Goal: Task Accomplishment & Management: Use online tool/utility

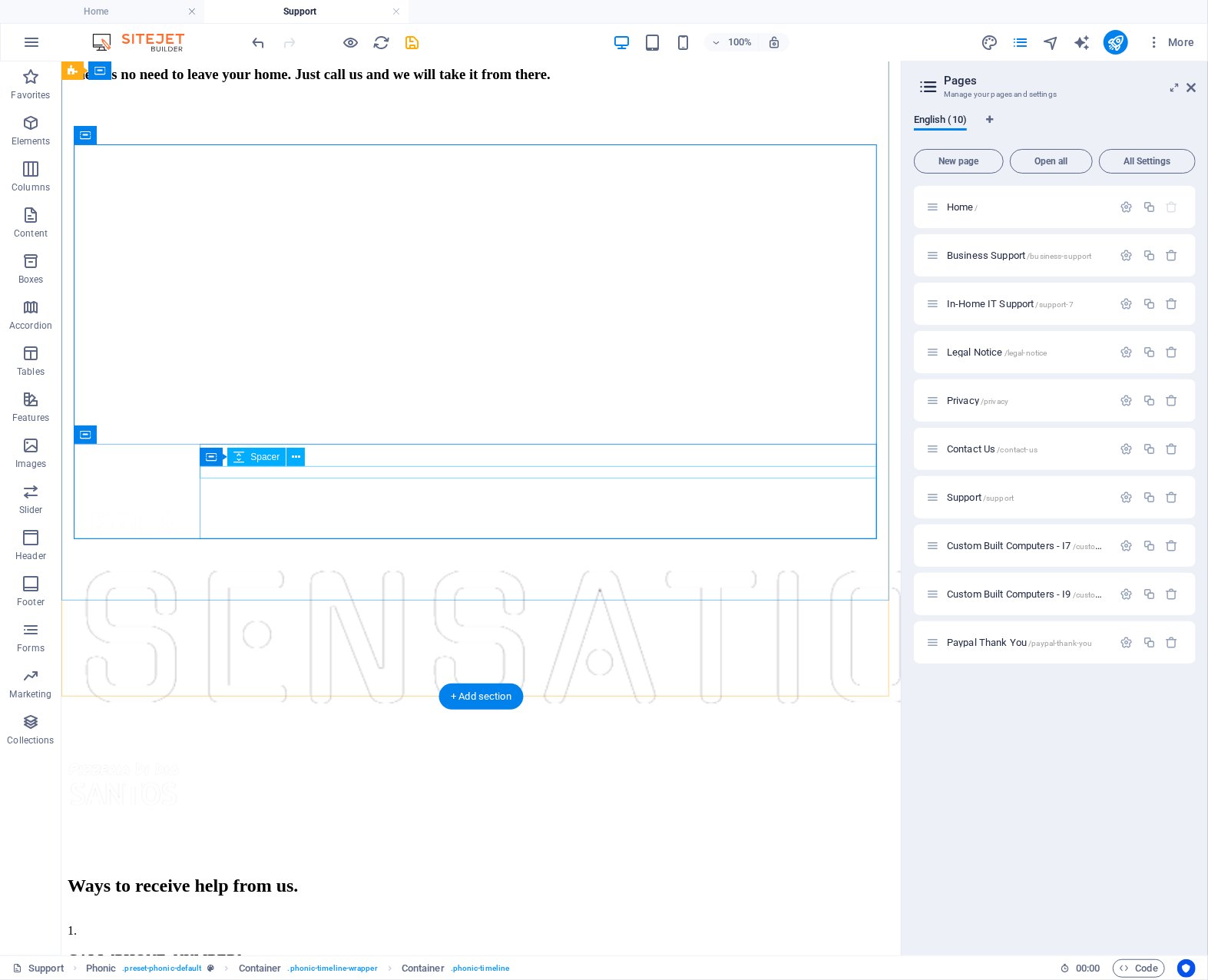
scroll to position [824, 0]
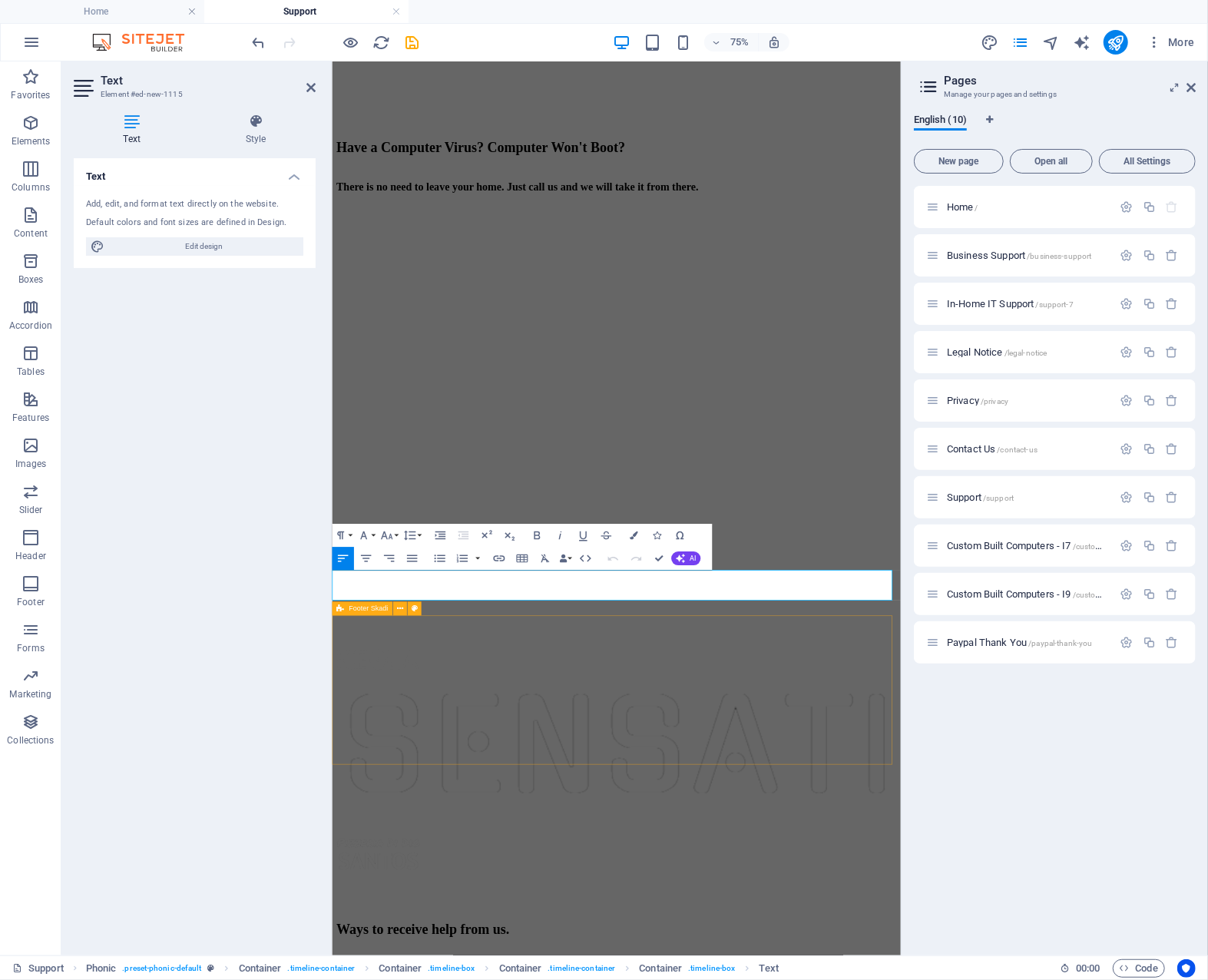
scroll to position [866, 0]
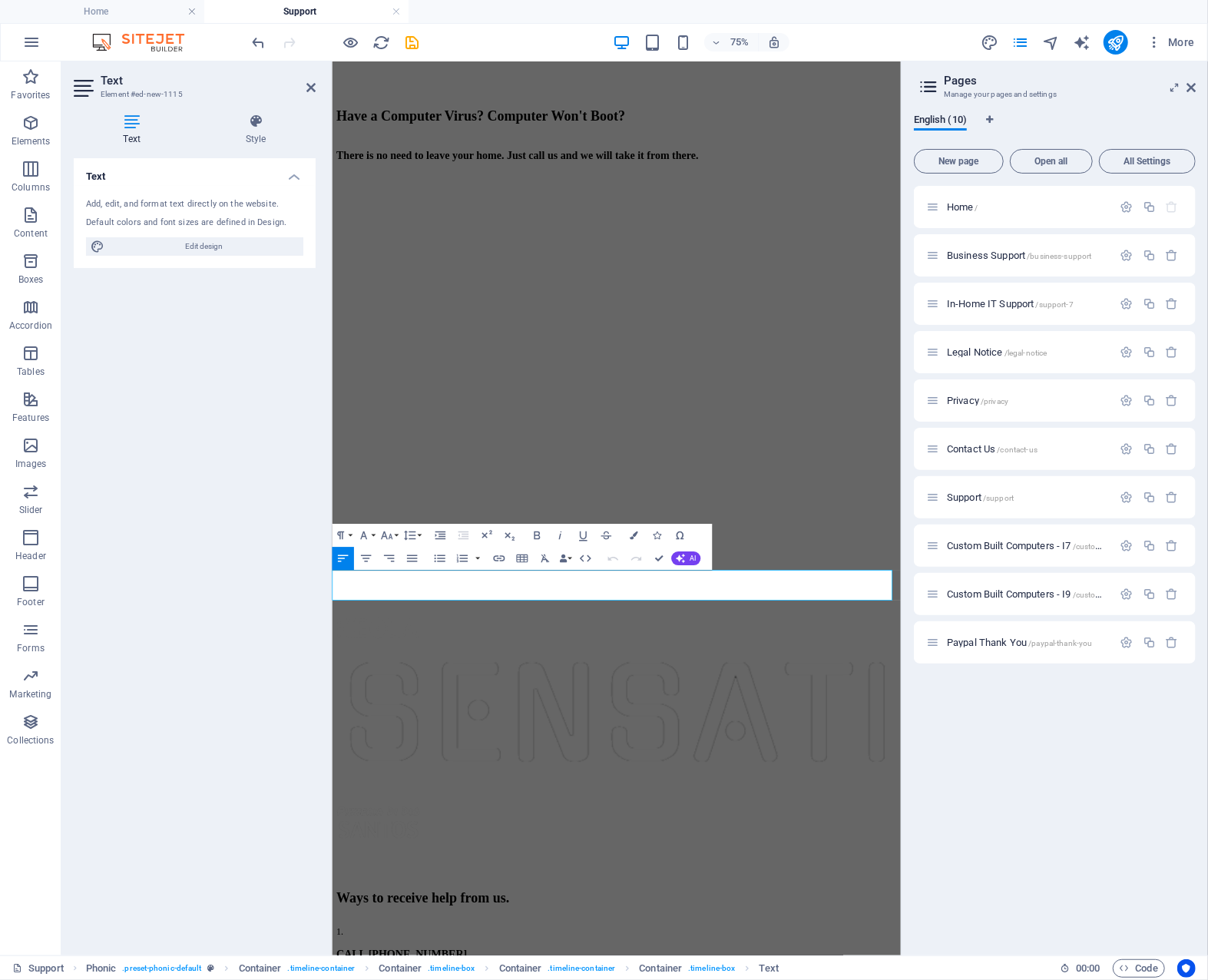
drag, startPoint x: 946, startPoint y: 771, endPoint x: 606, endPoint y: 664, distance: 356.4
click at [332, 753] on html "Skip to main content Home Business Support In-Home Support Contact Us Support H…" at bounding box center [711, 603] width 759 height 2817
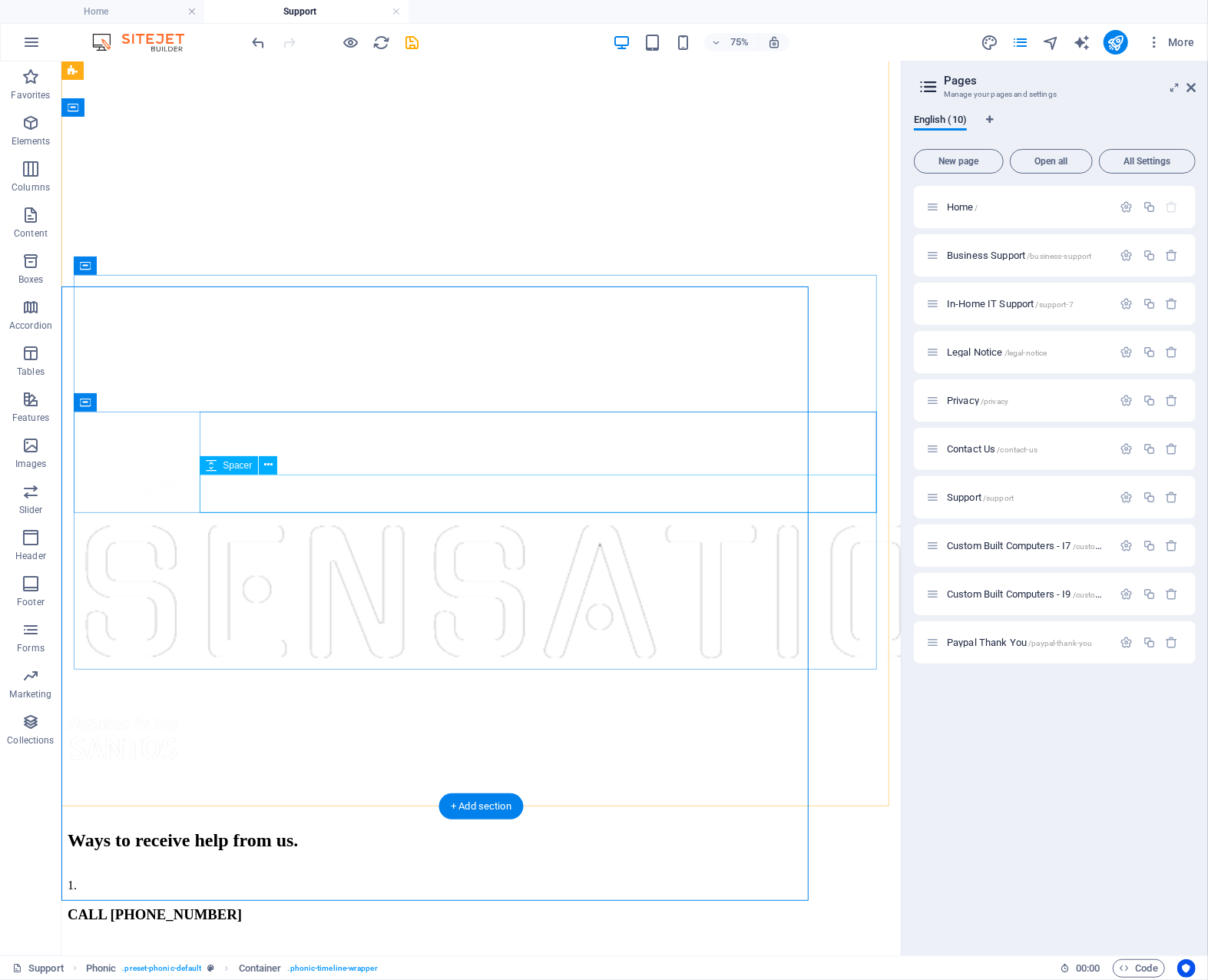
scroll to position [670, 0]
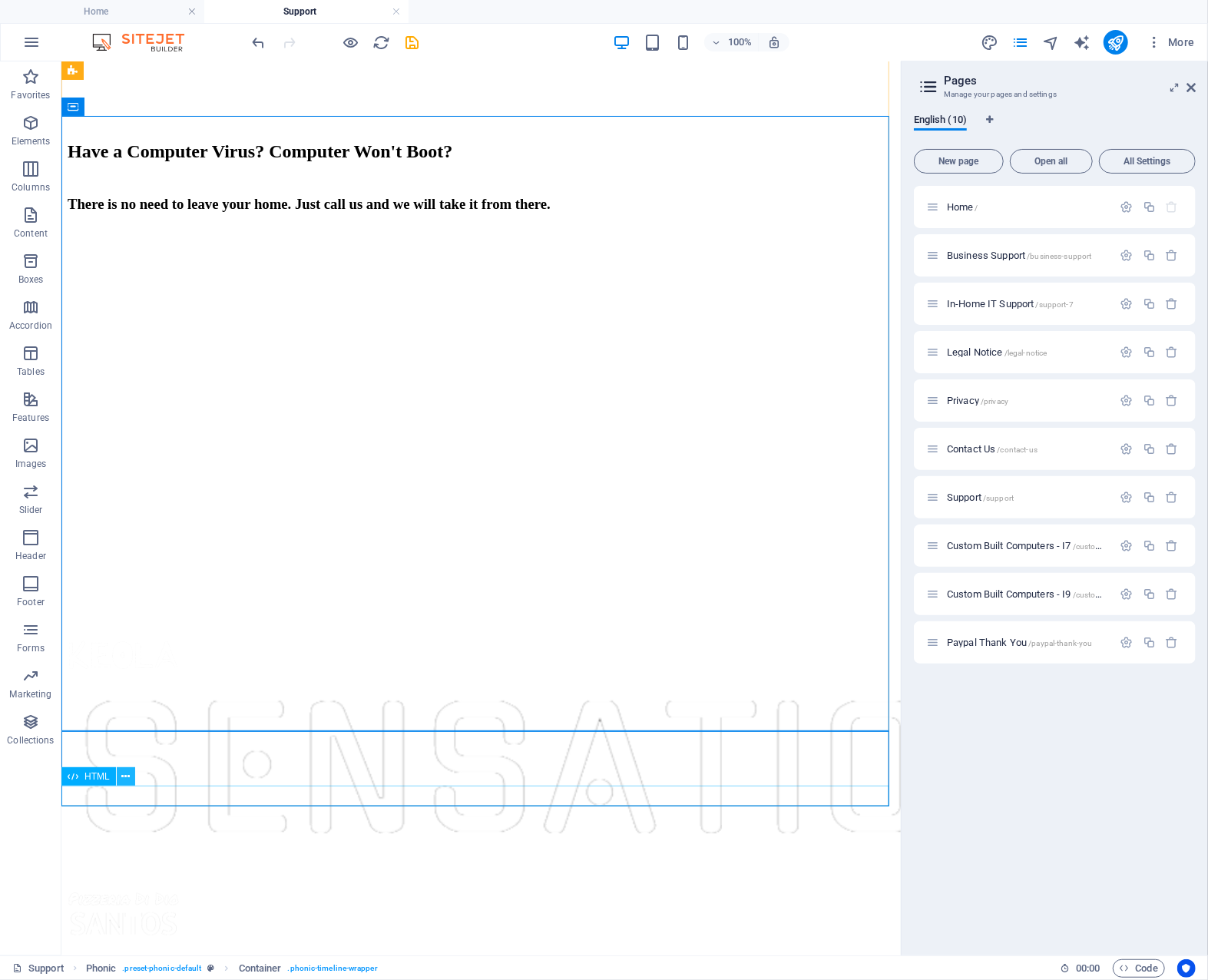
click at [127, 778] on icon at bounding box center [126, 777] width 8 height 16
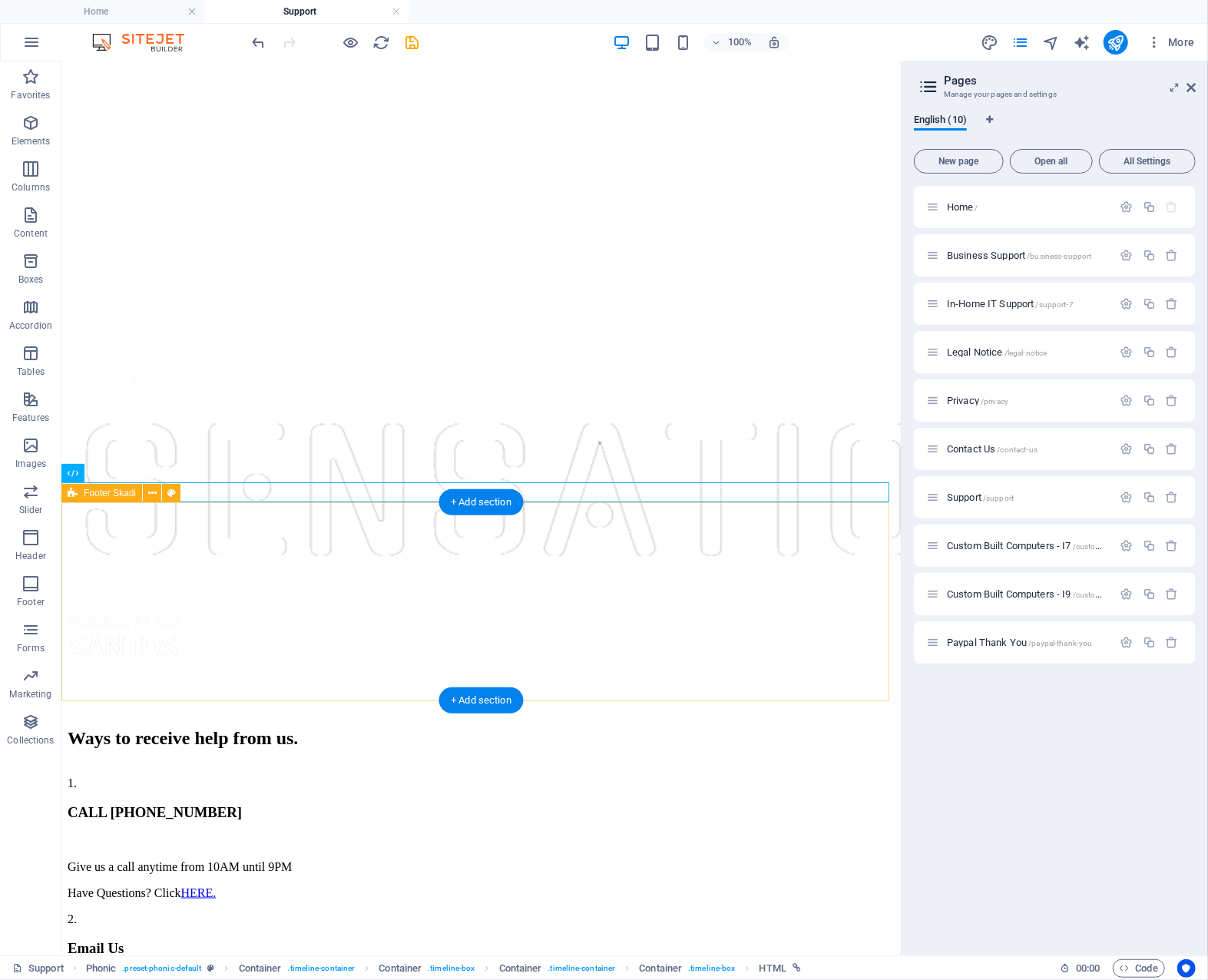
click at [207, 506] on div "Home Business Support In-Home Support Contact Us Support Have a Computer Virus?…" at bounding box center [481, 336] width 827 height 2405
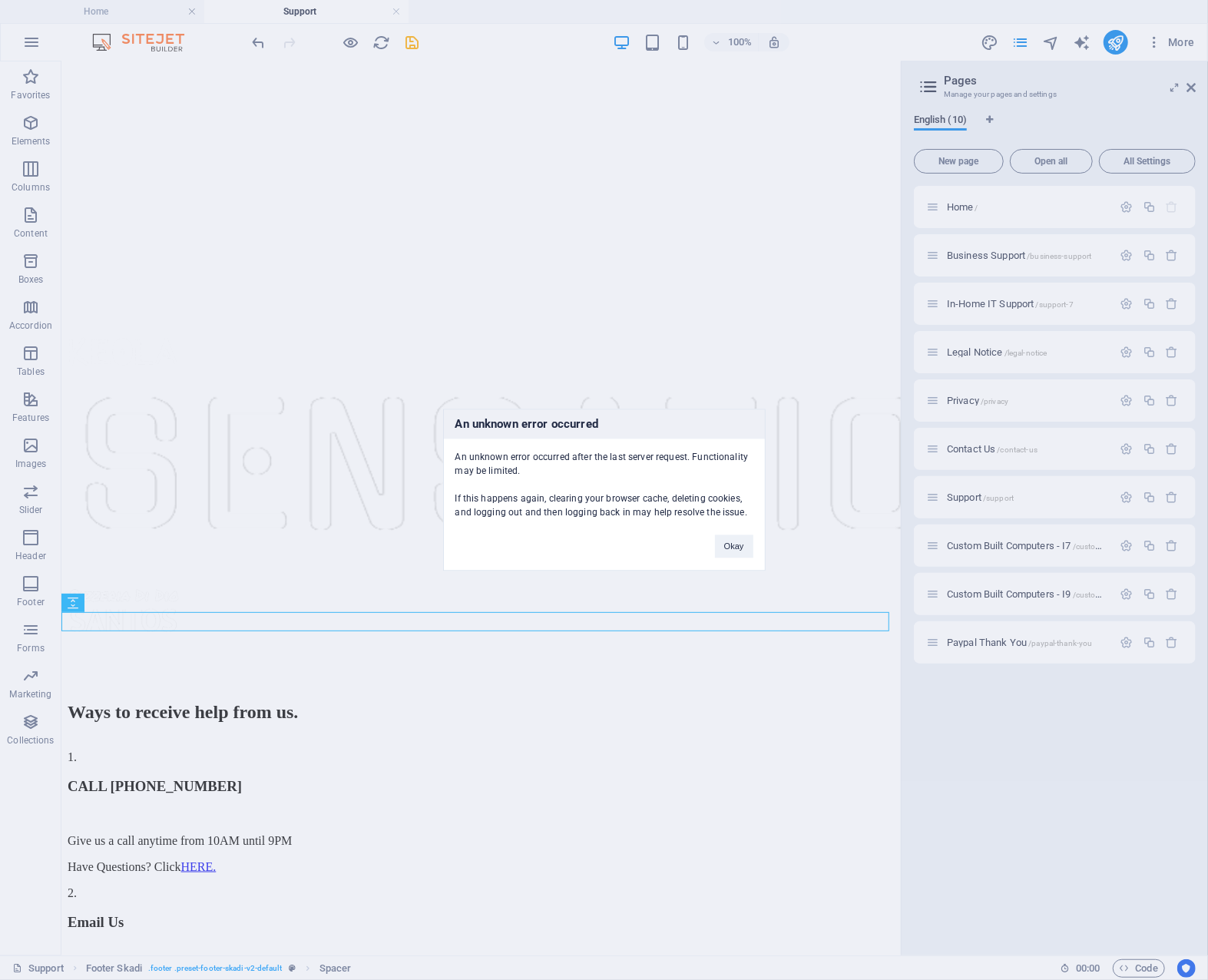
click at [125, 472] on div "An unknown error occurred An unknown error occurred after the last server reque…" at bounding box center [604, 490] width 1208 height 980
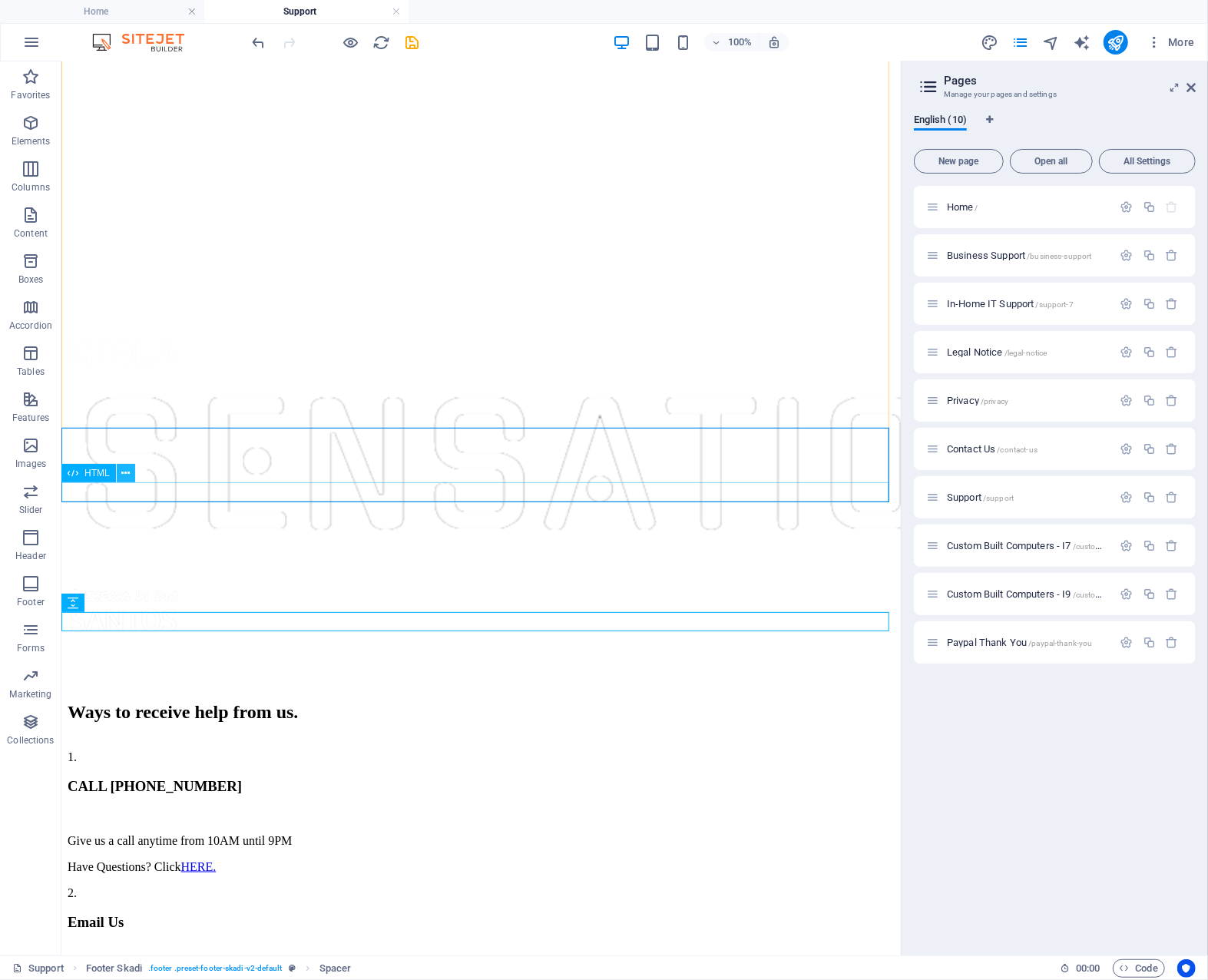
click at [126, 474] on icon at bounding box center [126, 473] width 8 height 16
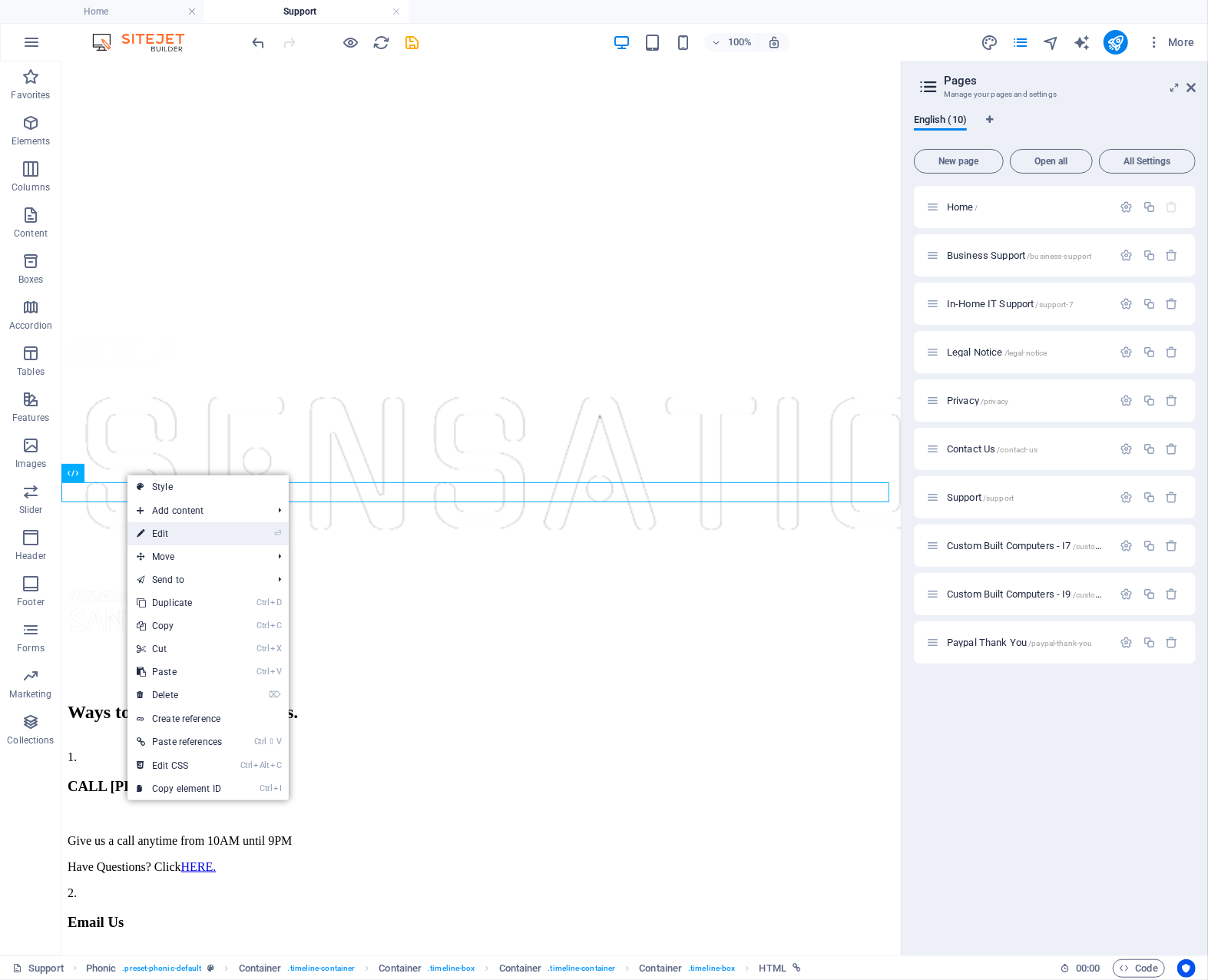
click at [167, 529] on link "⏎ Edit" at bounding box center [179, 534] width 104 height 23
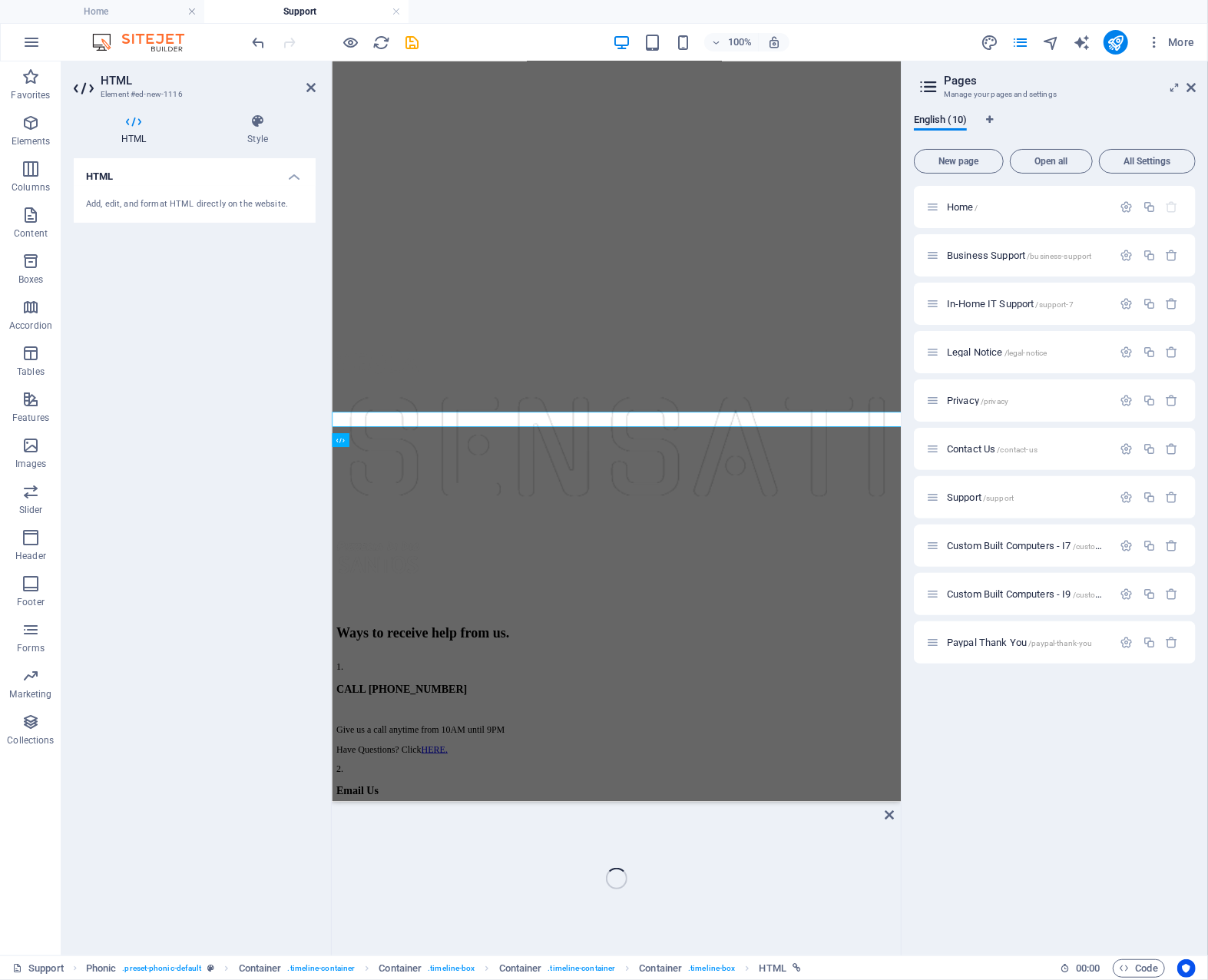
scroll to position [928, 0]
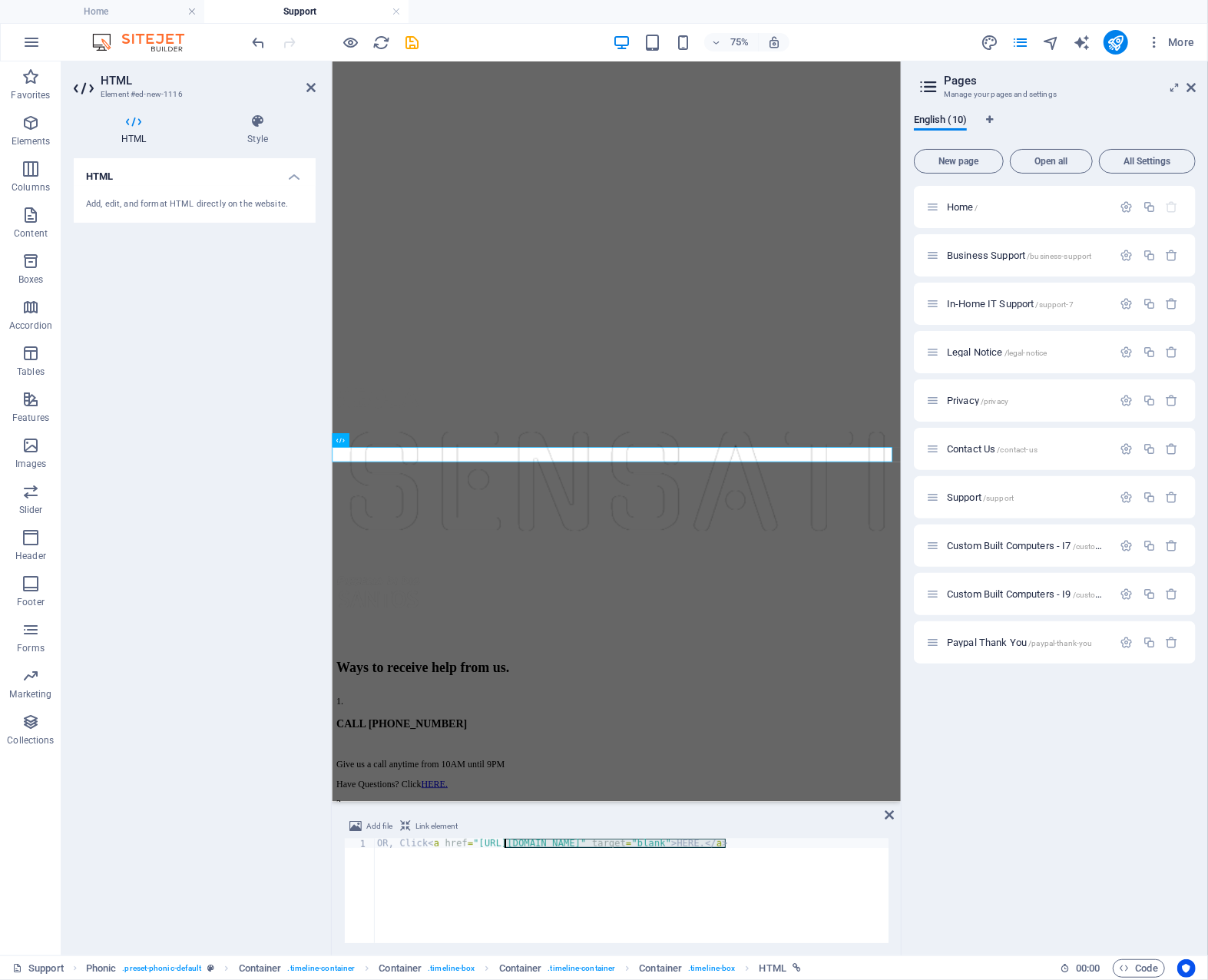
drag, startPoint x: 725, startPoint y: 845, endPoint x: 506, endPoint y: 847, distance: 219.0
click at [506, 847] on div "OR, Click < a href = "[URL][DOMAIN_NAME]" target = "blank" > HERE. </ a >" at bounding box center [631, 900] width 515 height 123
type textarea "OR, Click <a href="[URL][DOMAIN_NAME]" target="blank"> HERE.</a>"
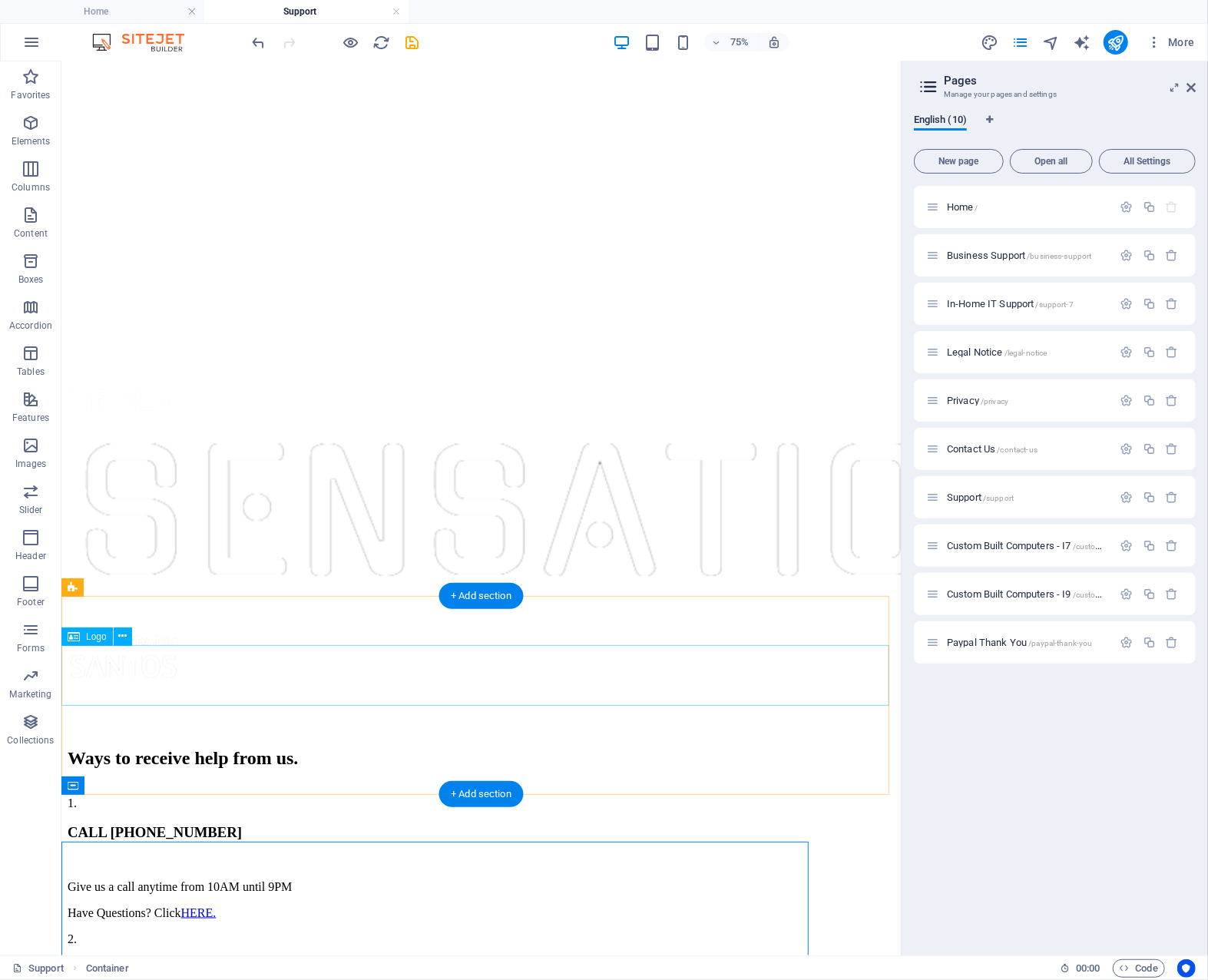
scroll to position [880, 0]
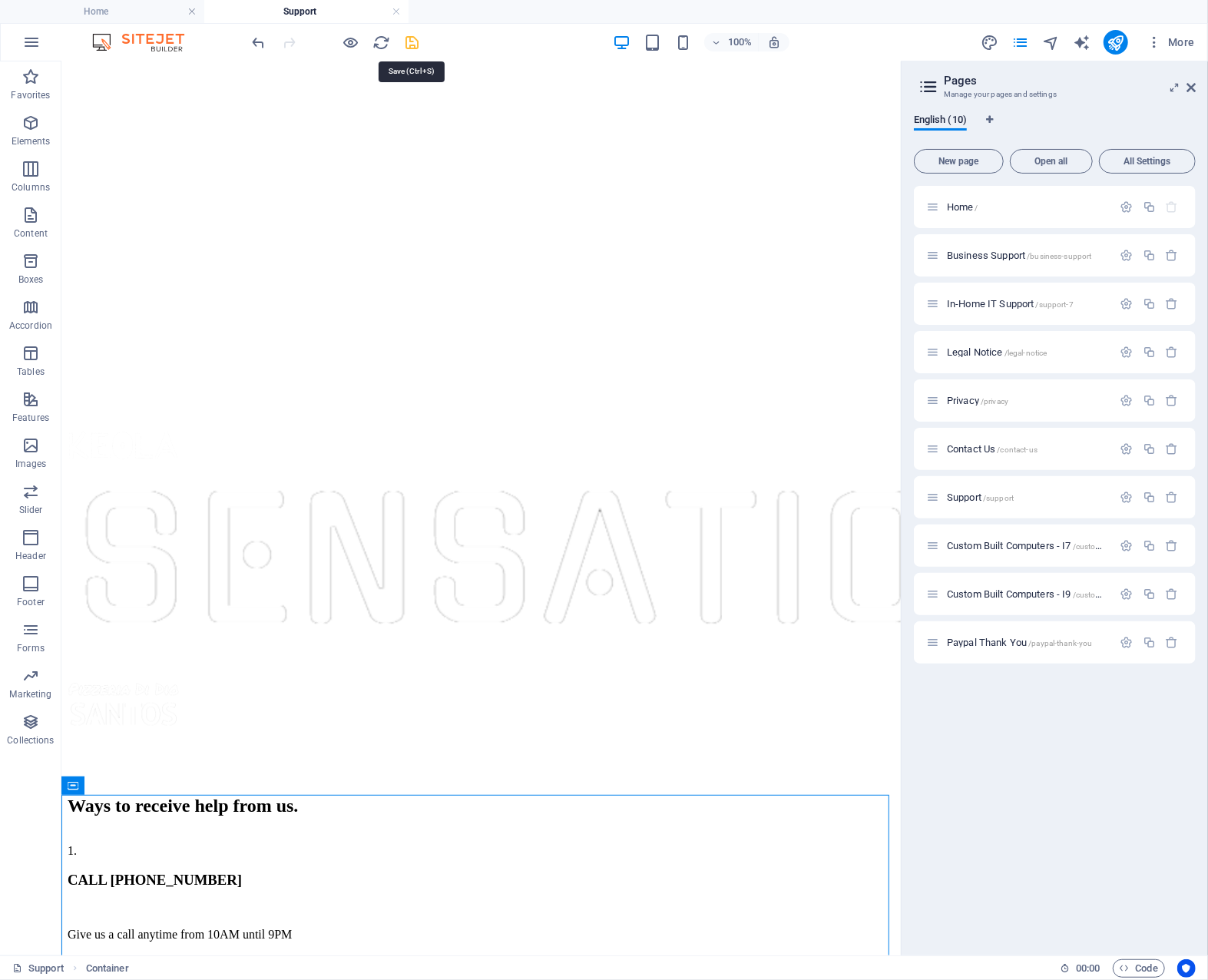
click at [413, 41] on icon "save" at bounding box center [413, 42] width 18 height 18
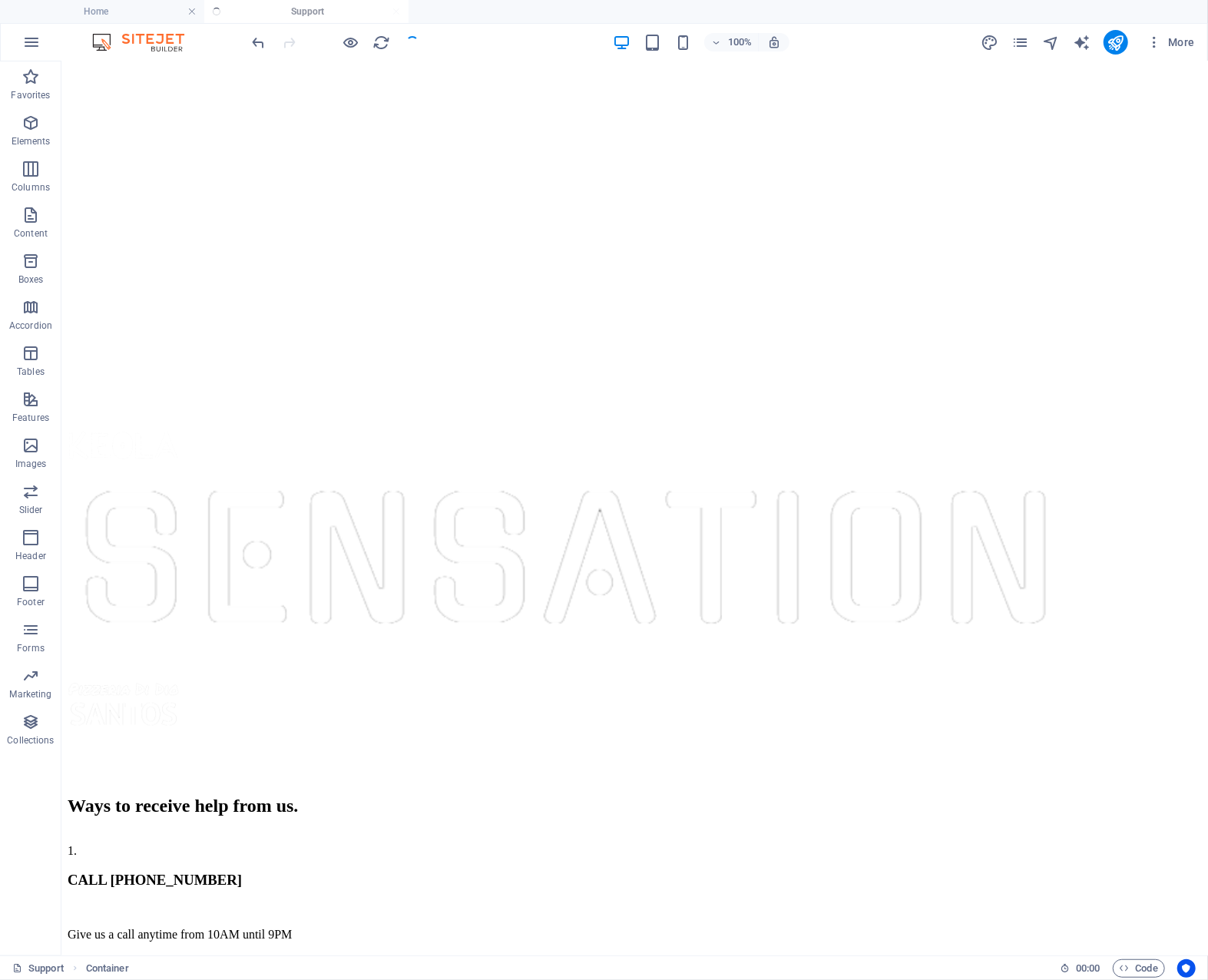
scroll to position [884, 0]
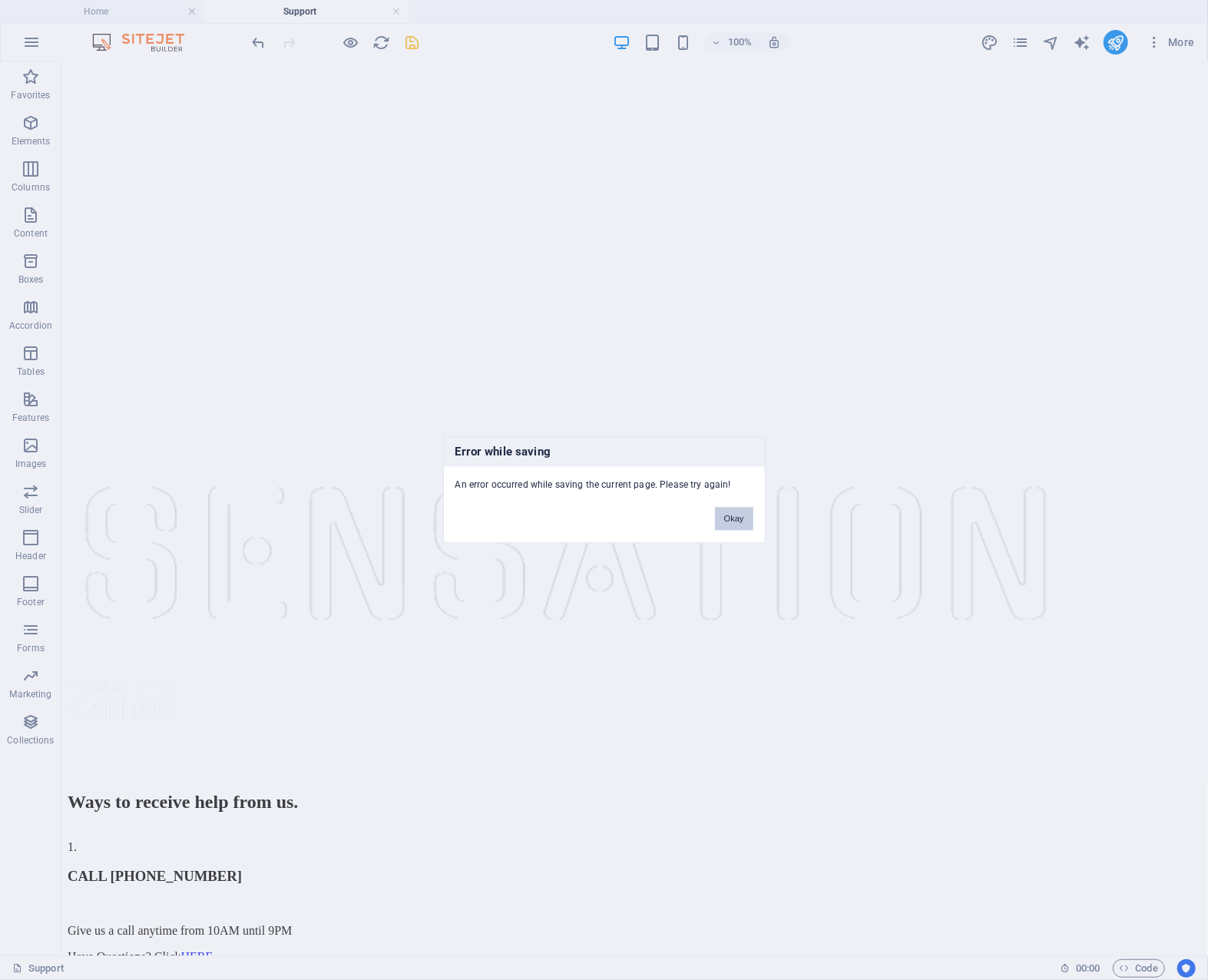
click at [728, 515] on button "Okay" at bounding box center [734, 520] width 39 height 23
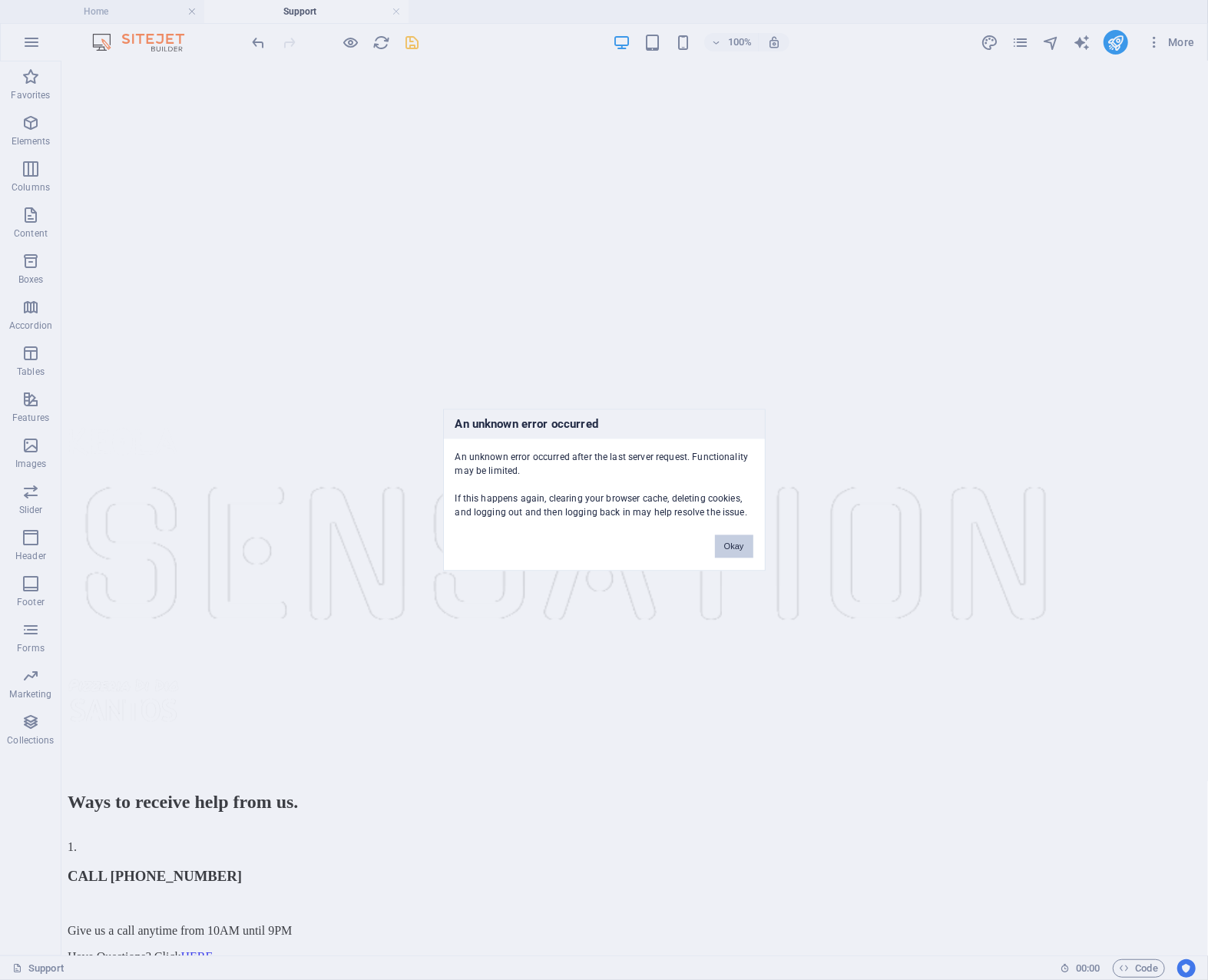
click at [730, 545] on button "Okay" at bounding box center [734, 547] width 39 height 23
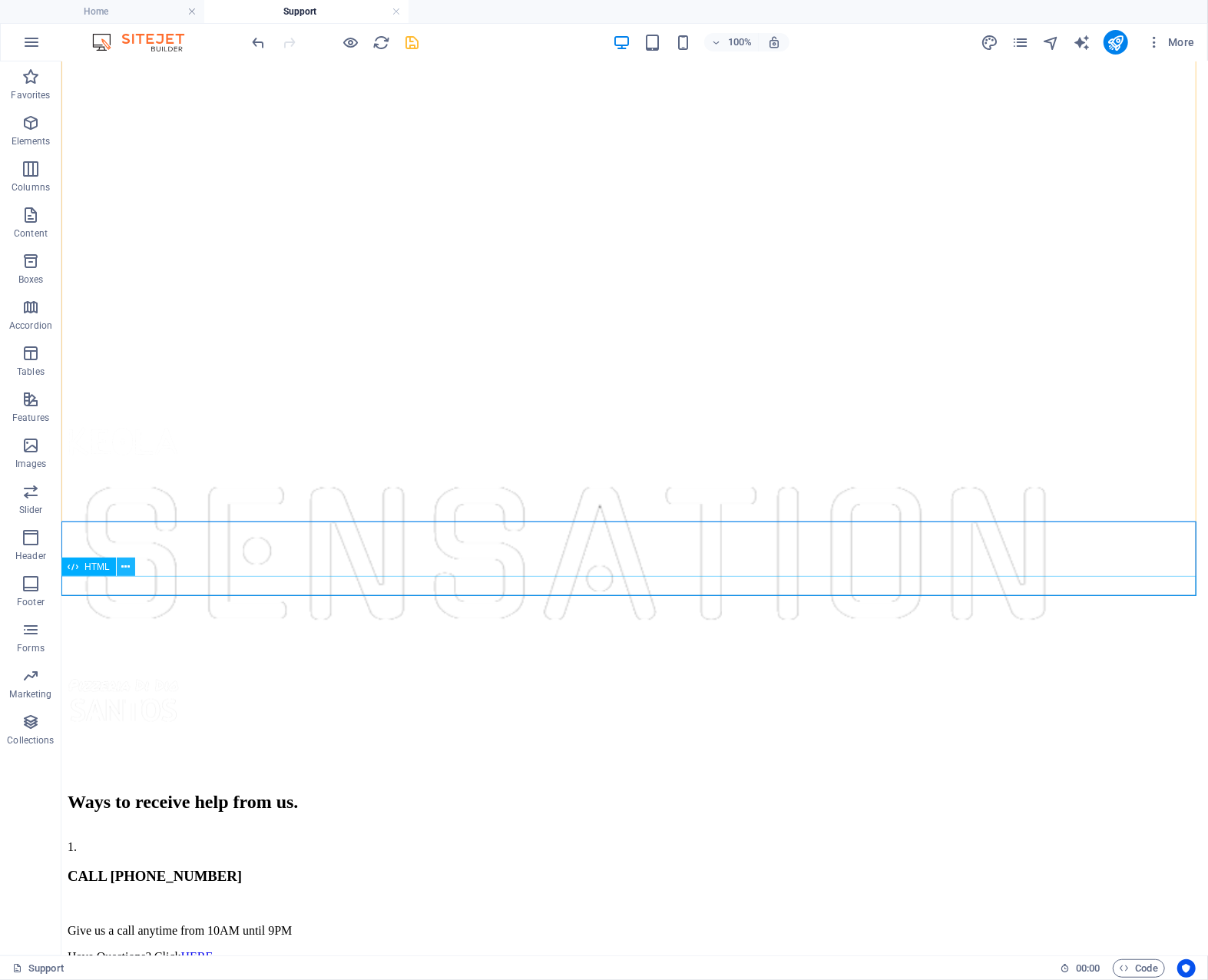
click at [126, 564] on icon at bounding box center [126, 567] width 8 height 16
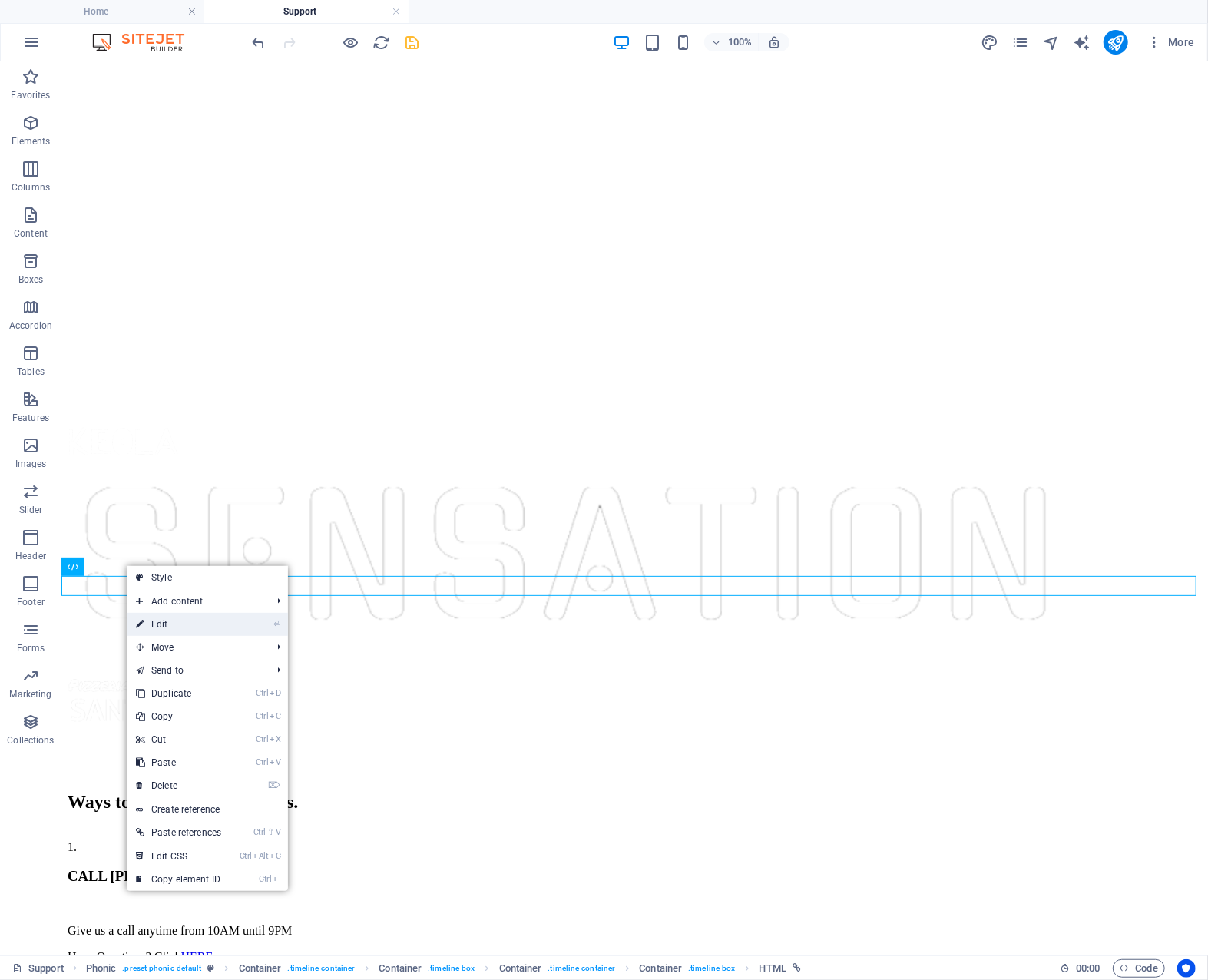
click at [182, 620] on link "⏎ Edit" at bounding box center [178, 624] width 104 height 23
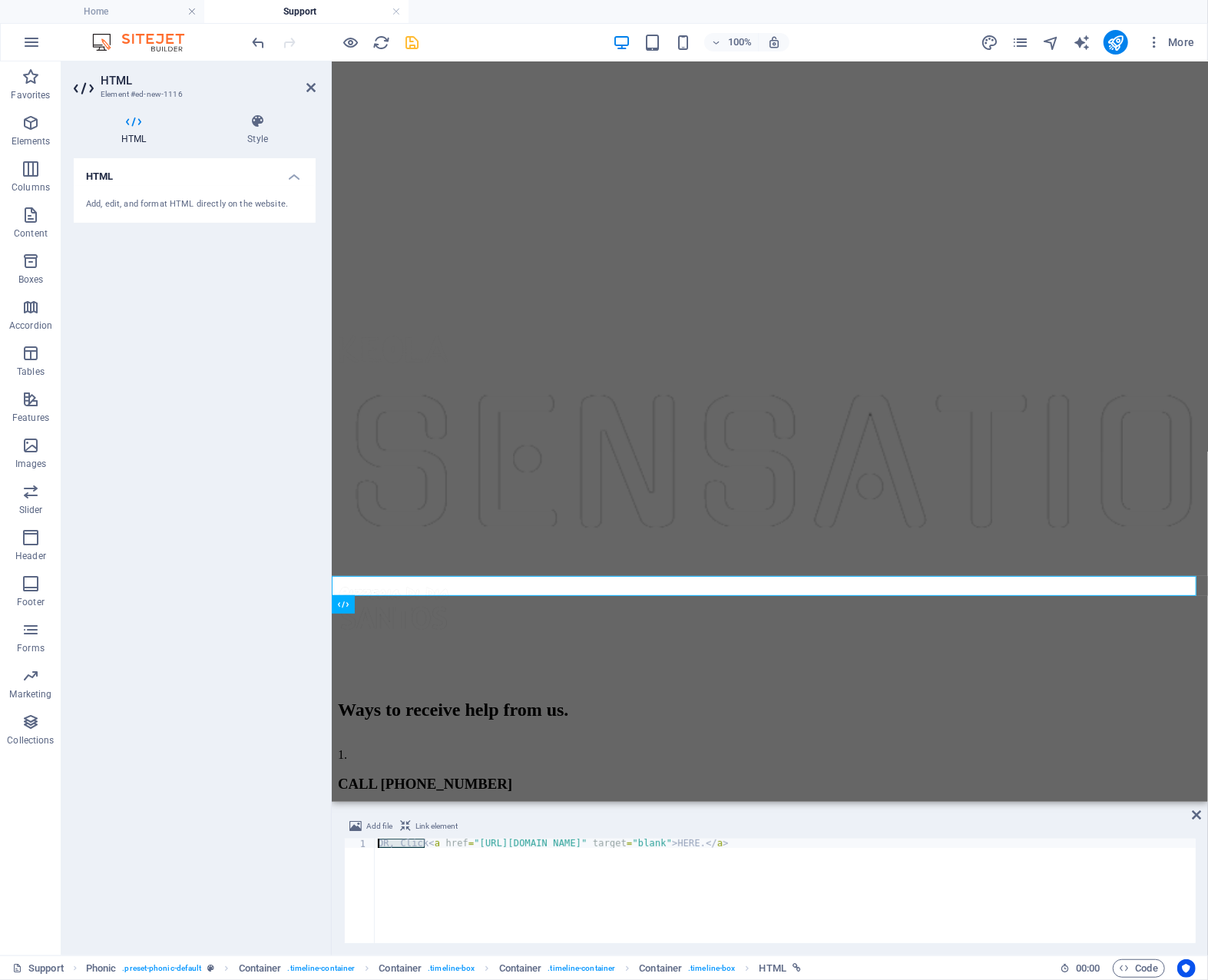
drag, startPoint x: 424, startPoint y: 844, endPoint x: 375, endPoint y: 843, distance: 49.0
click at [375, 843] on div "OR, Click < a href = "[URL][DOMAIN_NAME]" target = "blank" > HERE. </ a >" at bounding box center [785, 900] width 821 height 123
type textarea "<a href="[URL][DOMAIN_NAME]" target="blank"> HERE.</a>"
click at [445, 874] on div "< a href = "[URL][DOMAIN_NAME]" target = "blank" > HERE. </ a >" at bounding box center [785, 900] width 821 height 123
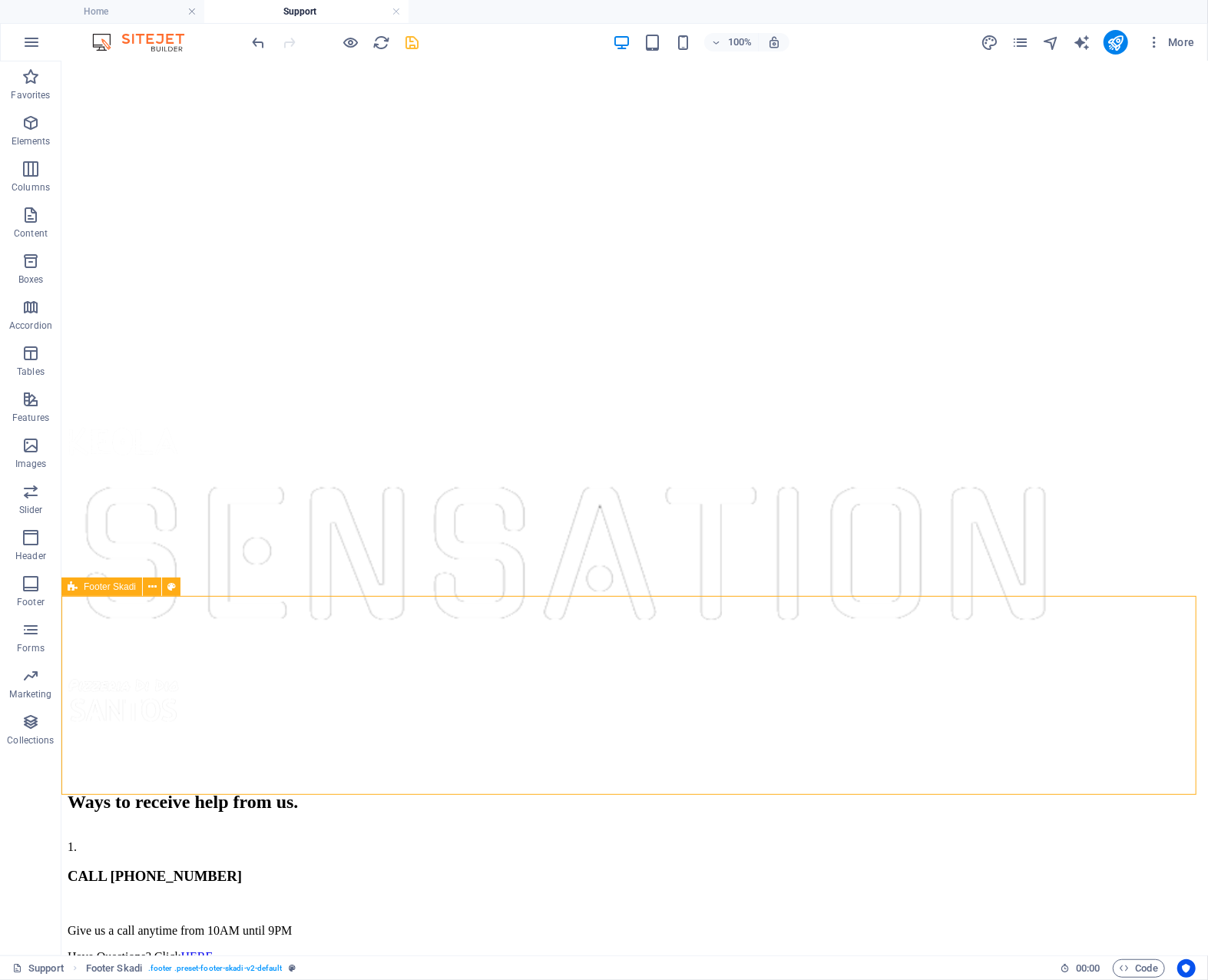
scroll to position [884, 0]
click at [415, 42] on icon "save" at bounding box center [413, 42] width 18 height 18
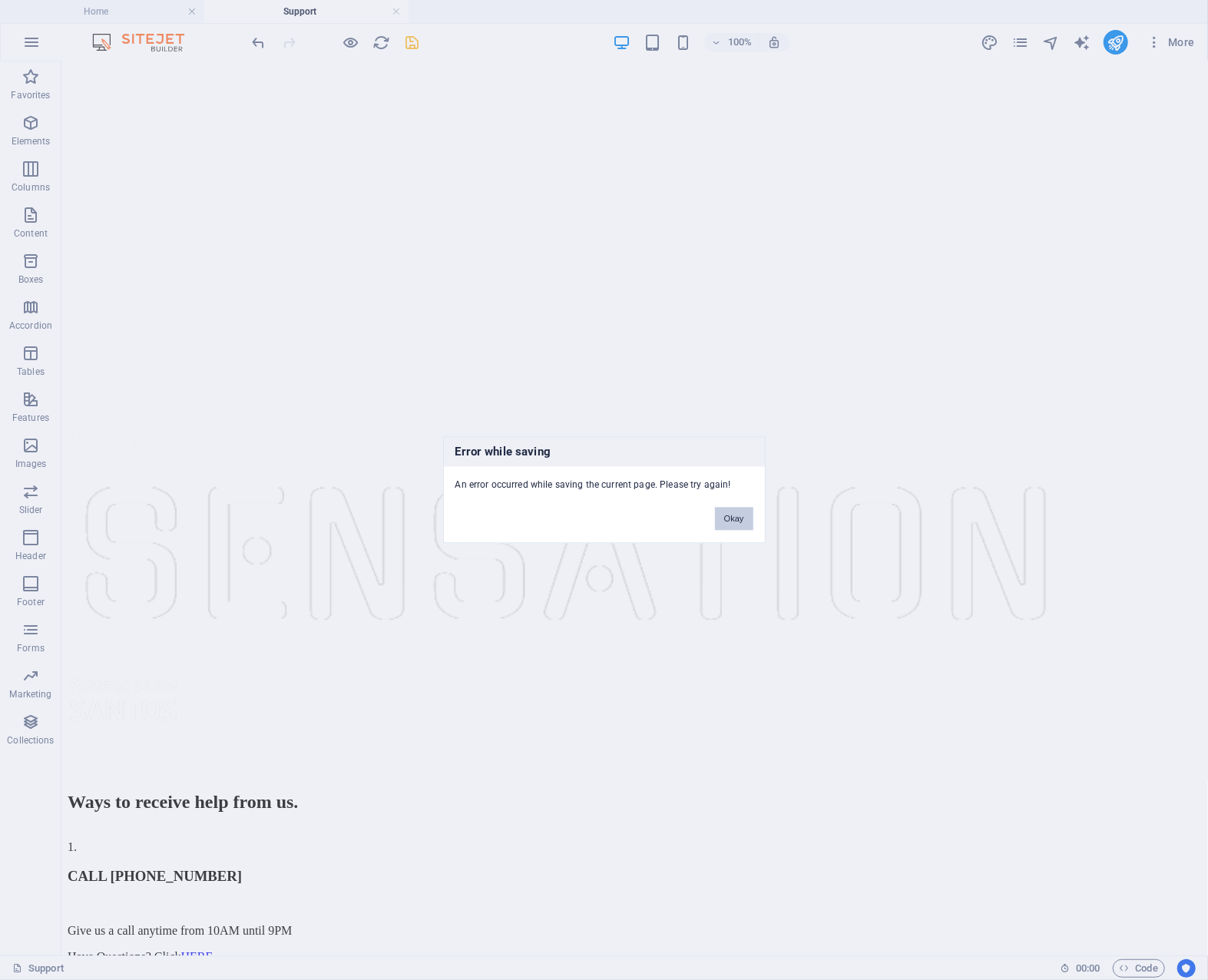
click at [727, 511] on button "Okay" at bounding box center [734, 520] width 39 height 23
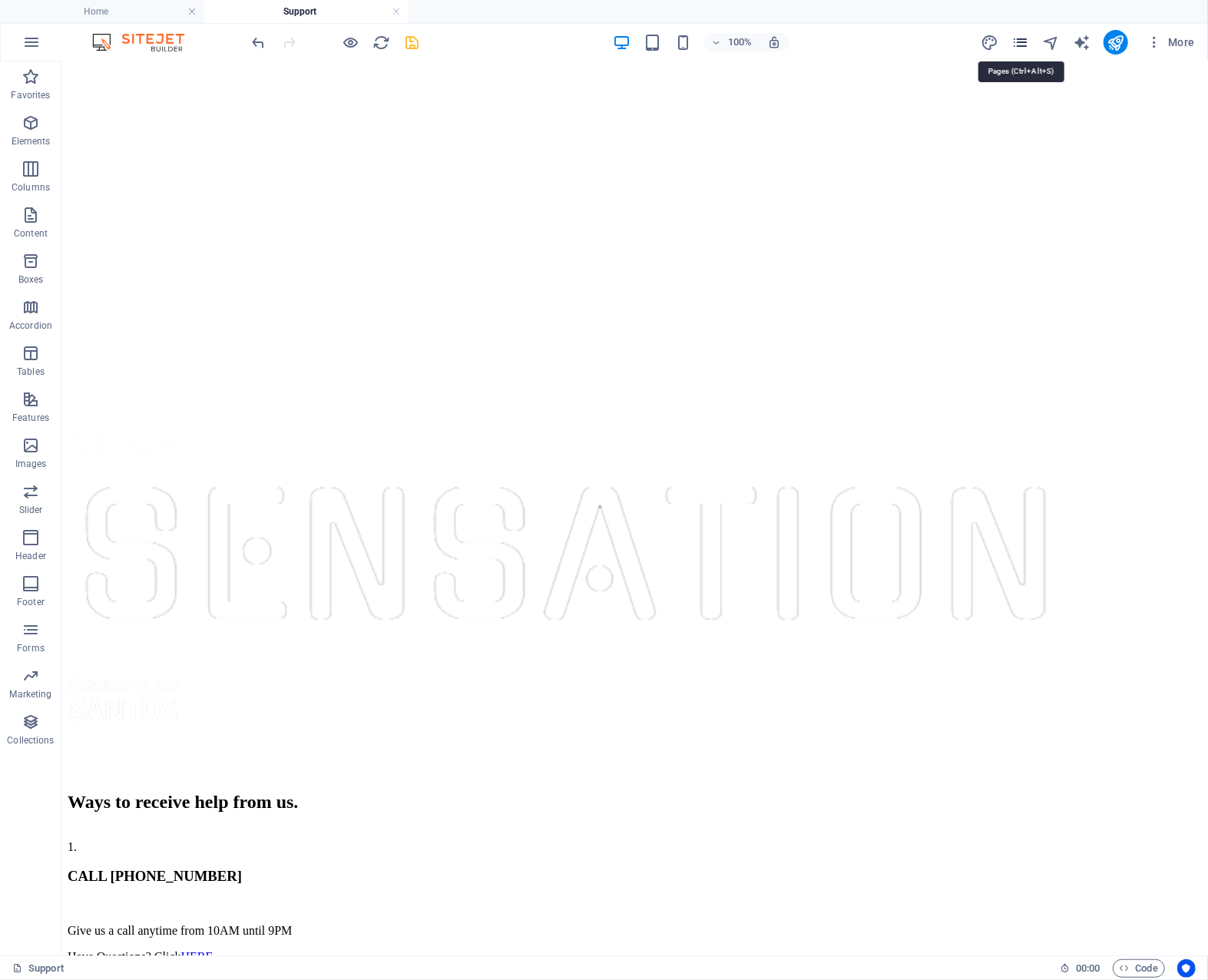
click at [1021, 40] on icon "pages" at bounding box center [1020, 42] width 18 height 18
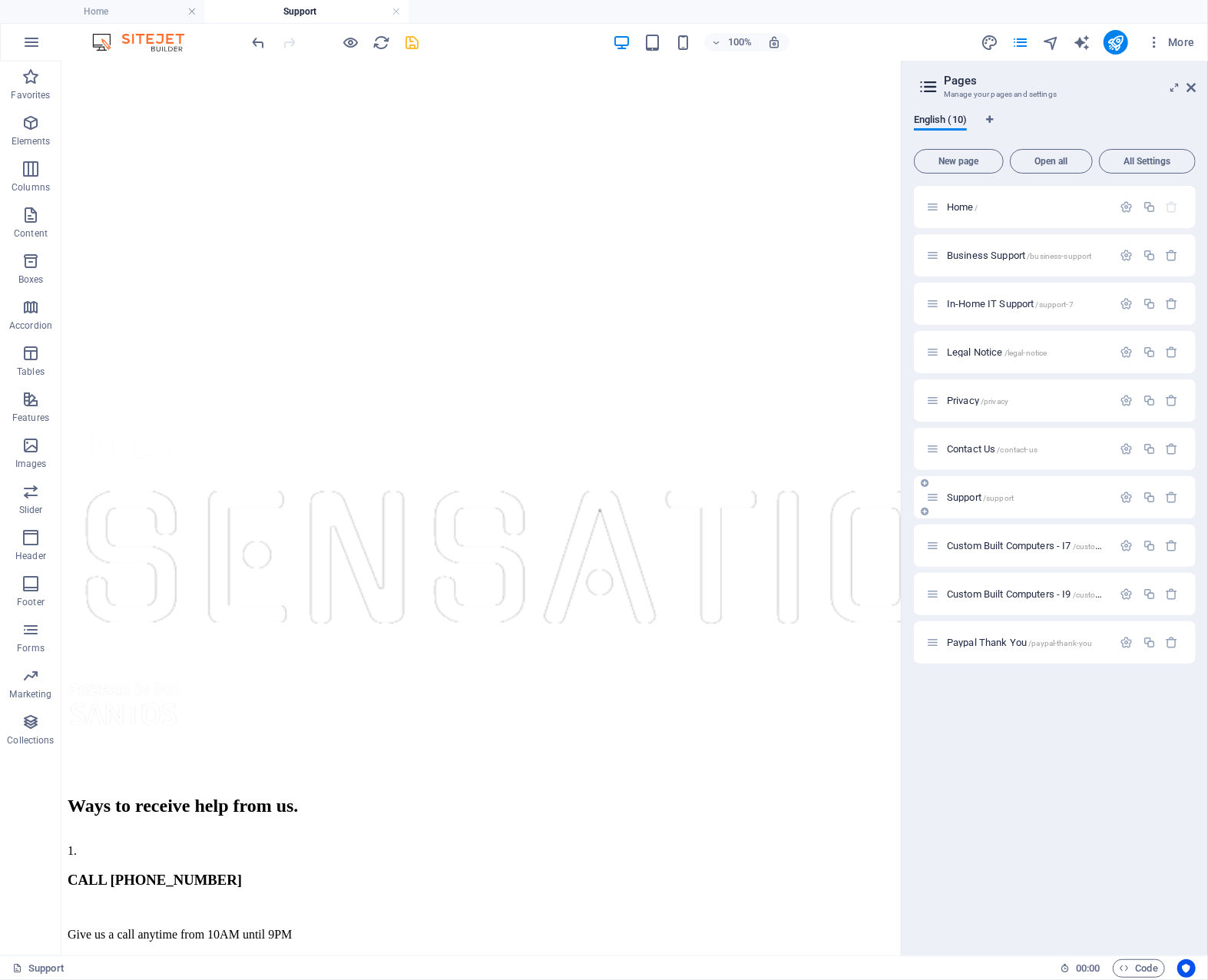
click at [974, 498] on span "Support /support" at bounding box center [980, 497] width 67 height 12
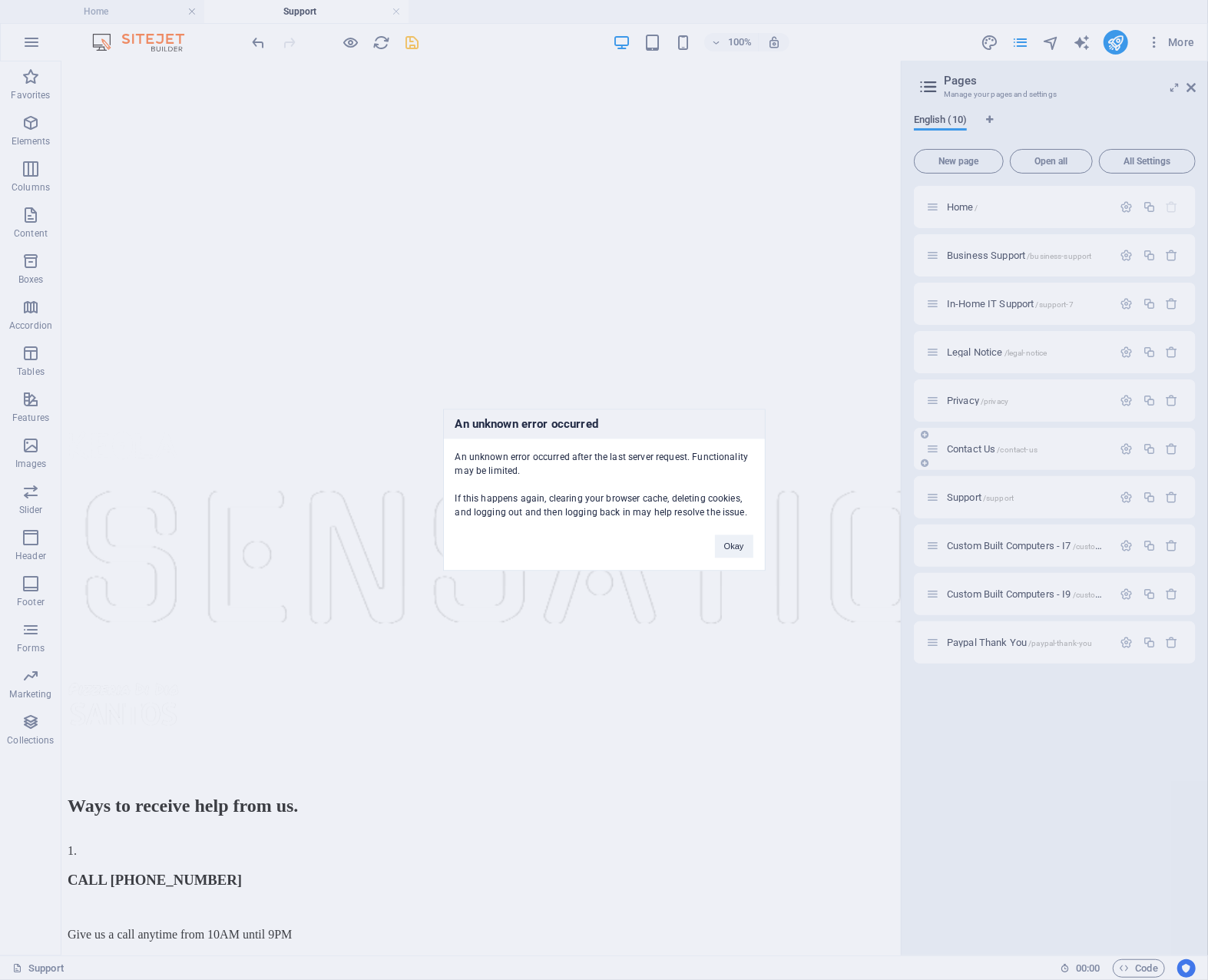
click at [972, 451] on div "An unknown error occurred An unknown error occurred after the last server reque…" at bounding box center [604, 490] width 1208 height 980
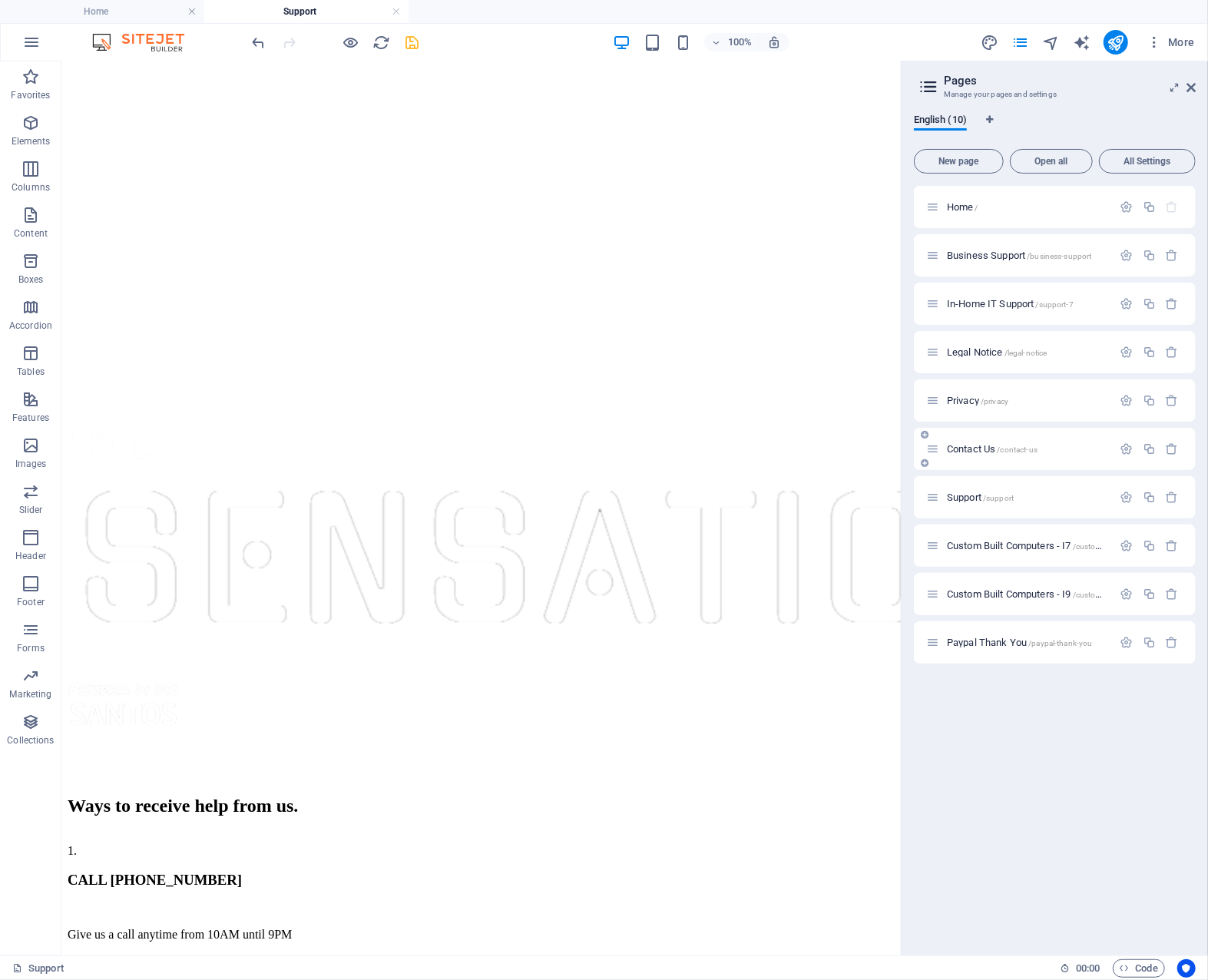
click at [974, 449] on span "Contact Us /contact-us" at bounding box center [992, 449] width 90 height 12
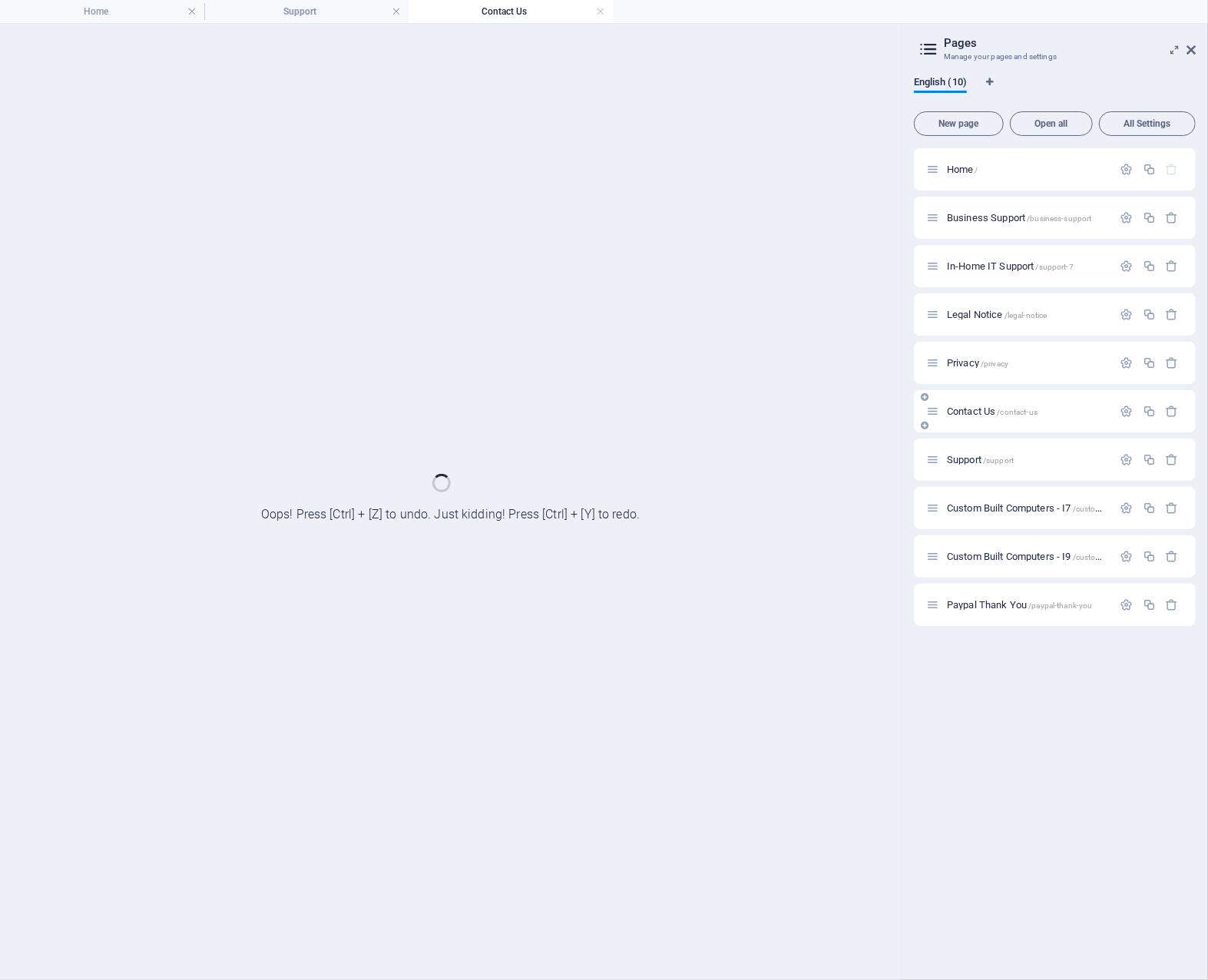
scroll to position [0, 0]
click at [462, 387] on div at bounding box center [450, 501] width 901 height 956
click at [1190, 51] on icon at bounding box center [1191, 49] width 9 height 13
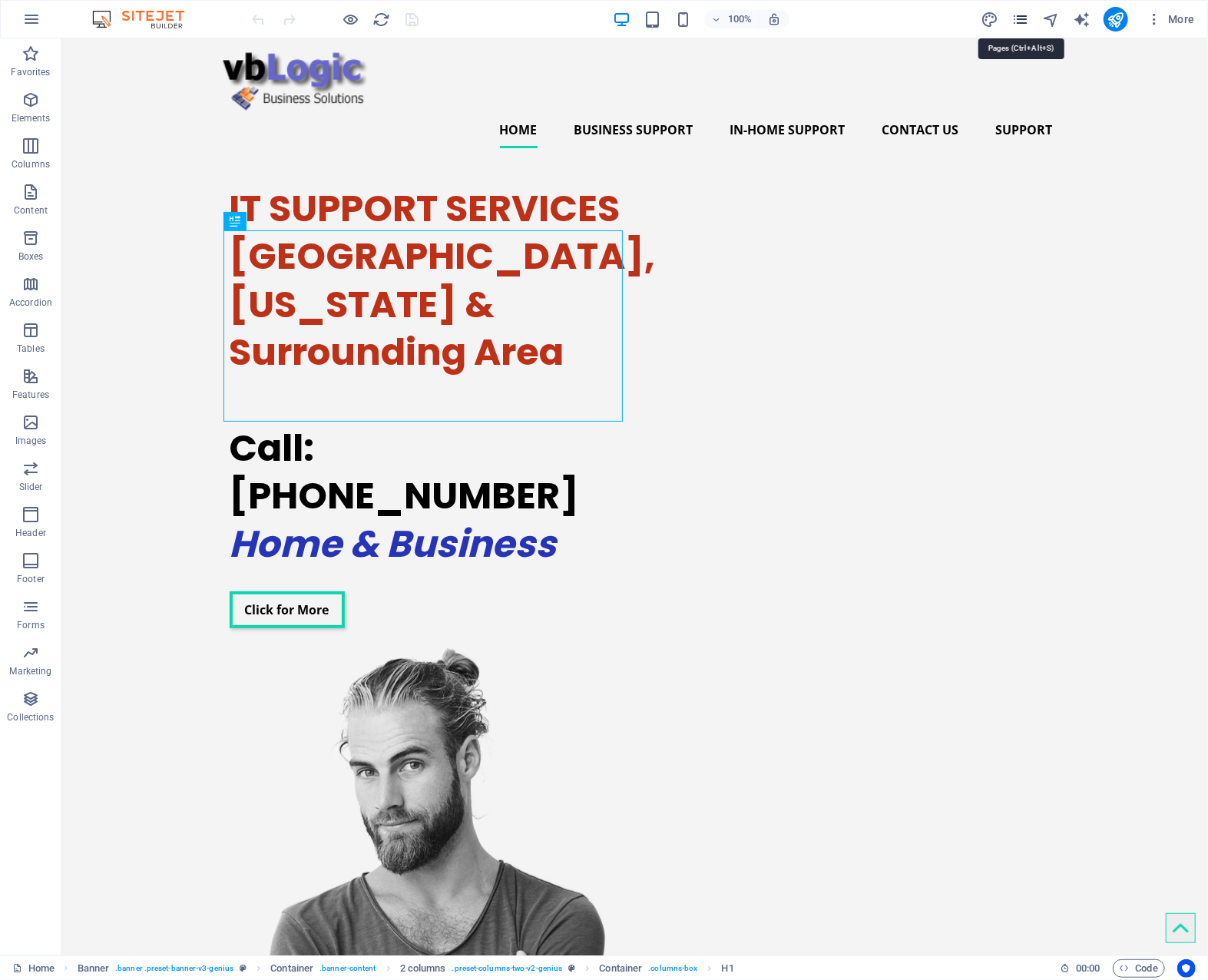
click at [1023, 19] on icon "pages" at bounding box center [1020, 19] width 18 height 18
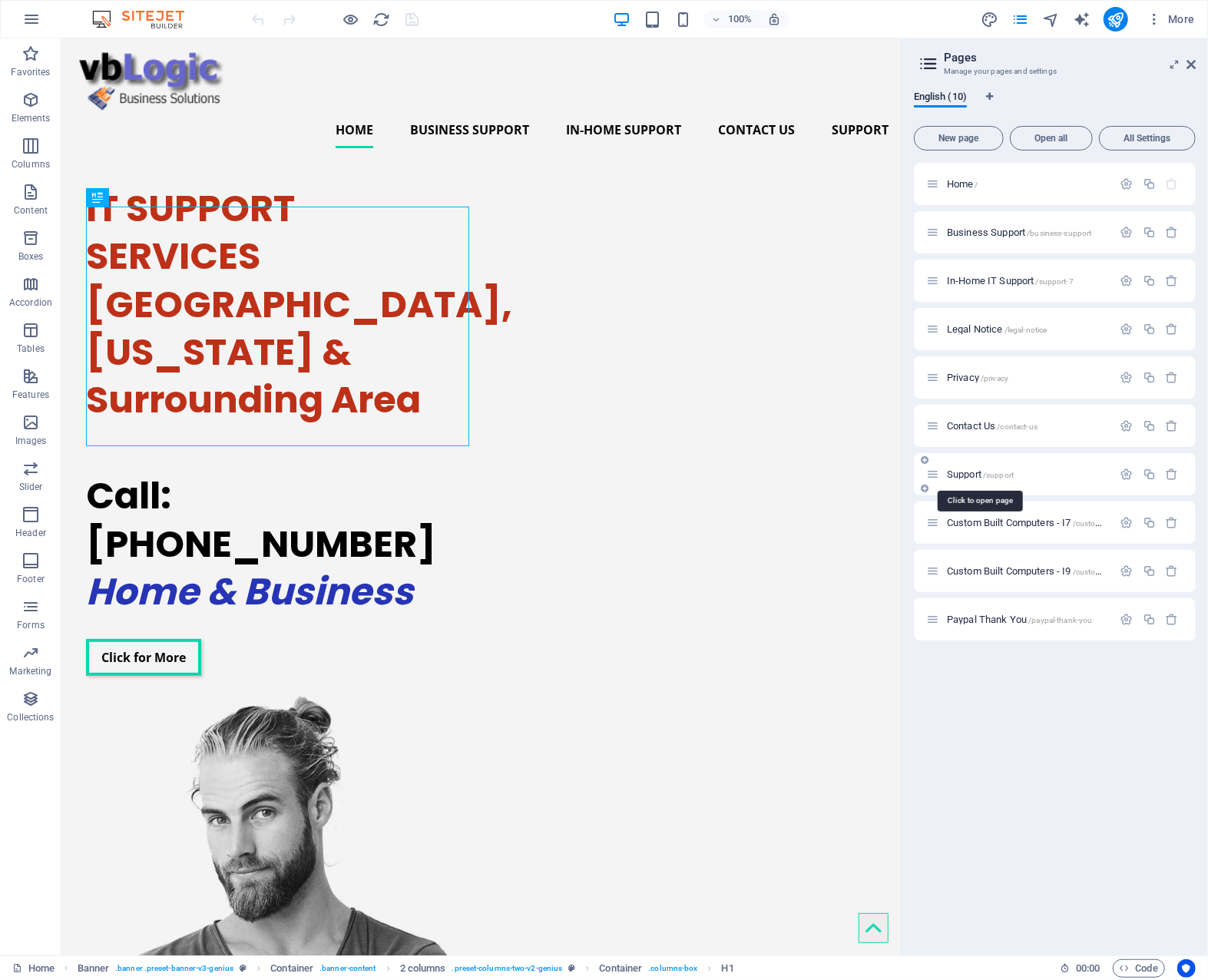
click at [968, 472] on span "Support /support" at bounding box center [980, 475] width 67 height 12
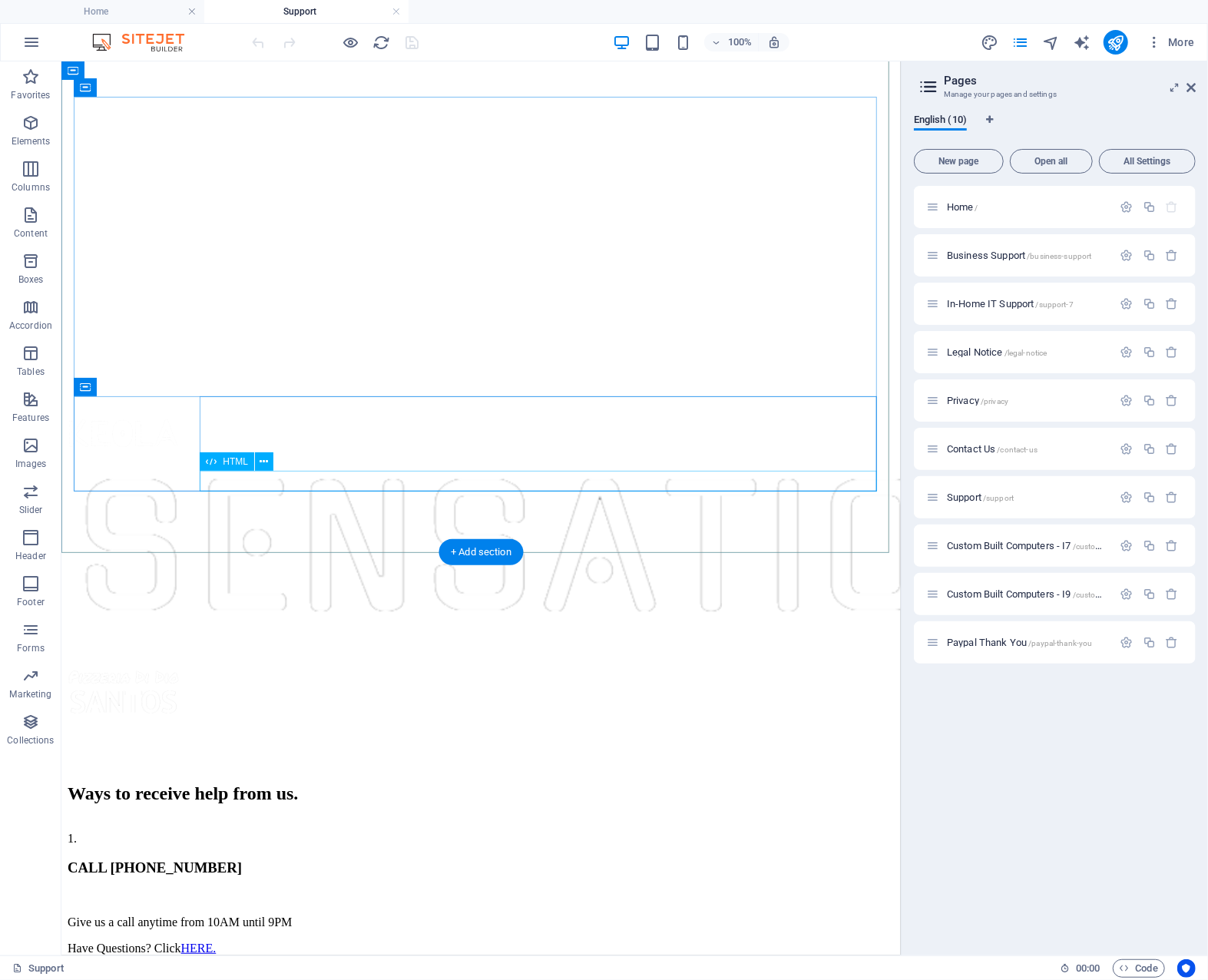
scroll to position [899, 0]
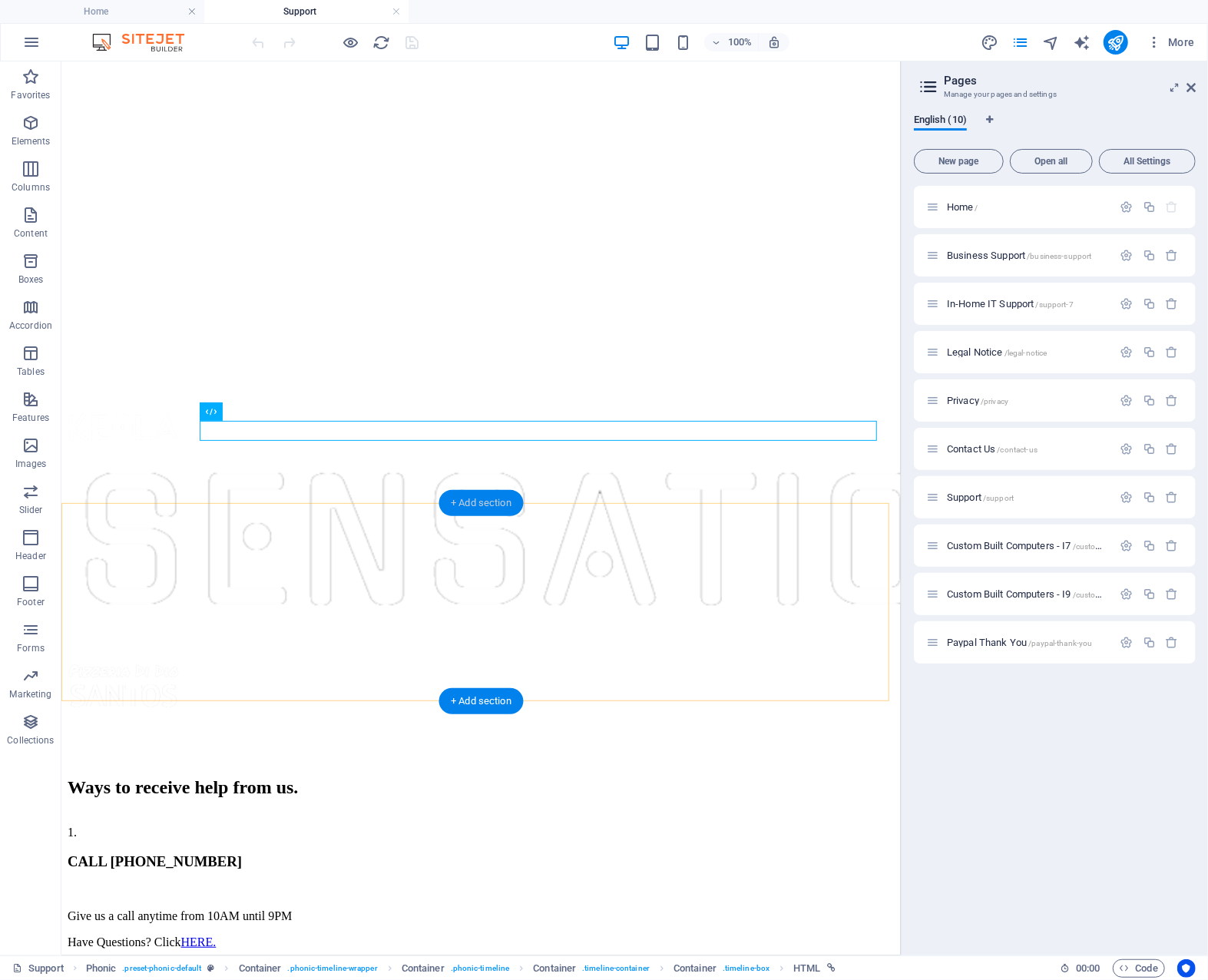
click at [480, 500] on div "+ Add section" at bounding box center [481, 502] width 85 height 26
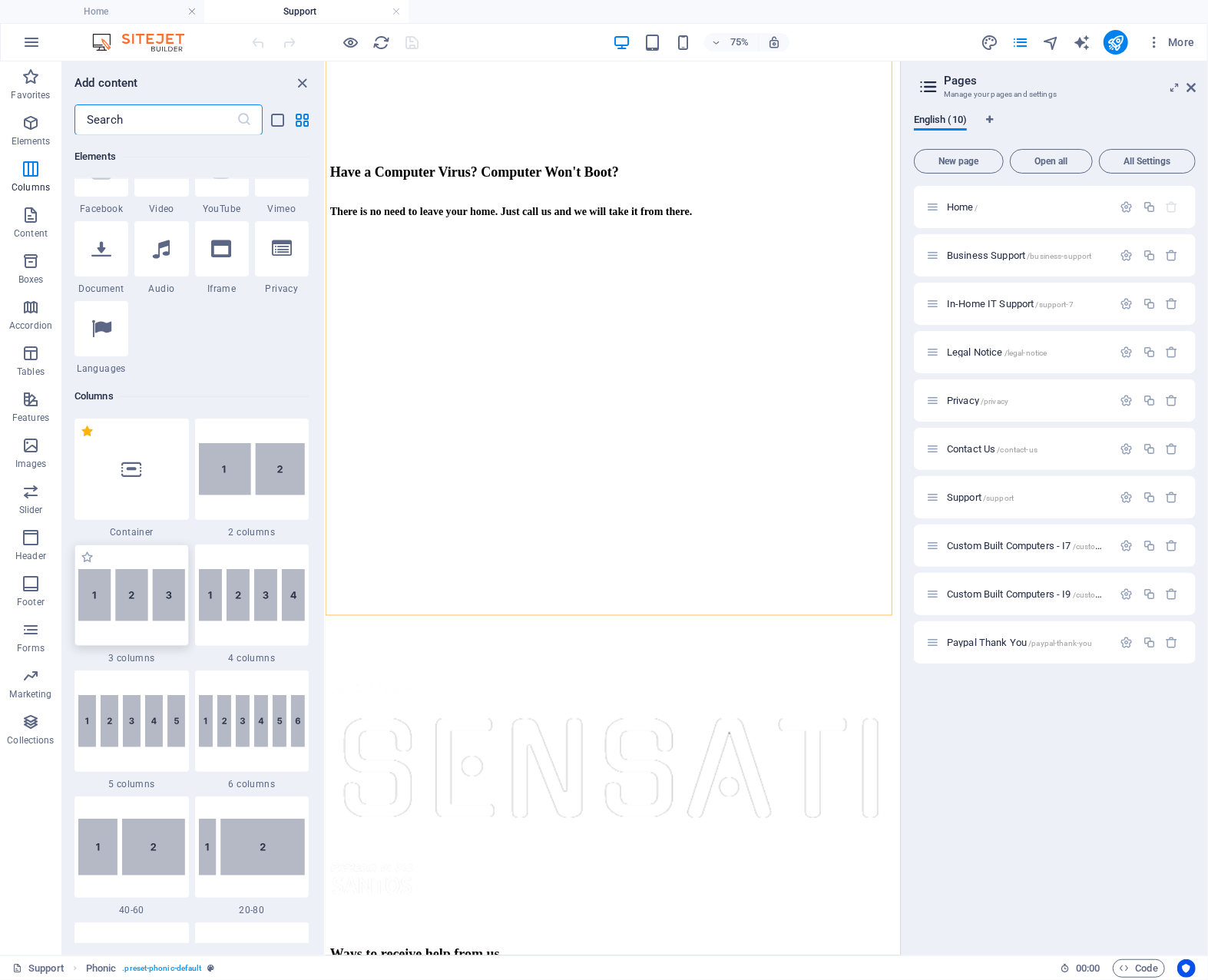
scroll to position [0, 0]
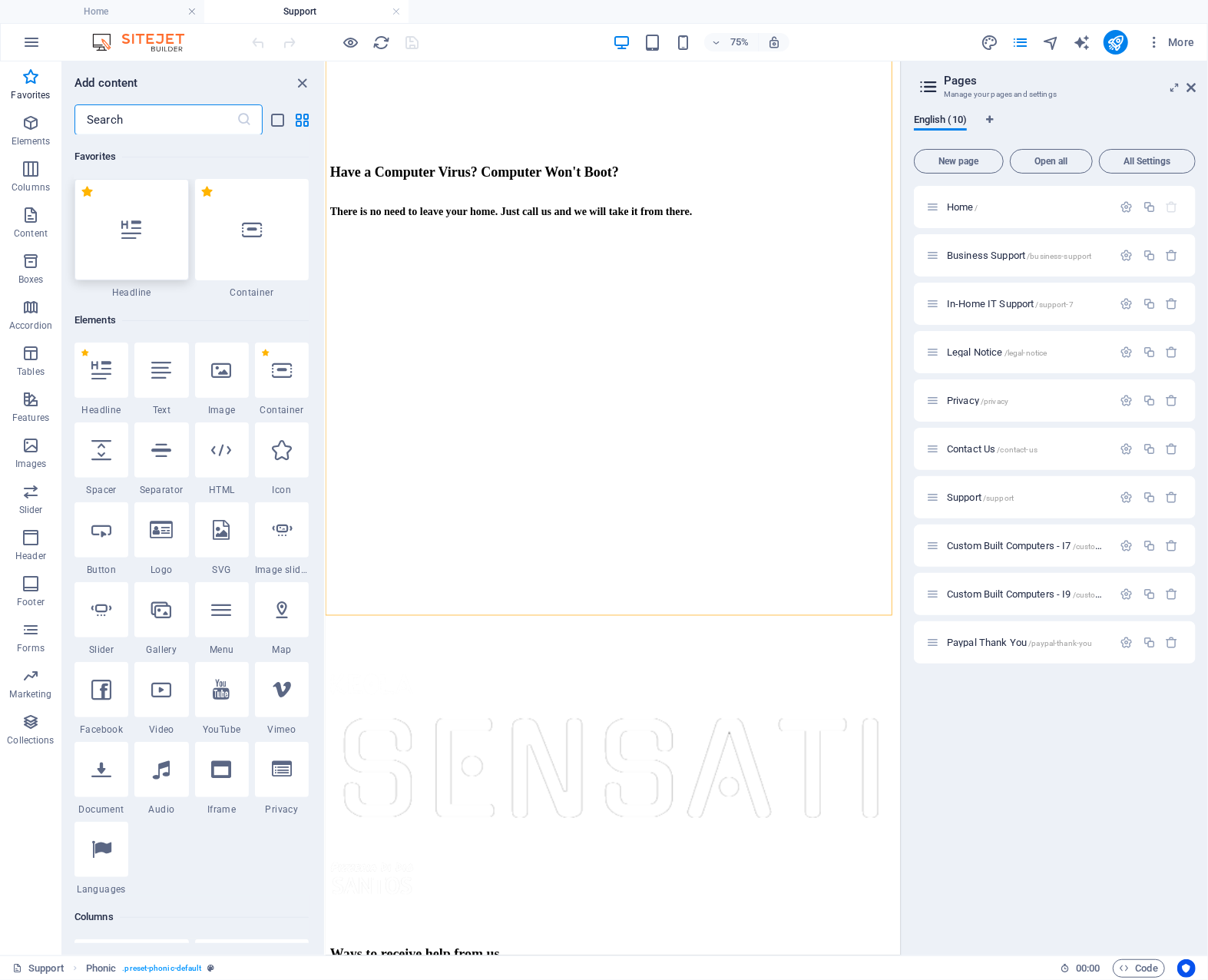
click at [144, 238] on div at bounding box center [131, 229] width 115 height 101
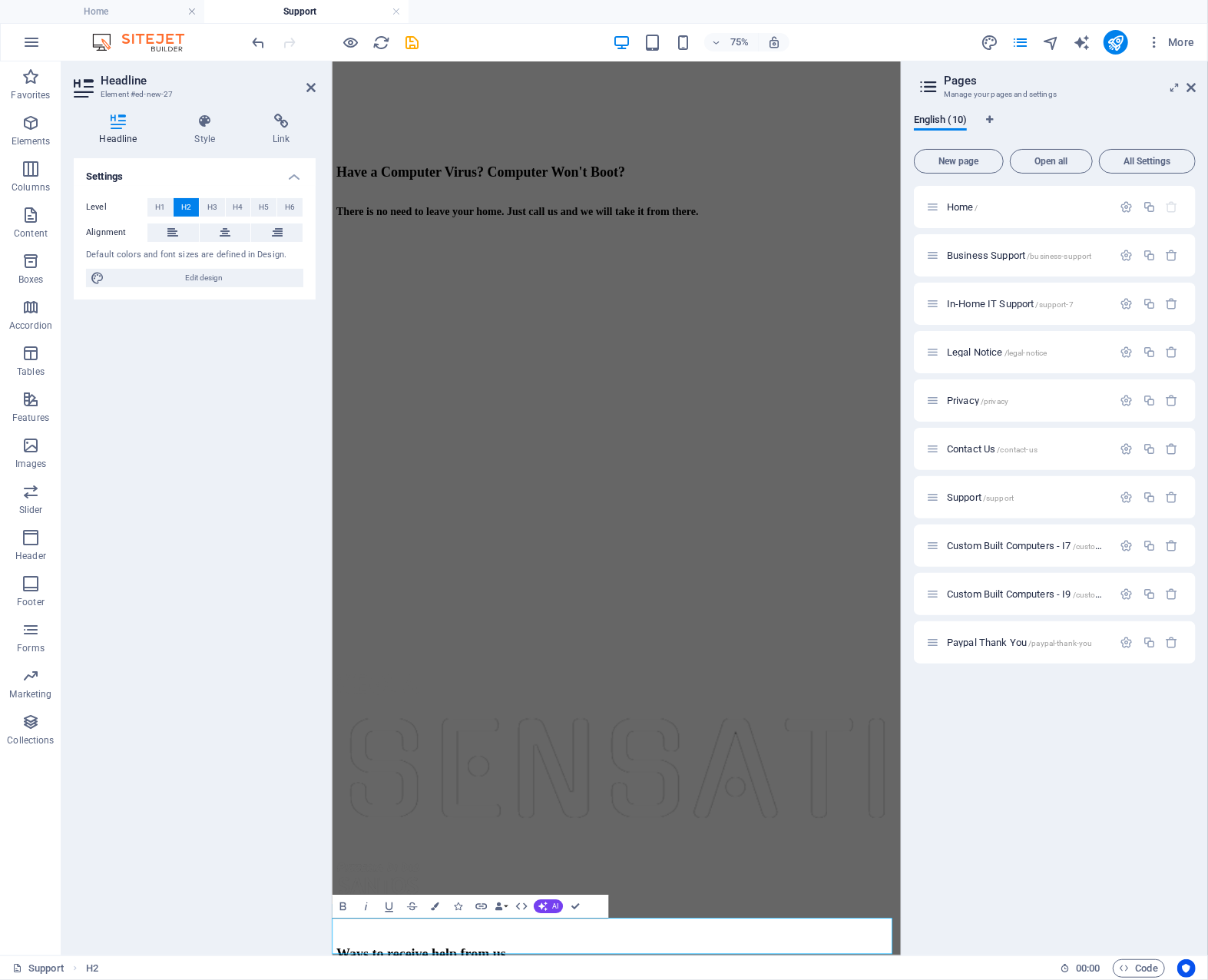
scroll to position [387, 0]
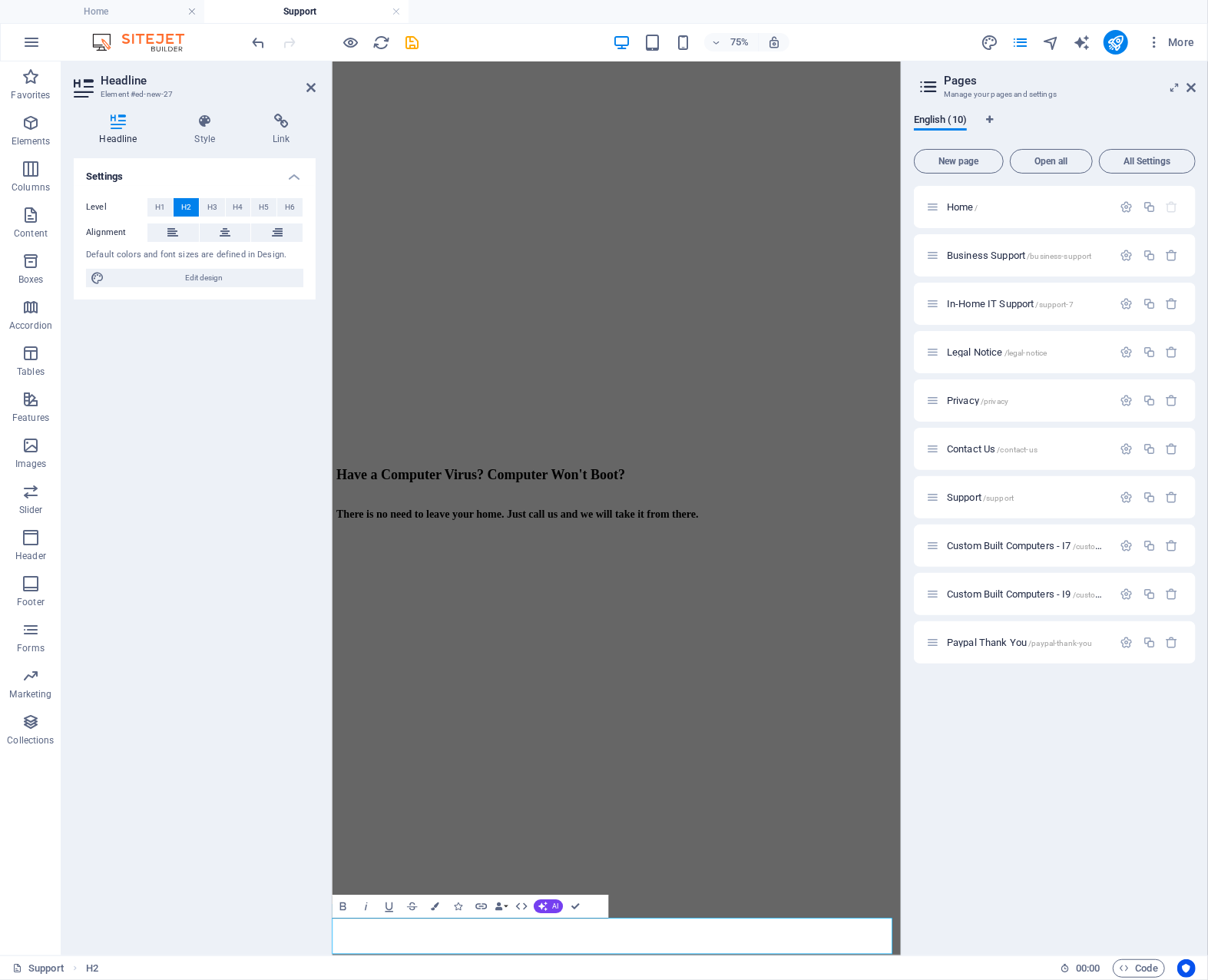
drag, startPoint x: 749, startPoint y: 1225, endPoint x: 332, endPoint y: 1227, distance: 417.0
click at [437, 904] on icon "button" at bounding box center [435, 906] width 8 height 8
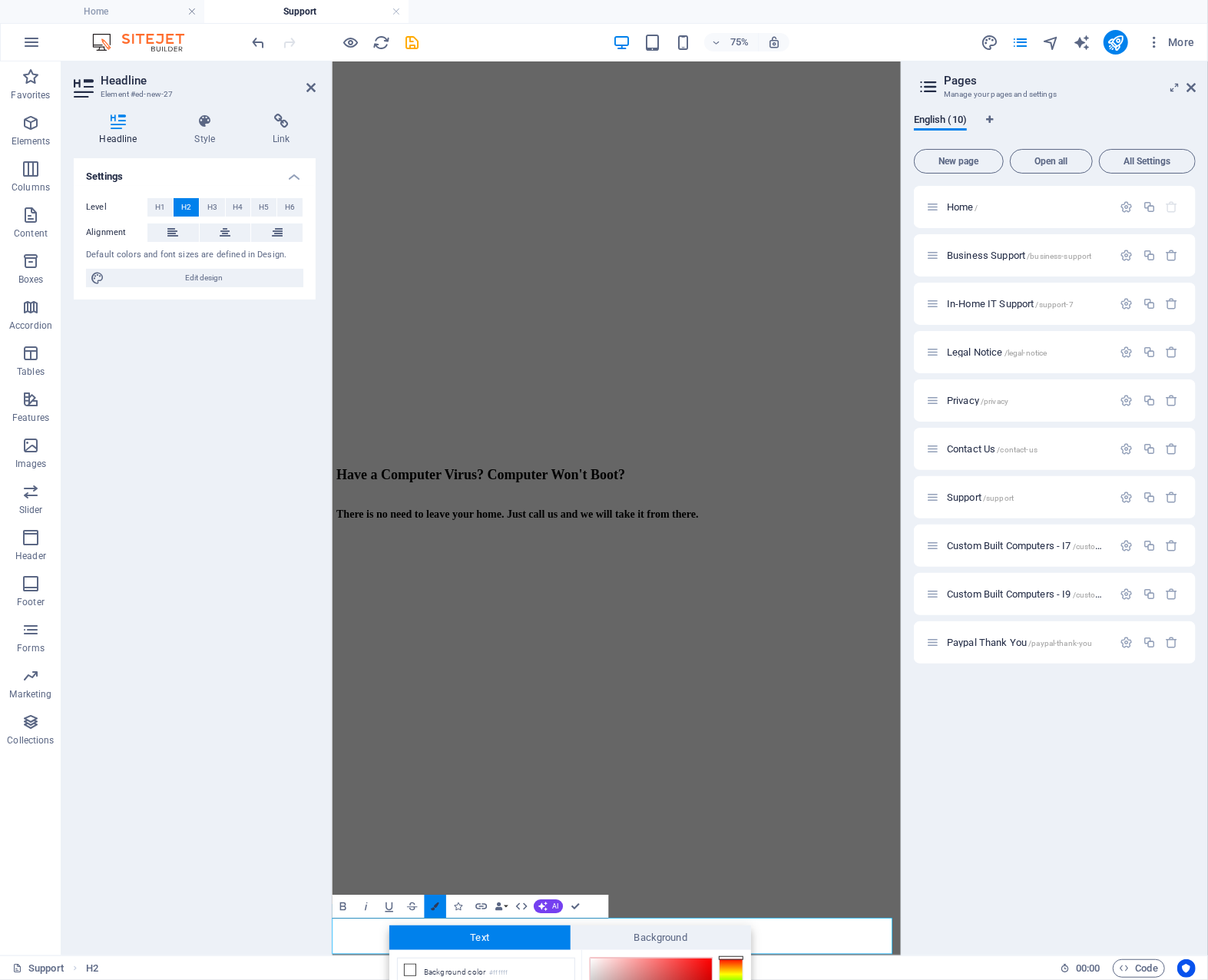
scroll to position [161, 0]
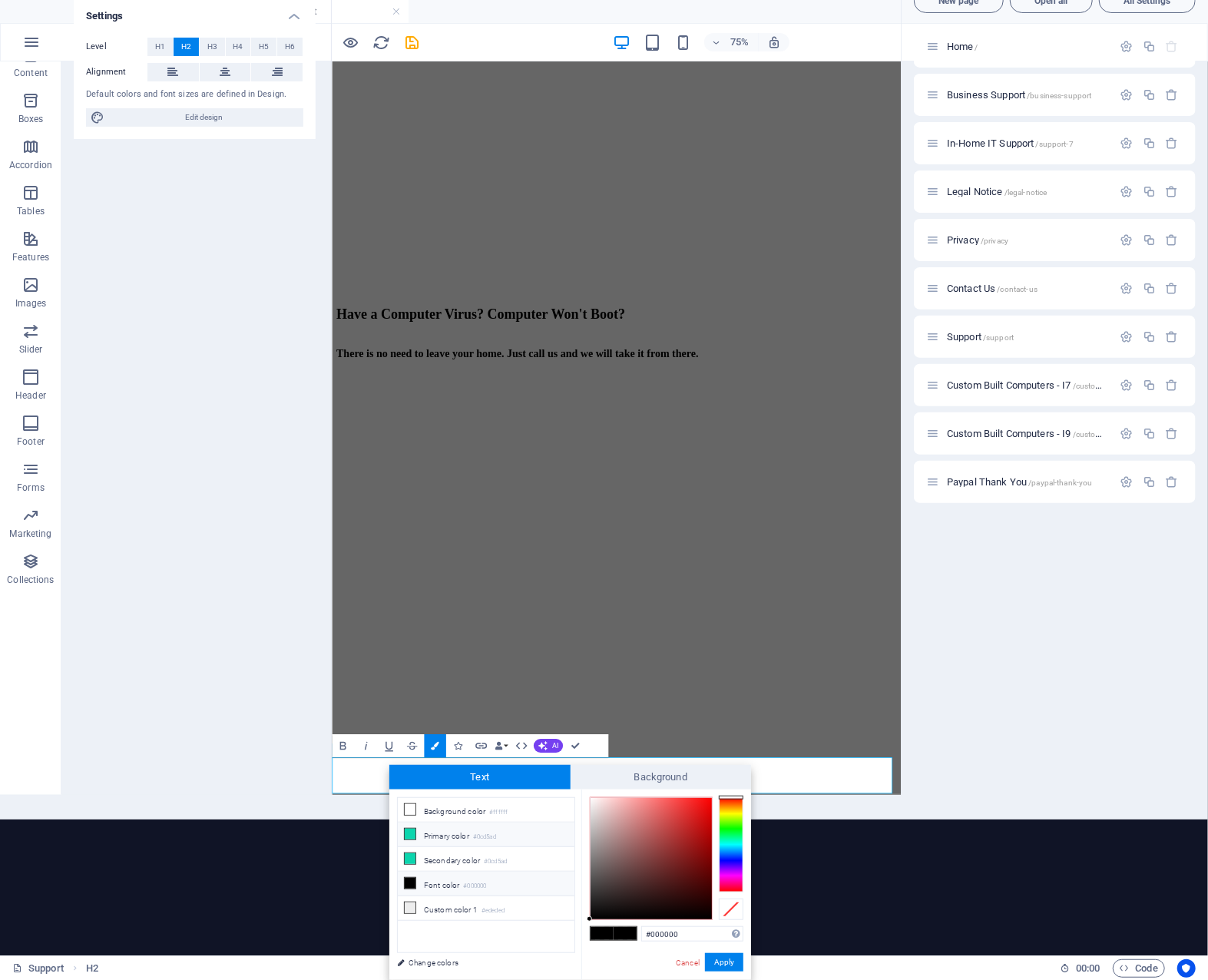
click at [445, 827] on li "Primary color #0cd5ad" at bounding box center [486, 834] width 177 height 24
type input "#0cd5ad"
click at [630, 931] on span at bounding box center [625, 934] width 23 height 13
click at [722, 959] on button "Apply" at bounding box center [724, 962] width 39 height 18
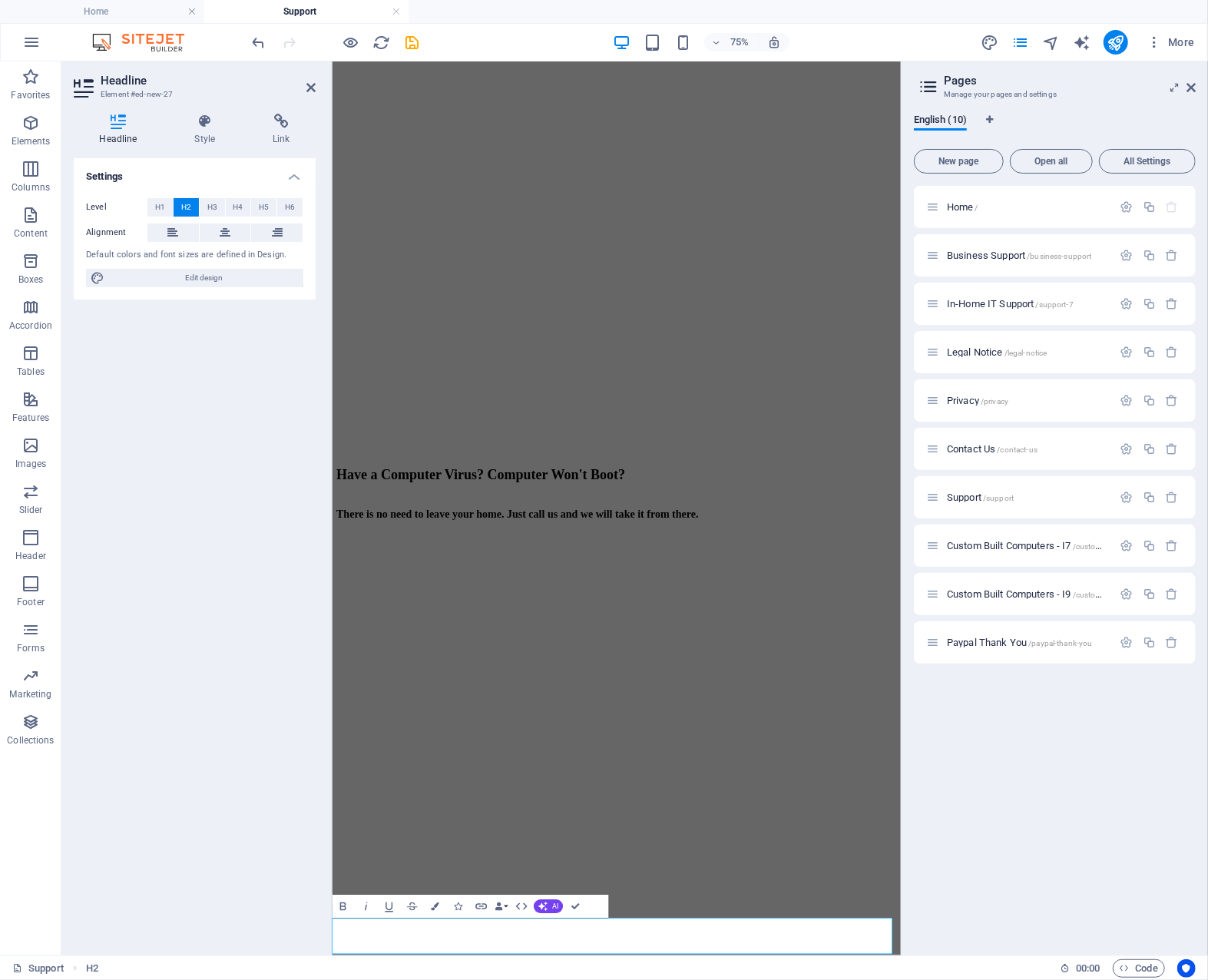
scroll to position [0, 0]
drag, startPoint x: 763, startPoint y: 1225, endPoint x: 659, endPoint y: 1005, distance: 243.3
click at [224, 228] on icon at bounding box center [224, 233] width 11 height 18
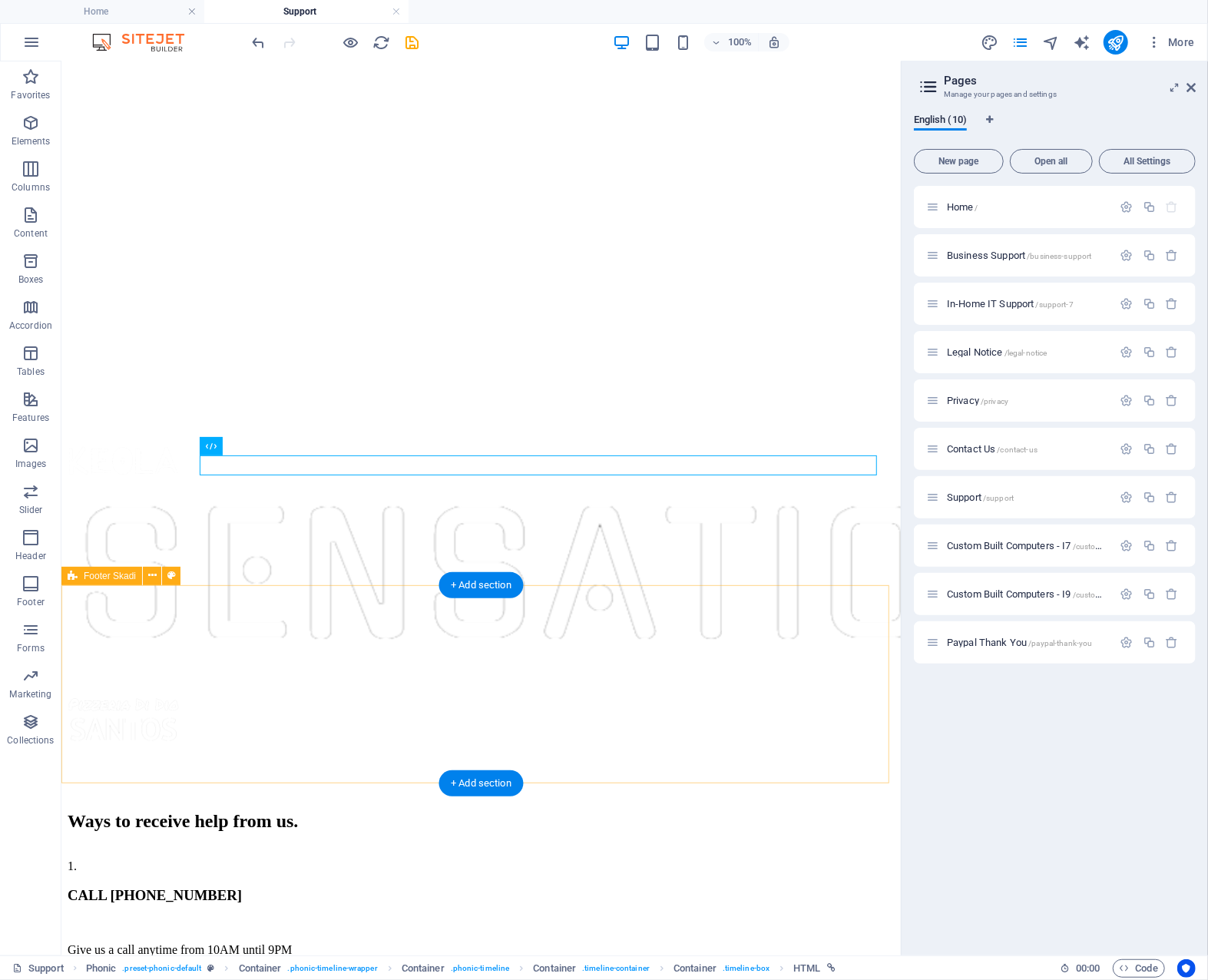
scroll to position [917, 0]
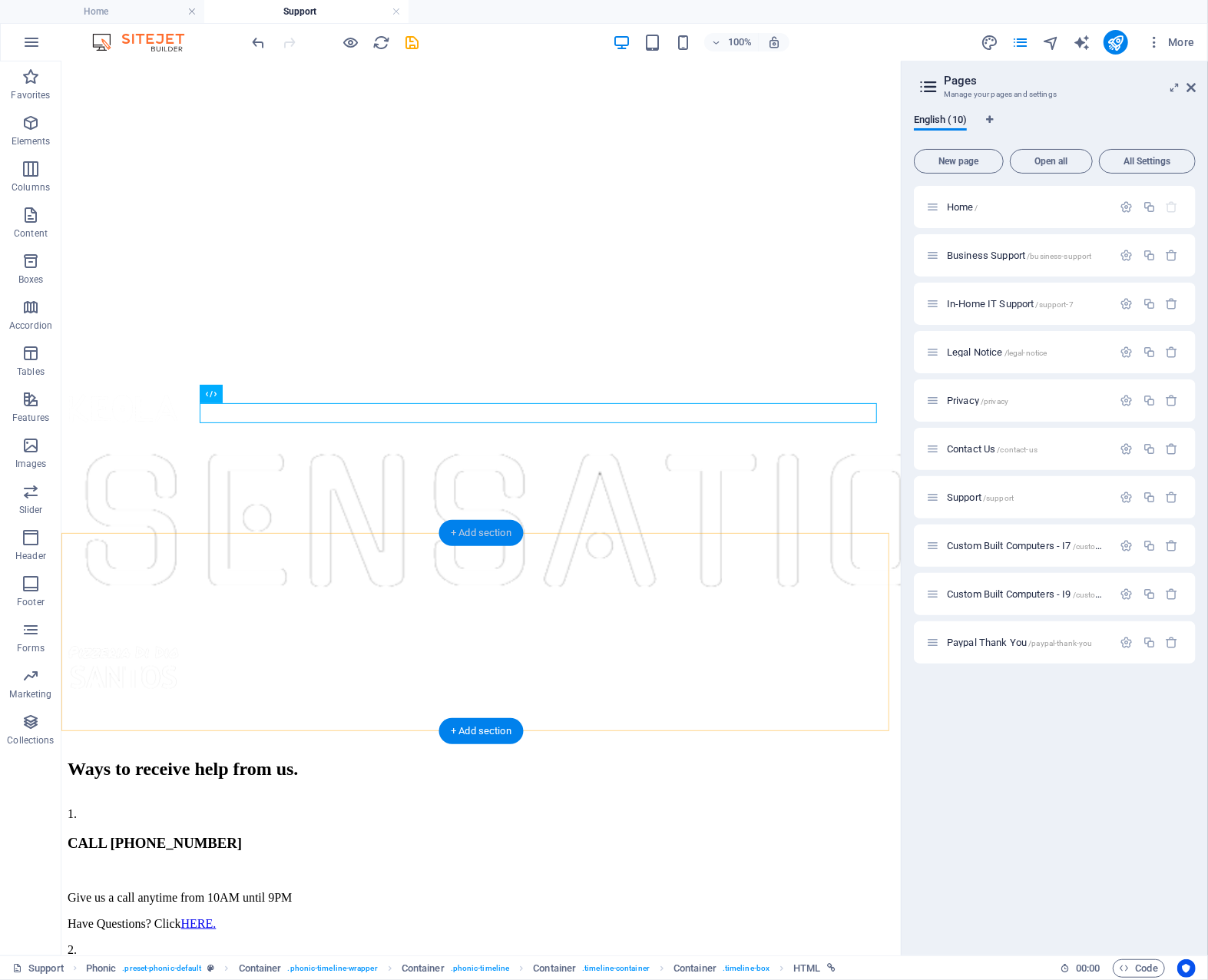
click at [467, 531] on div "+ Add section" at bounding box center [481, 532] width 85 height 26
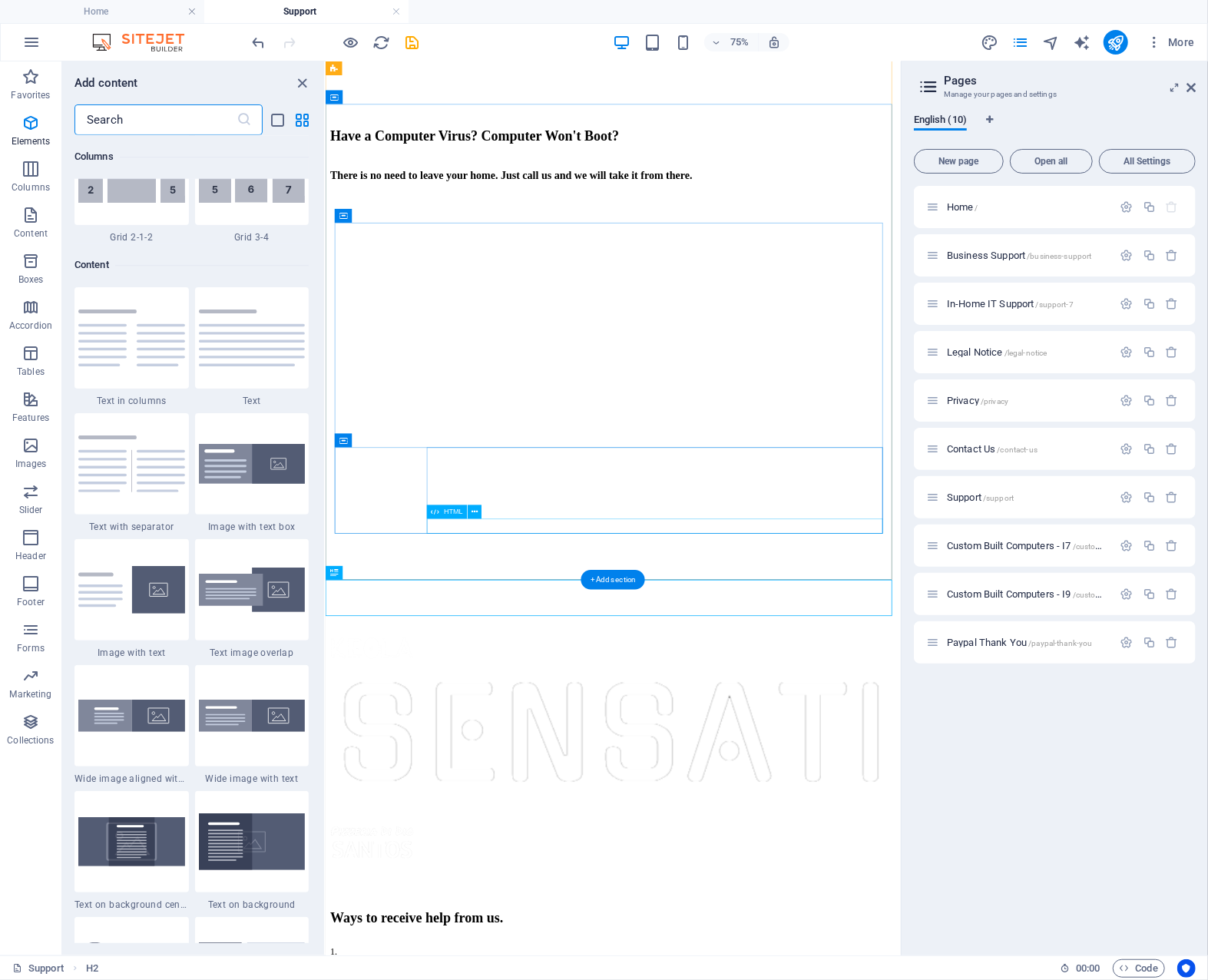
scroll to position [2687, 0]
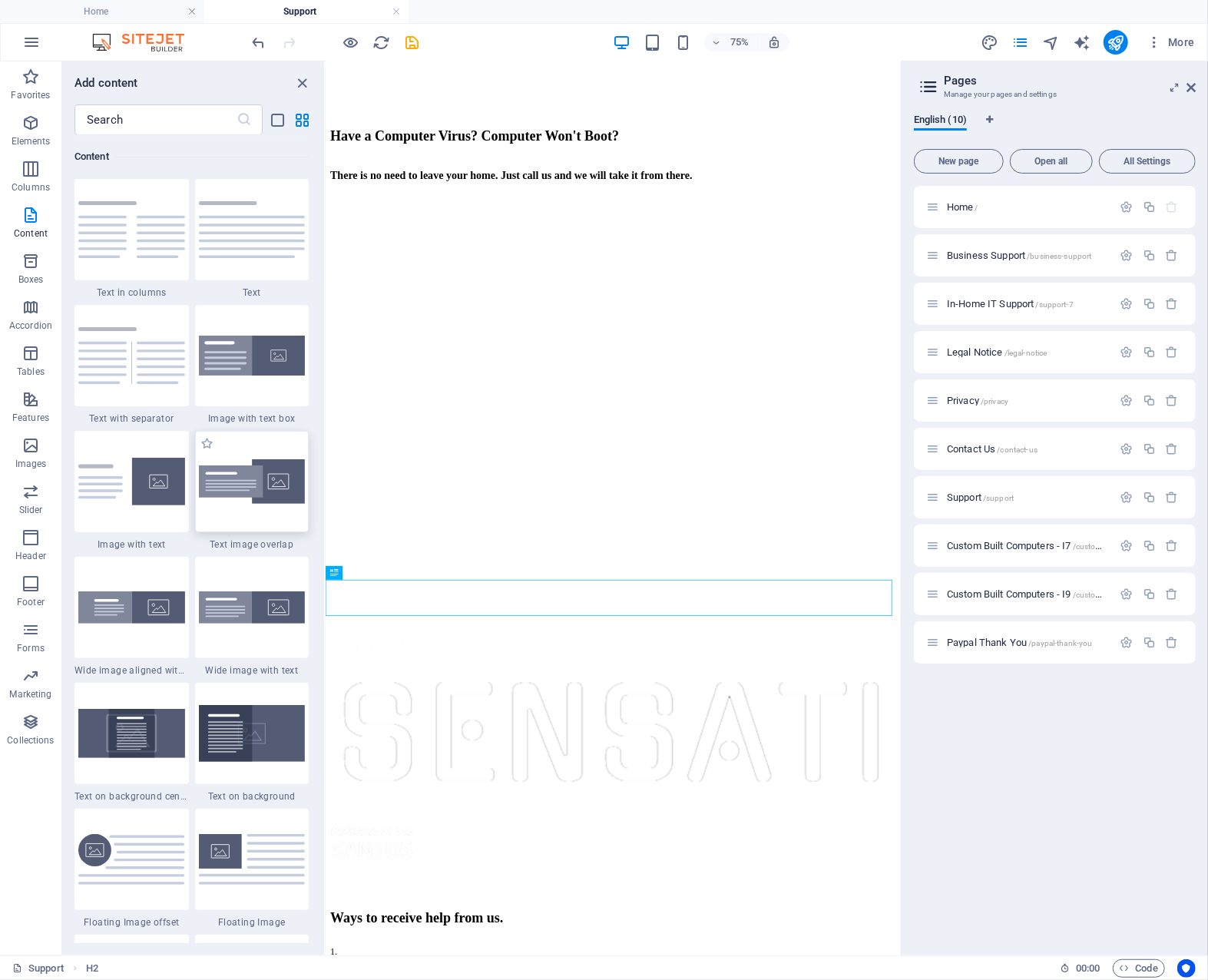
click at [258, 489] on img at bounding box center [253, 482] width 107 height 45
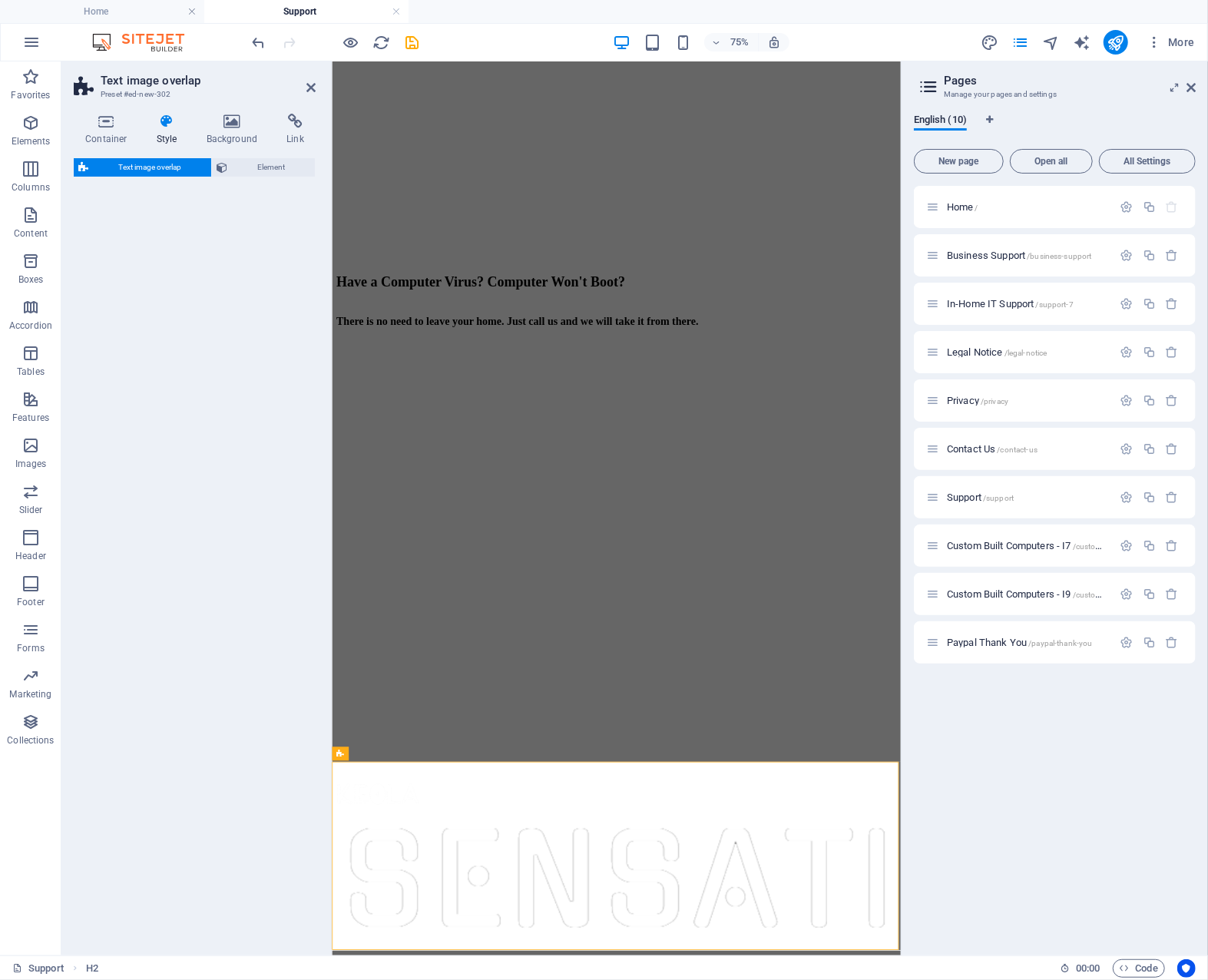
select select "rem"
select select "px"
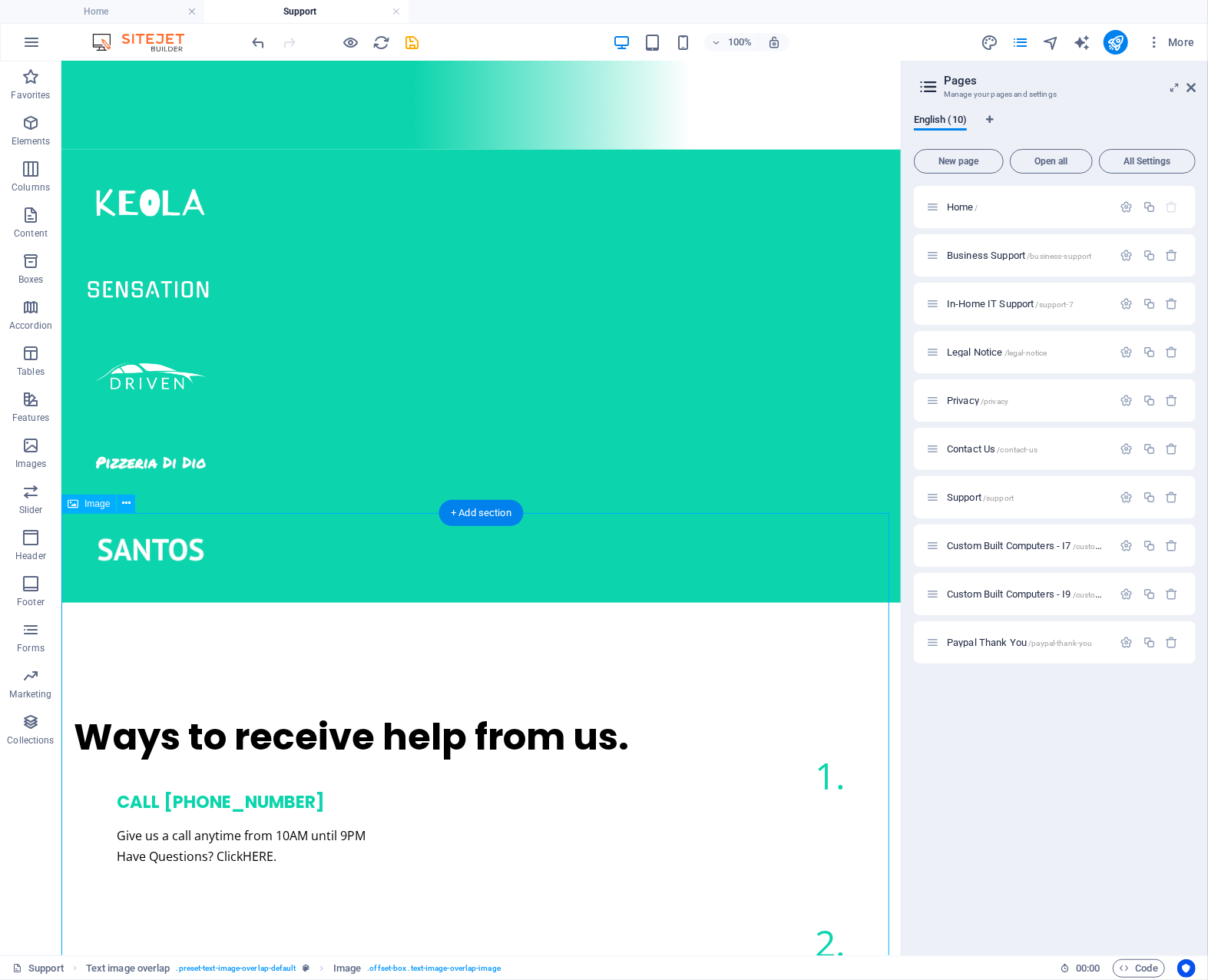
scroll to position [937, 0]
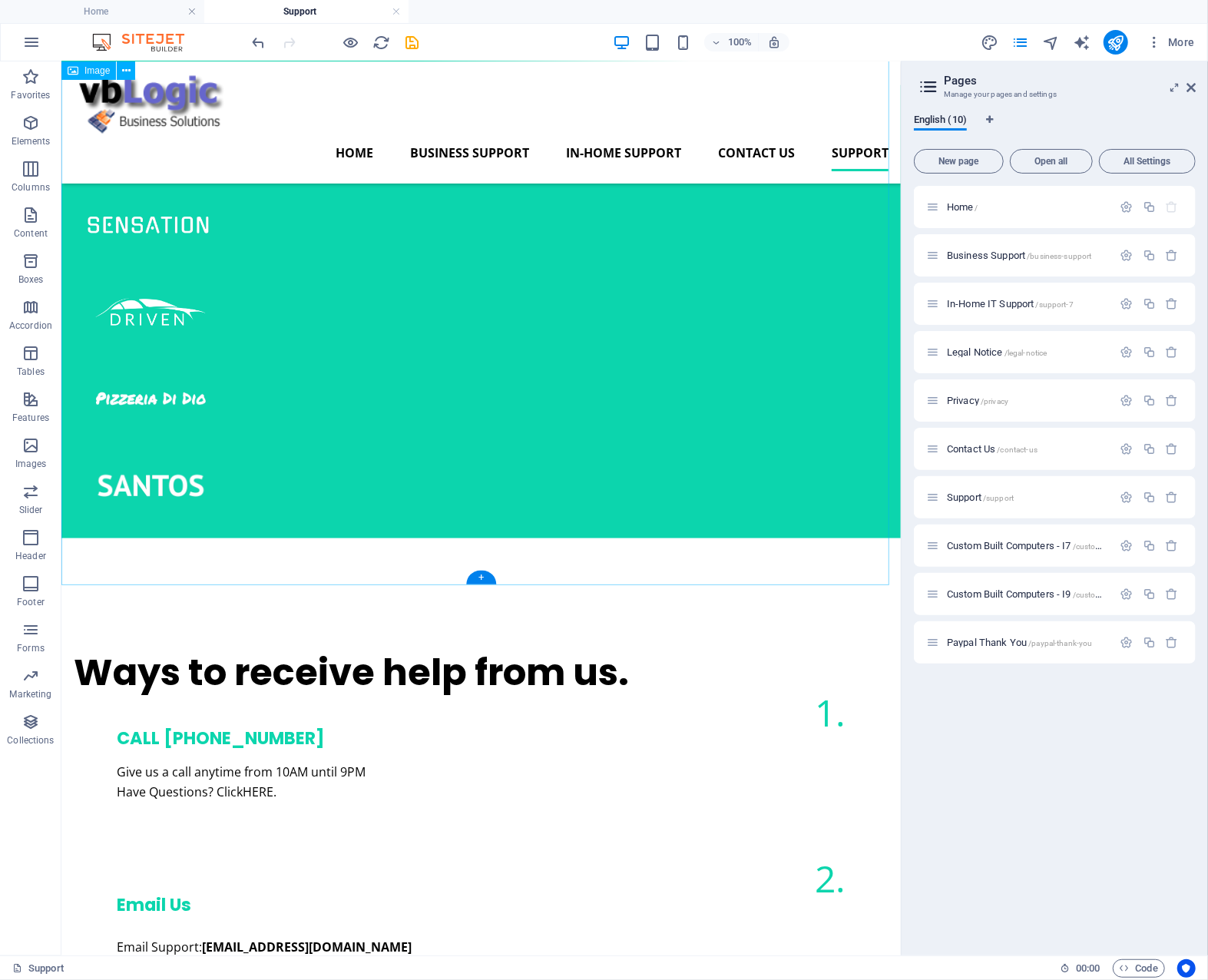
scroll to position [1090, 0]
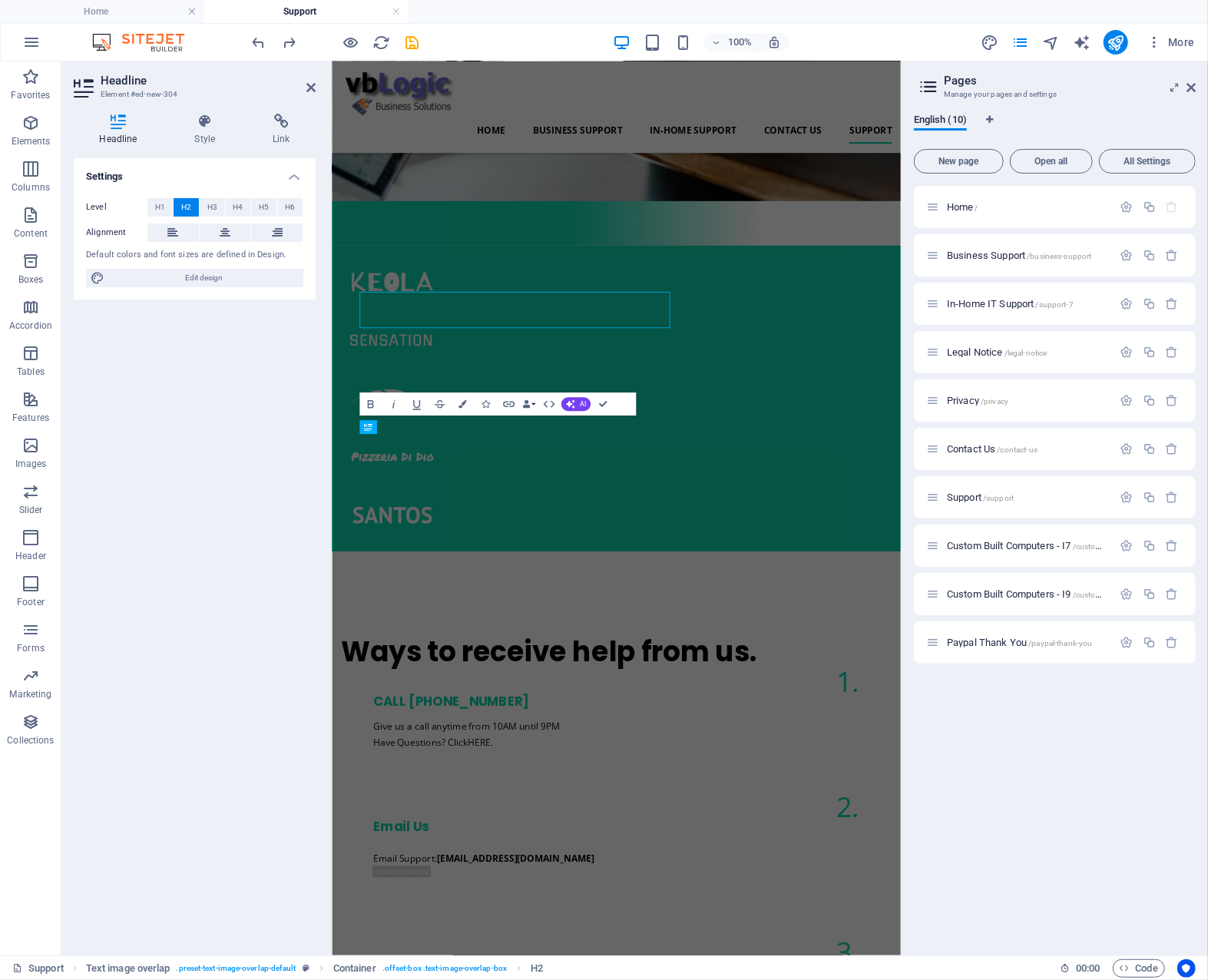
scroll to position [1223, 0]
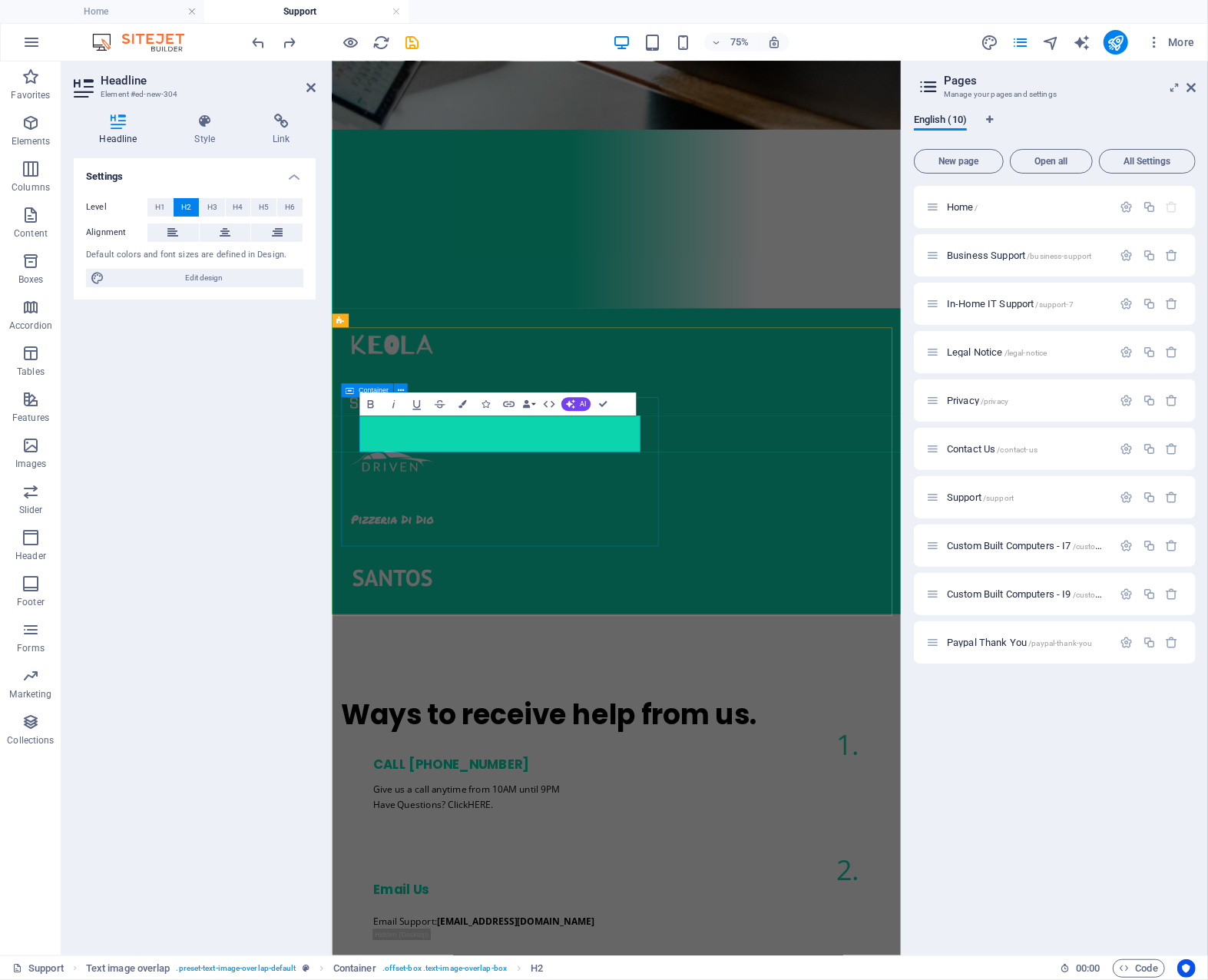
drag, startPoint x: 675, startPoint y: 562, endPoint x: 343, endPoint y: 543, distance: 332.5
click at [461, 403] on icon "button" at bounding box center [463, 404] width 8 height 8
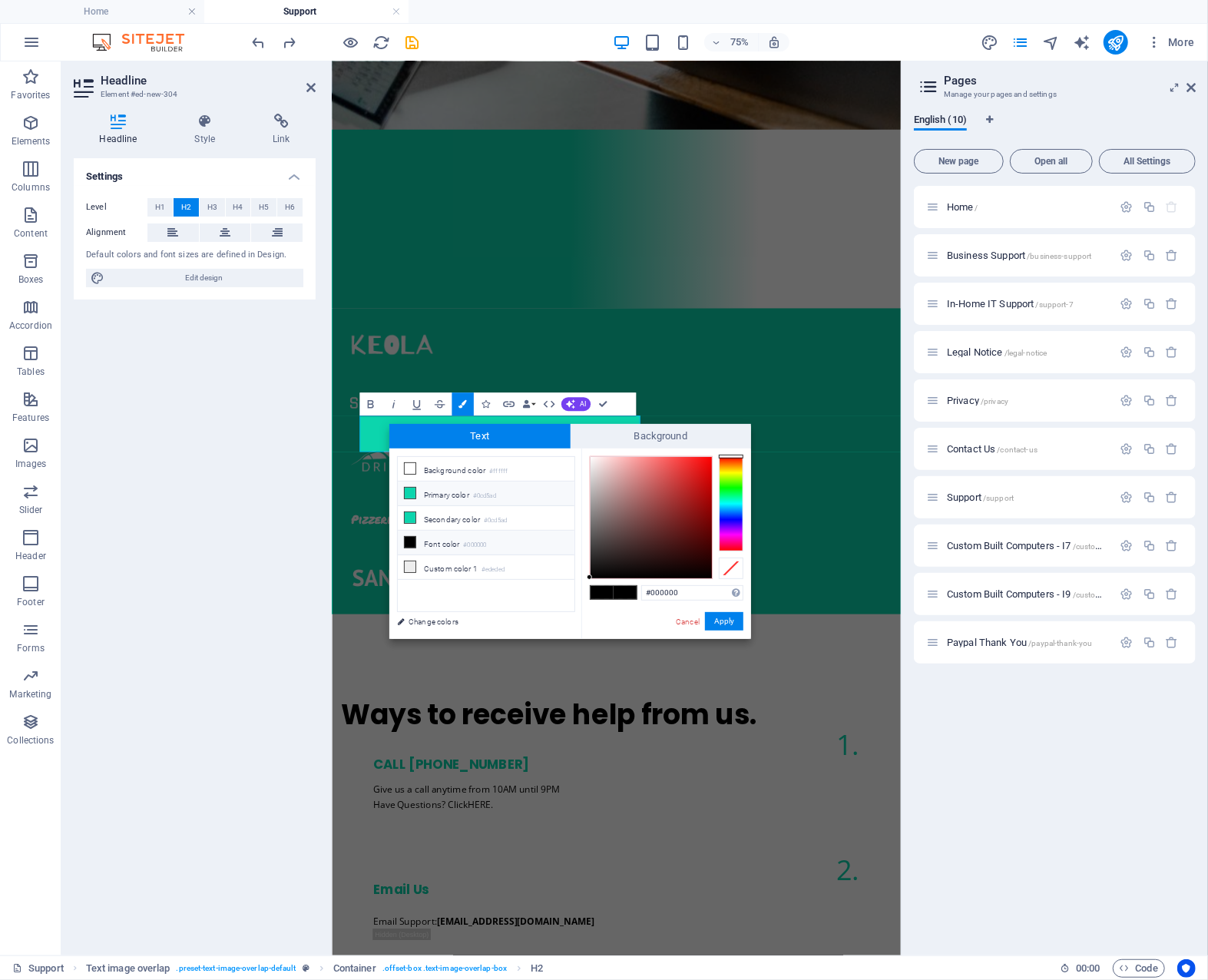
click at [443, 490] on li "Primary color #0cd5ad" at bounding box center [486, 493] width 177 height 24
type input "#0cd5ad"
click at [625, 589] on span at bounding box center [625, 593] width 23 height 13
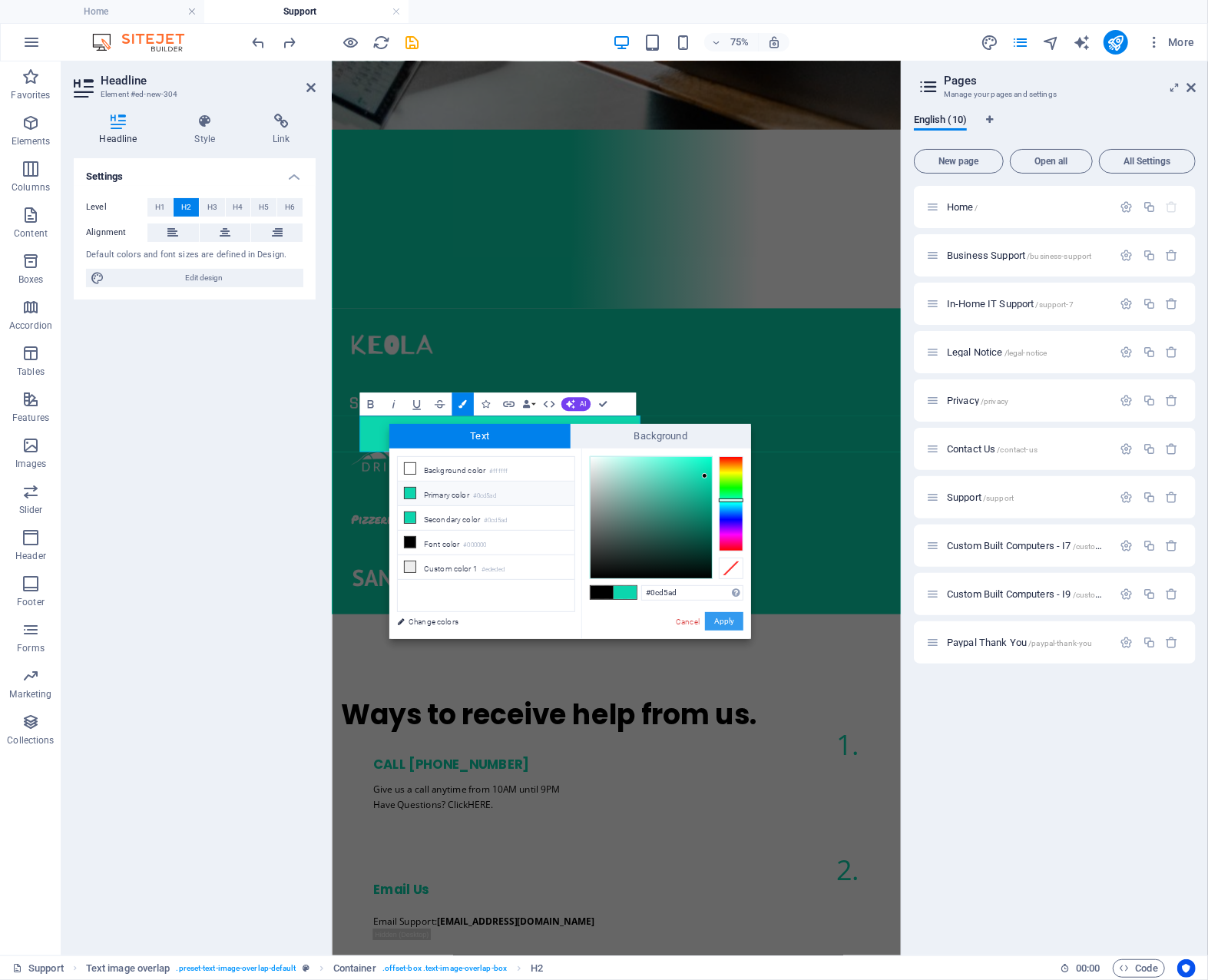
click at [723, 618] on button "Apply" at bounding box center [724, 621] width 39 height 18
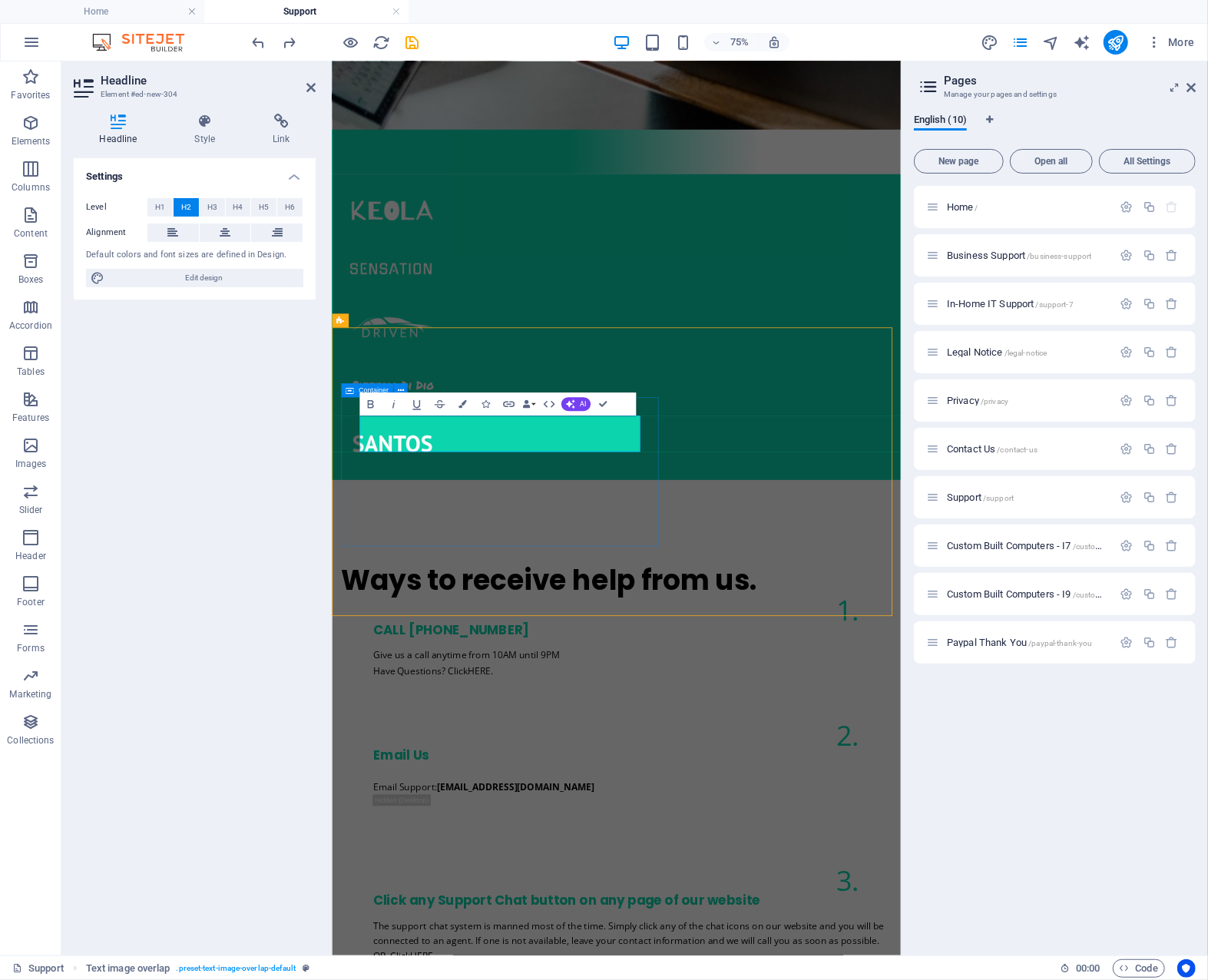
scroll to position [1053, 0]
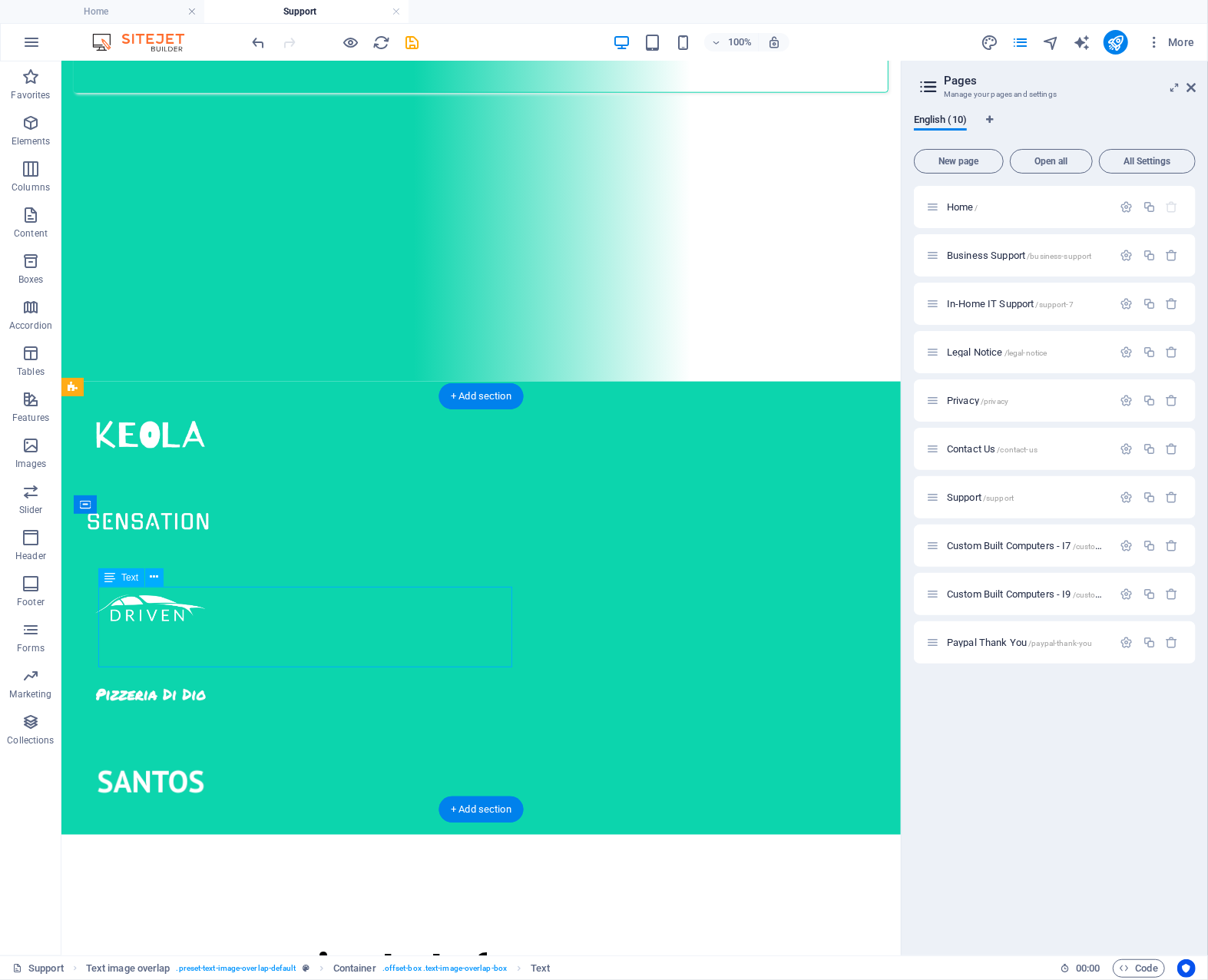
scroll to position [1223, 0]
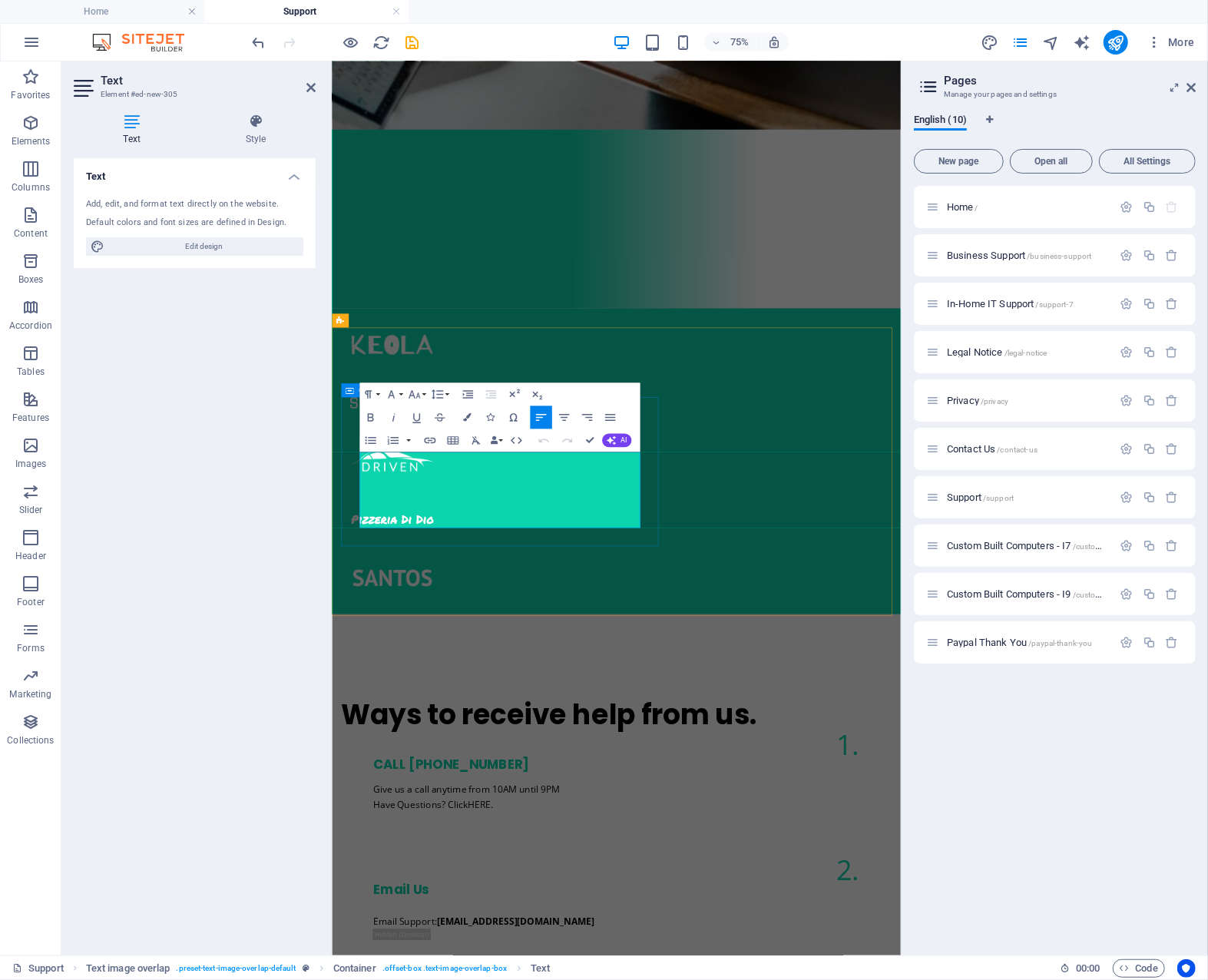
drag, startPoint x: 423, startPoint y: 681, endPoint x: 357, endPoint y: 598, distance: 106.0
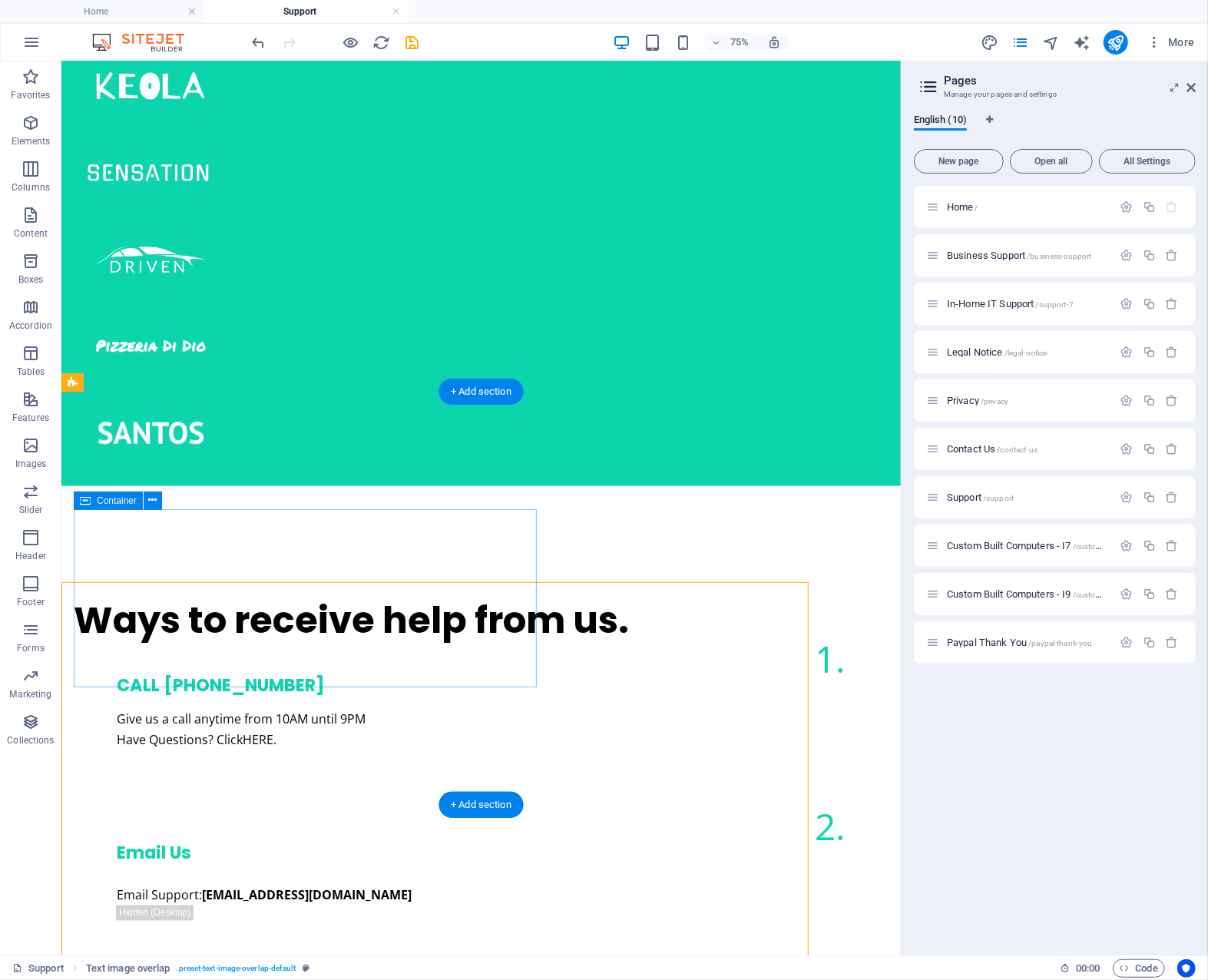
scroll to position [1058, 0]
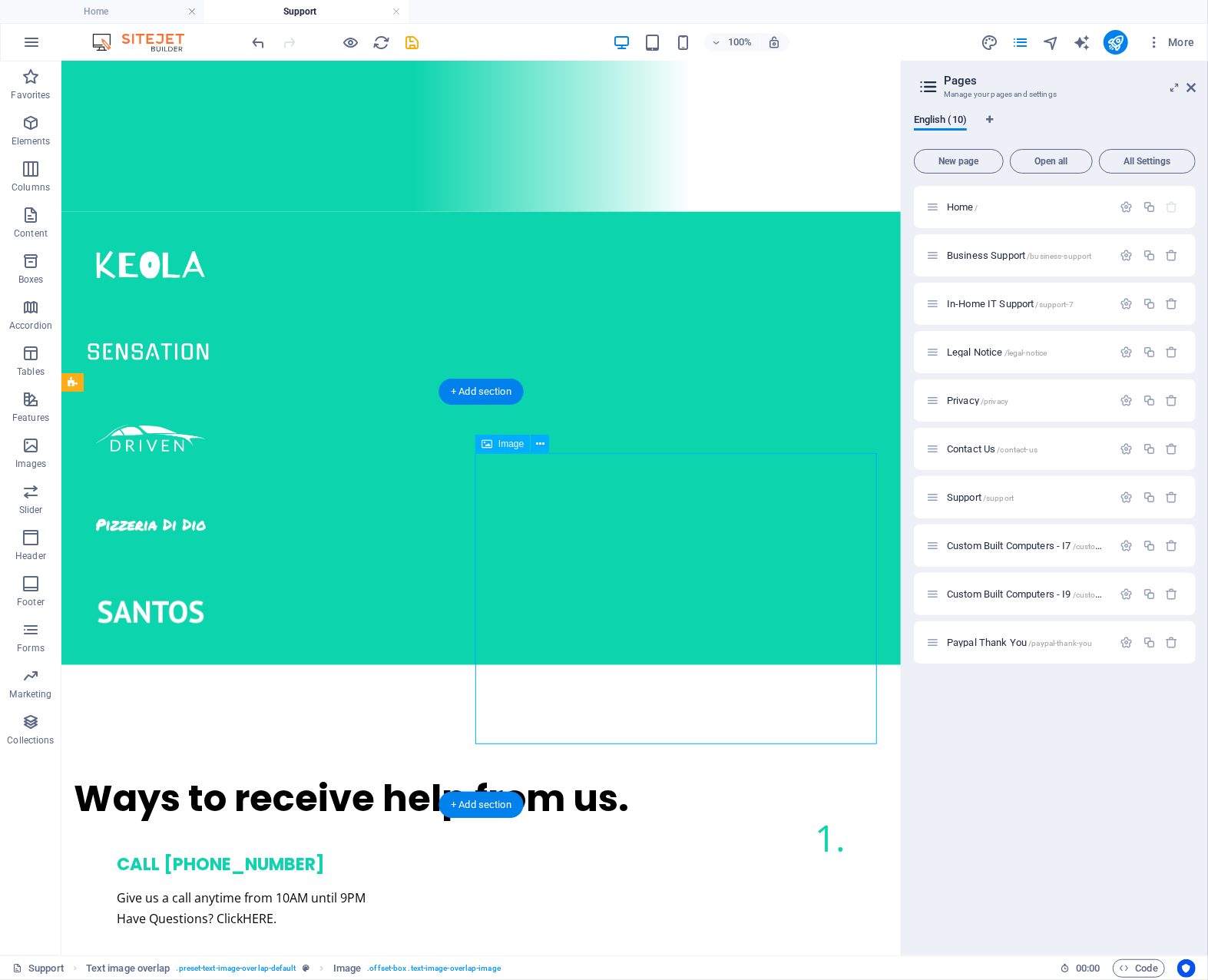
select select "%"
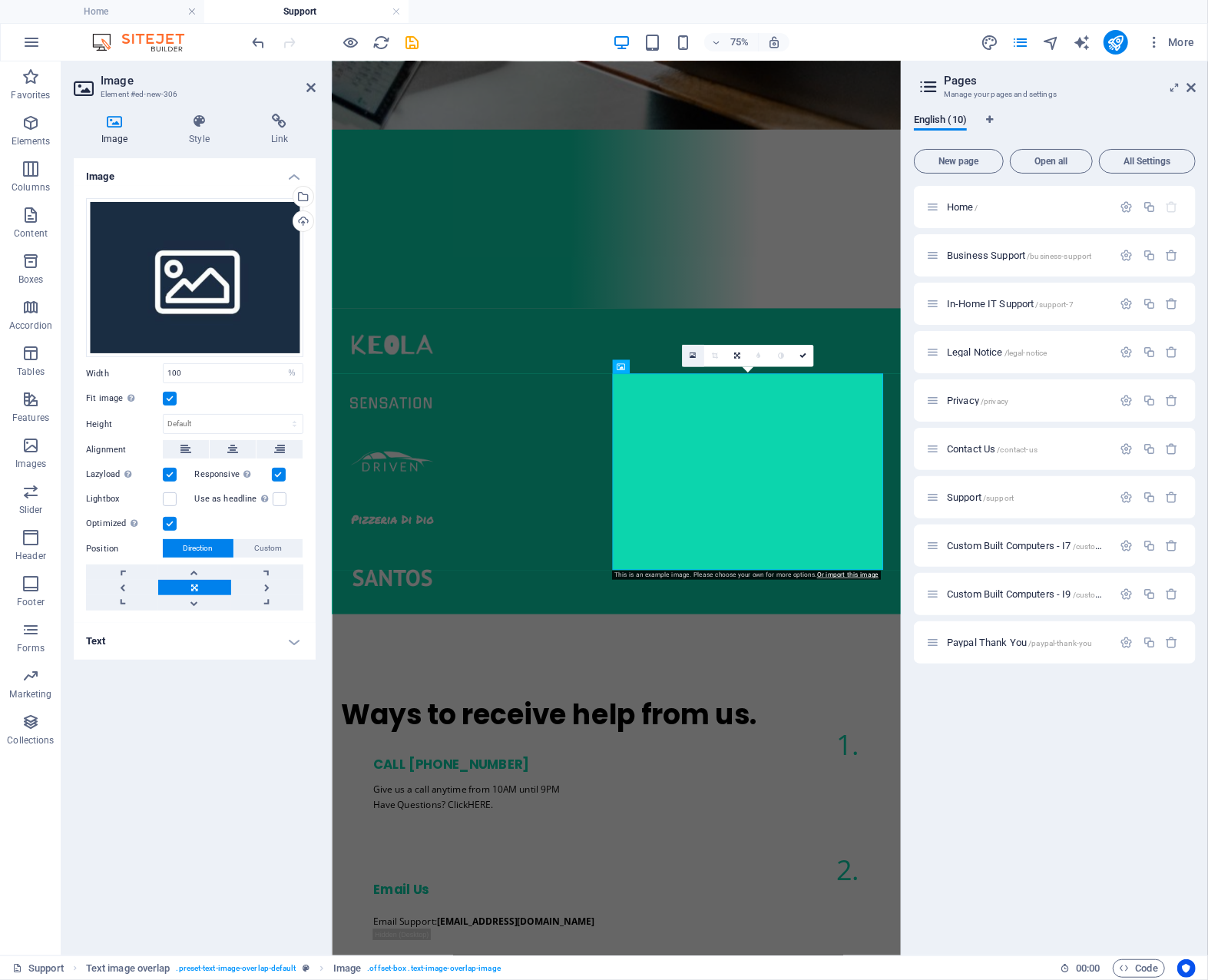
click at [695, 352] on icon at bounding box center [692, 356] width 6 height 8
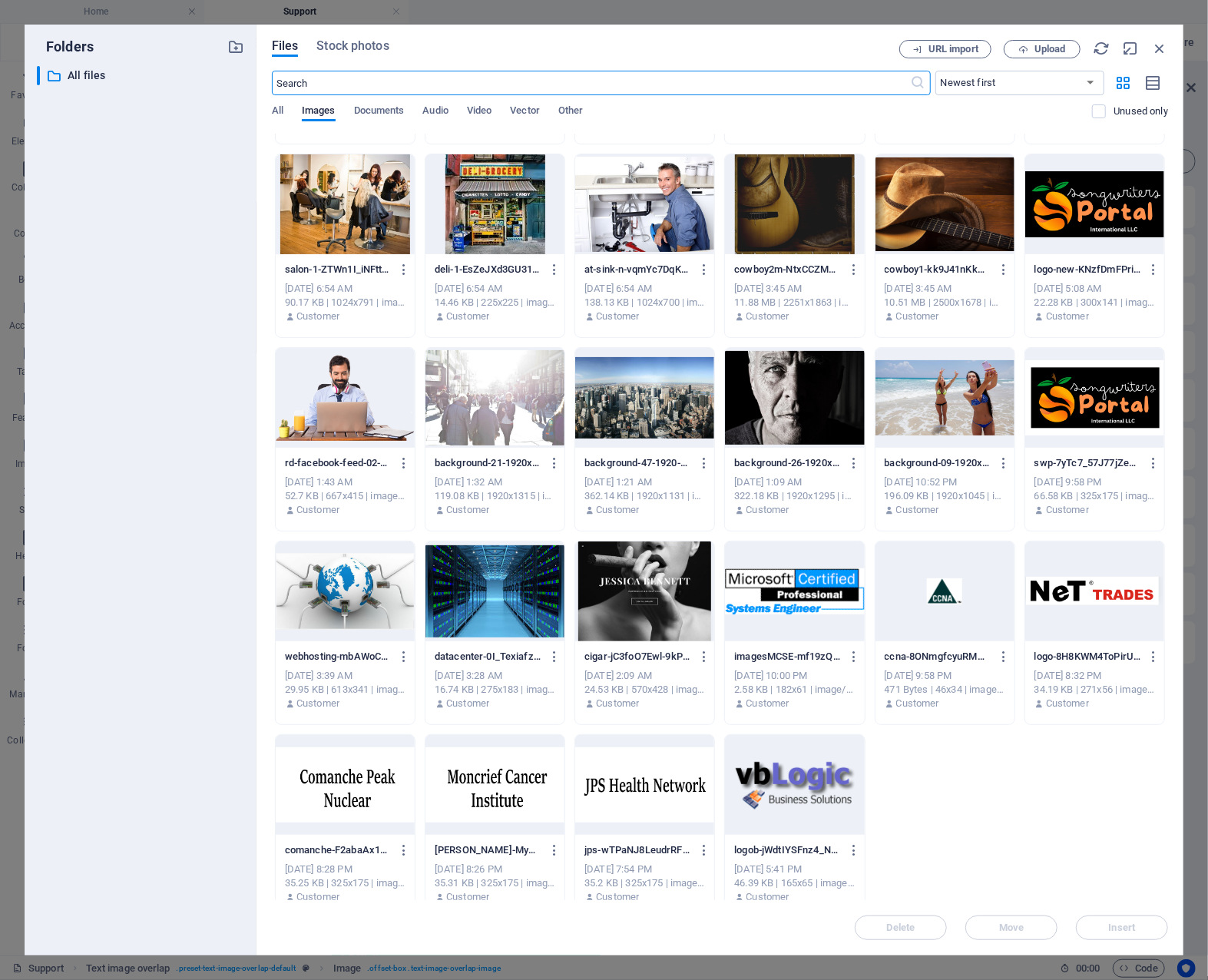
scroll to position [1353, 0]
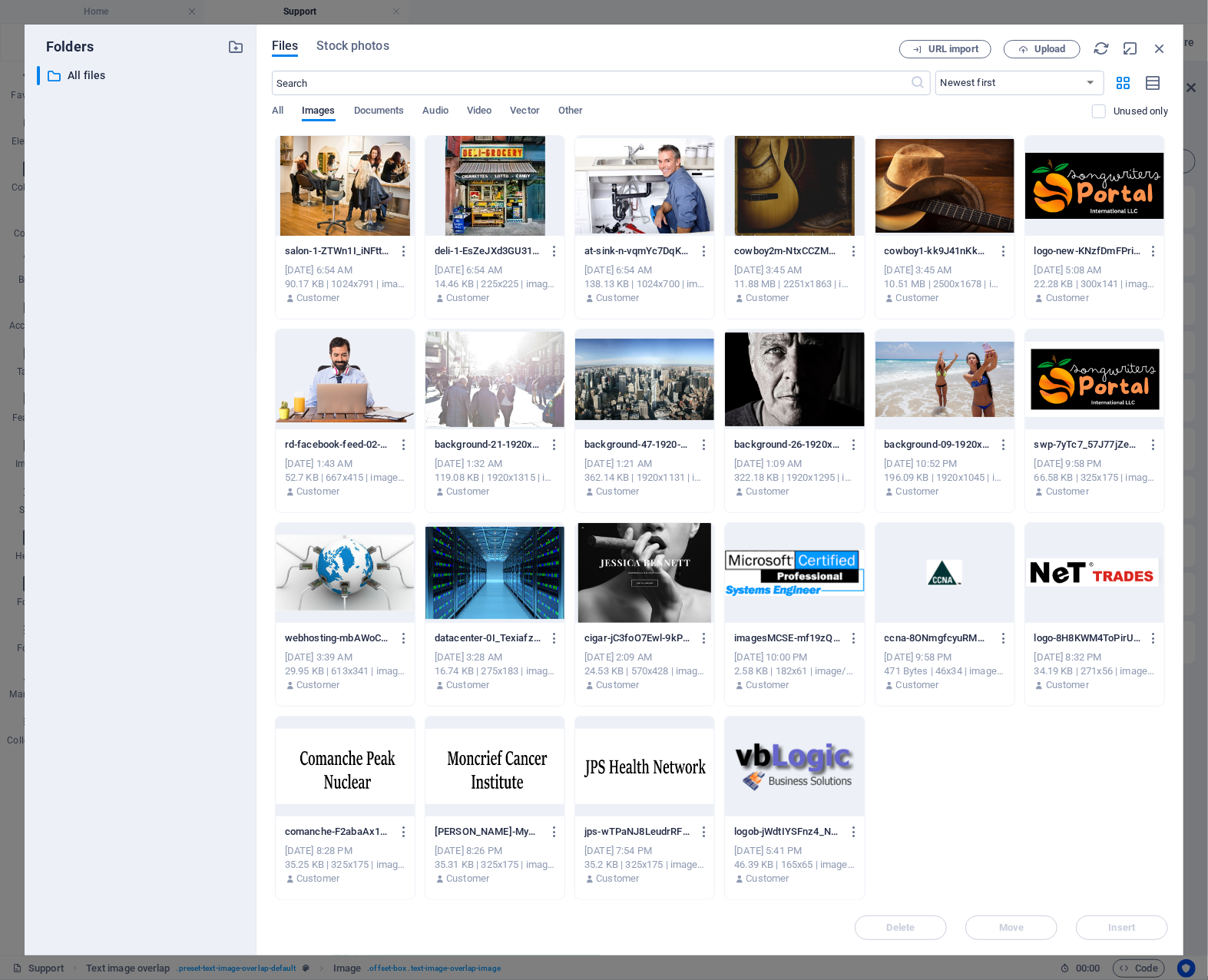
click at [353, 571] on div at bounding box center [345, 572] width 139 height 100
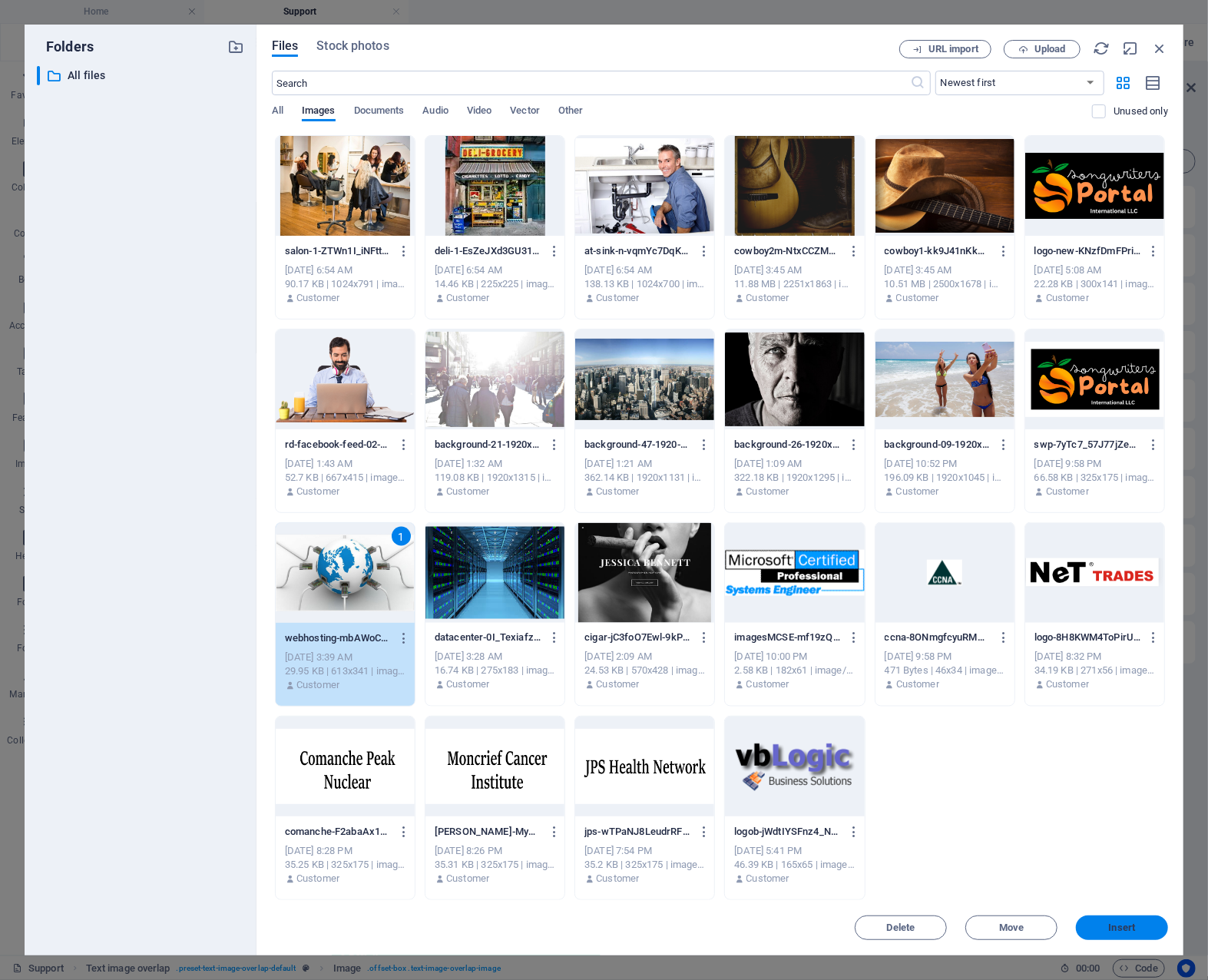
click at [1098, 926] on span "Insert" at bounding box center [1122, 927] width 80 height 9
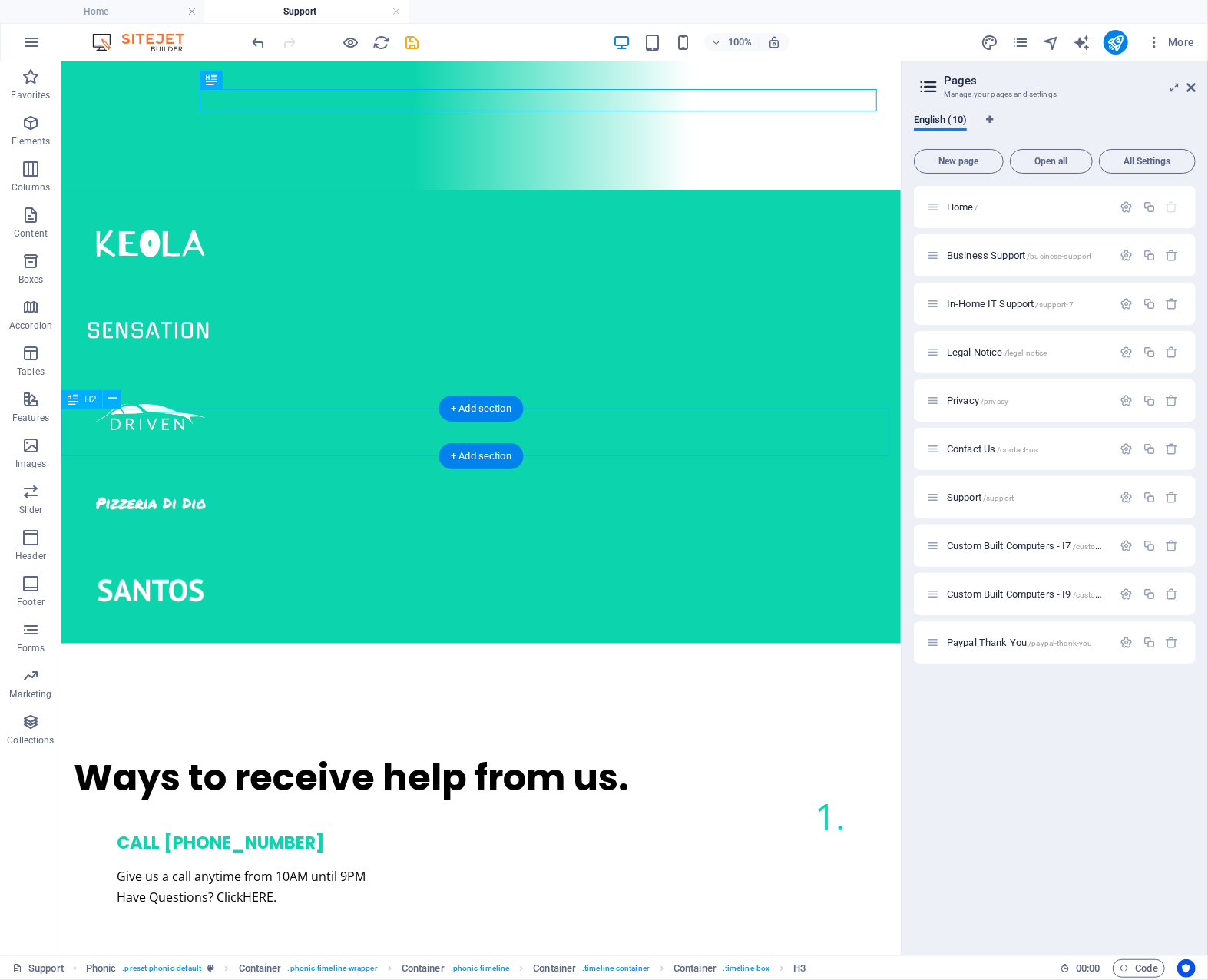
scroll to position [1066, 0]
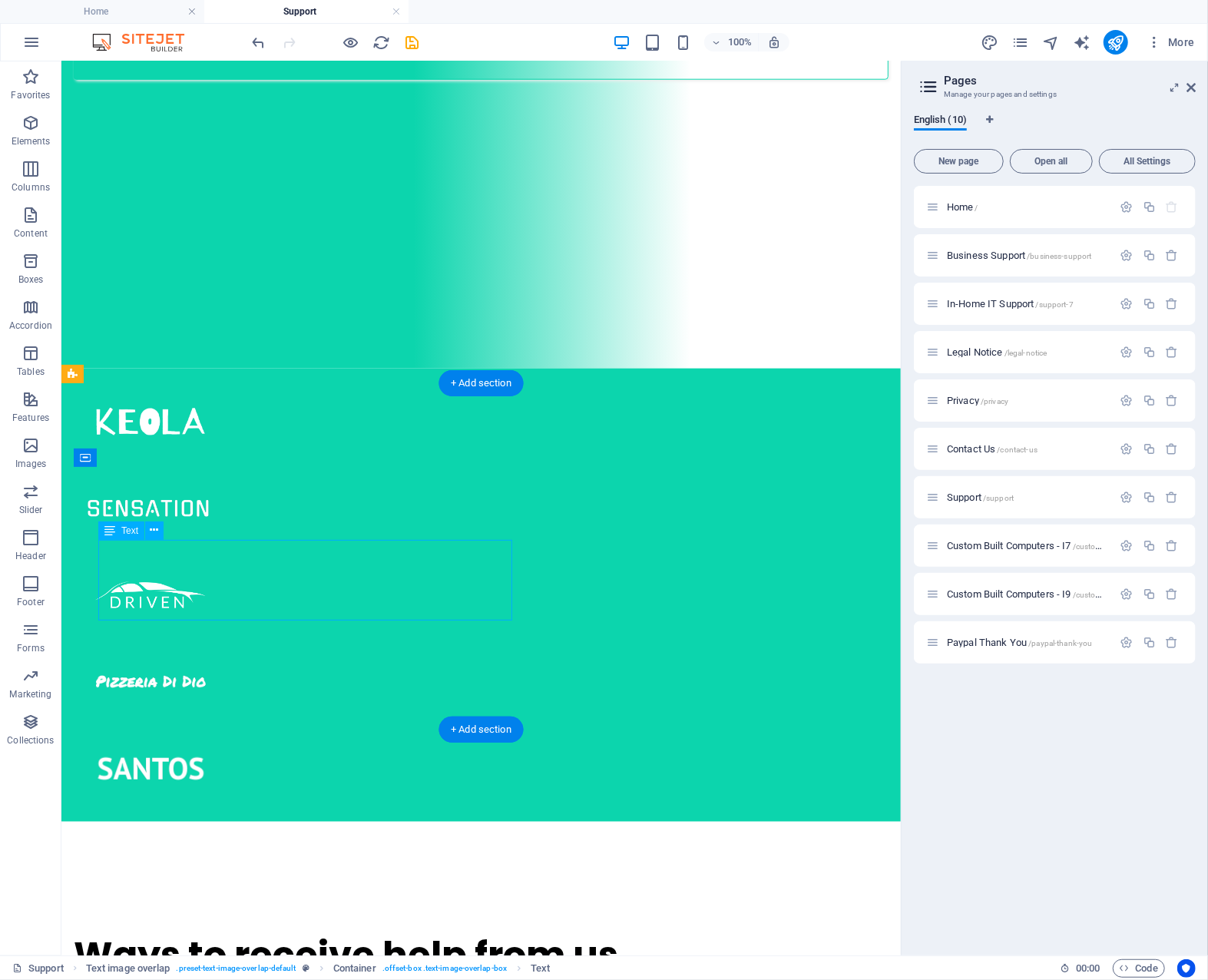
scroll to position [1162, 0]
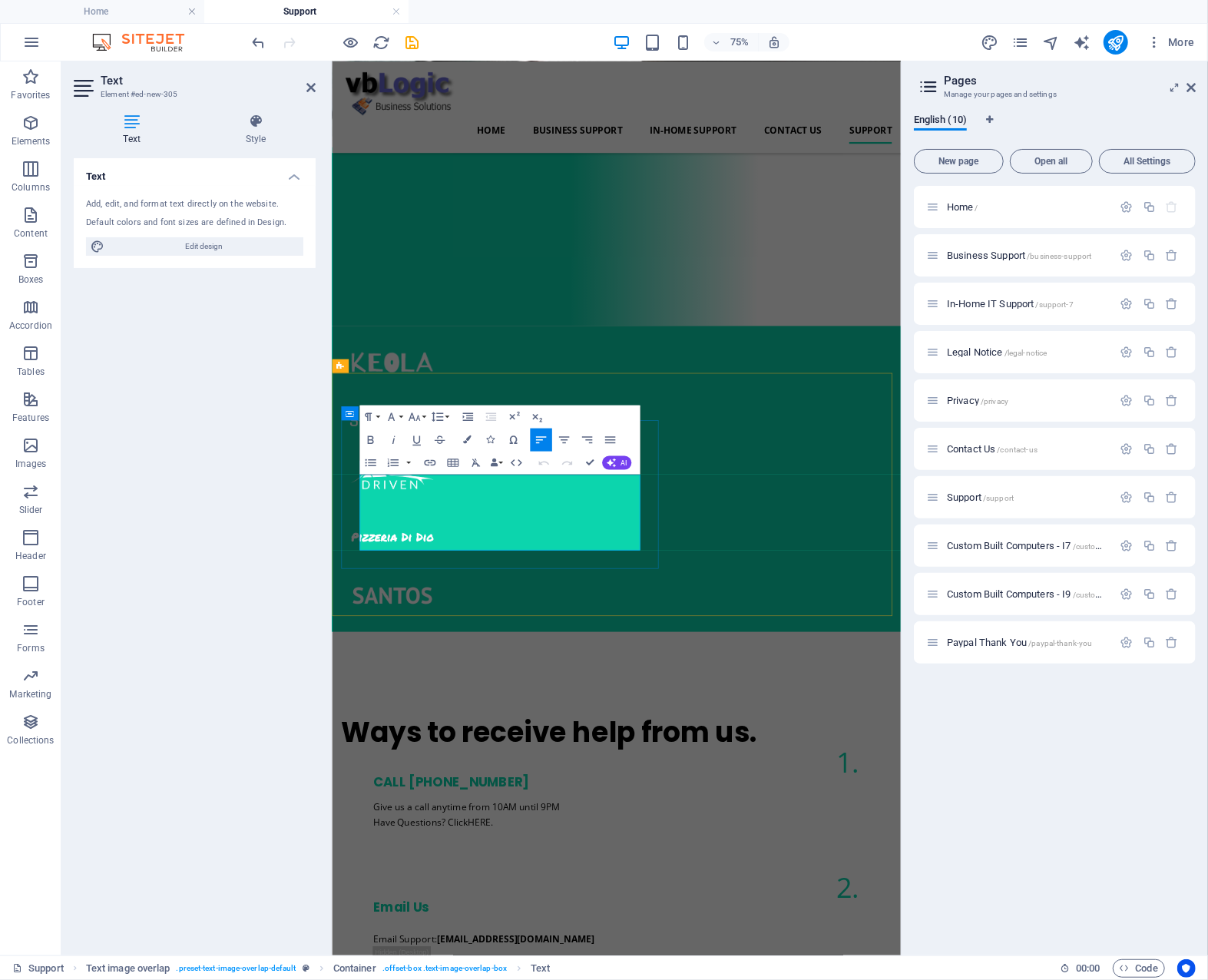
scroll to position [1161, 0]
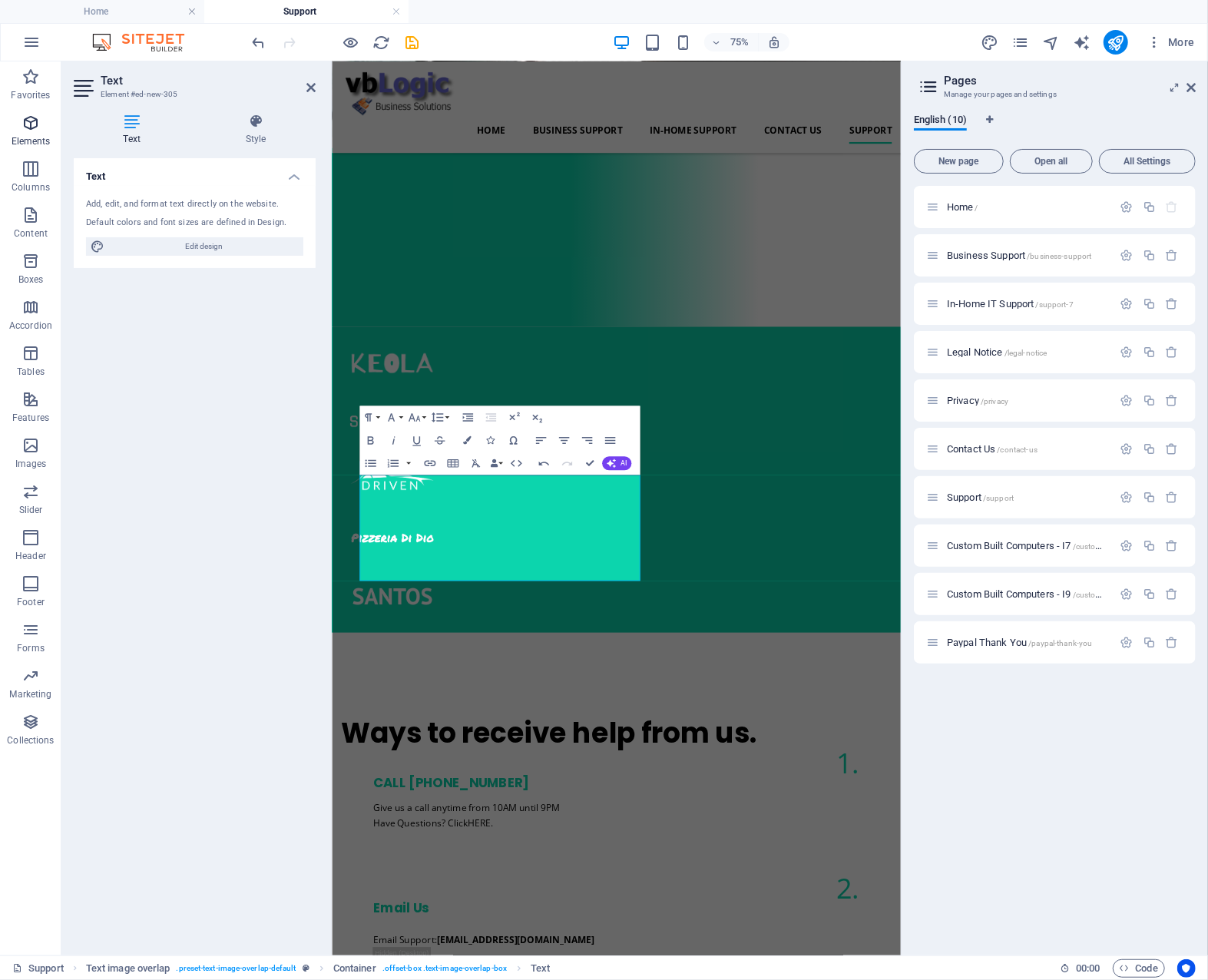
click at [33, 126] on icon "button" at bounding box center [31, 123] width 18 height 18
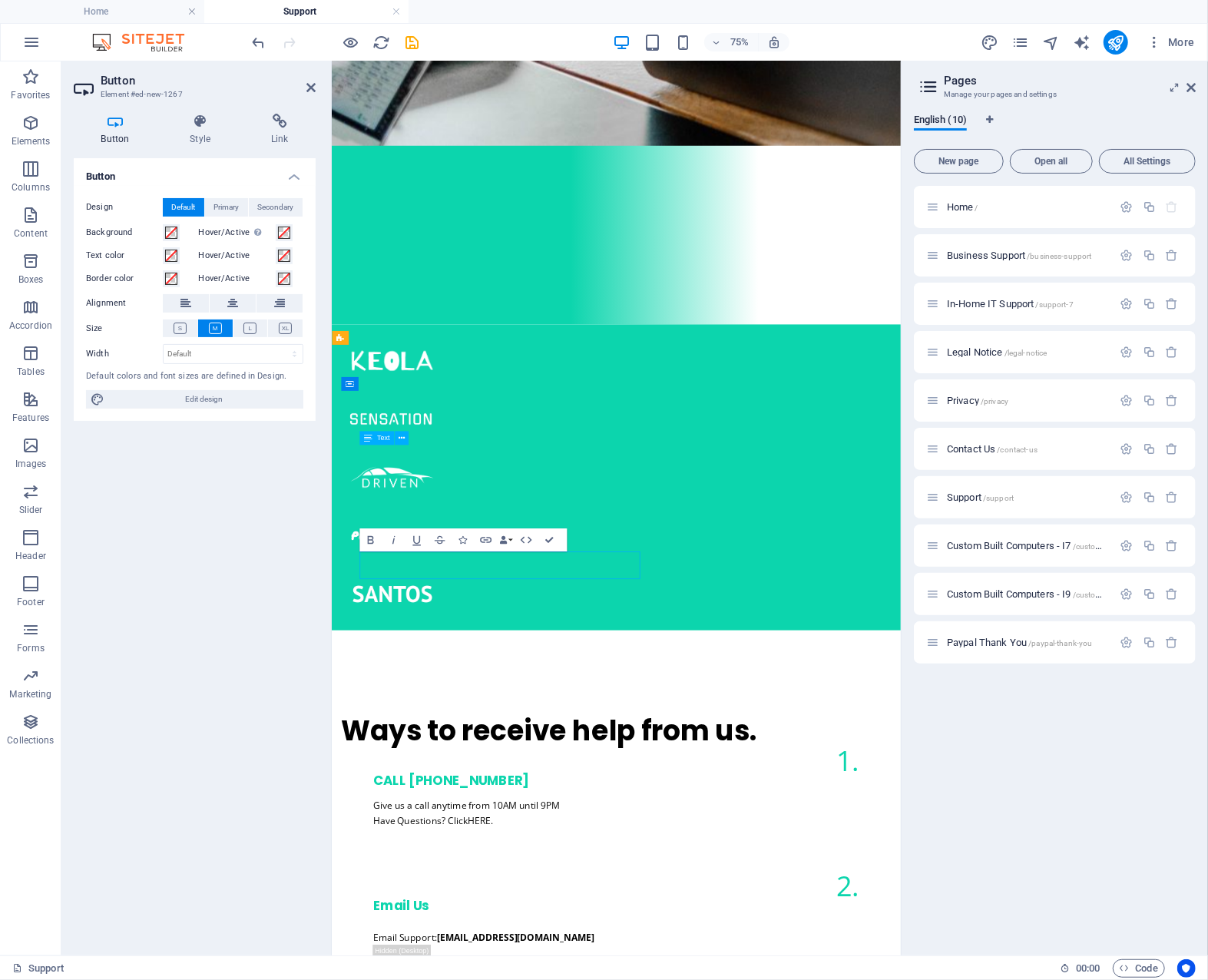
scroll to position [1200, 0]
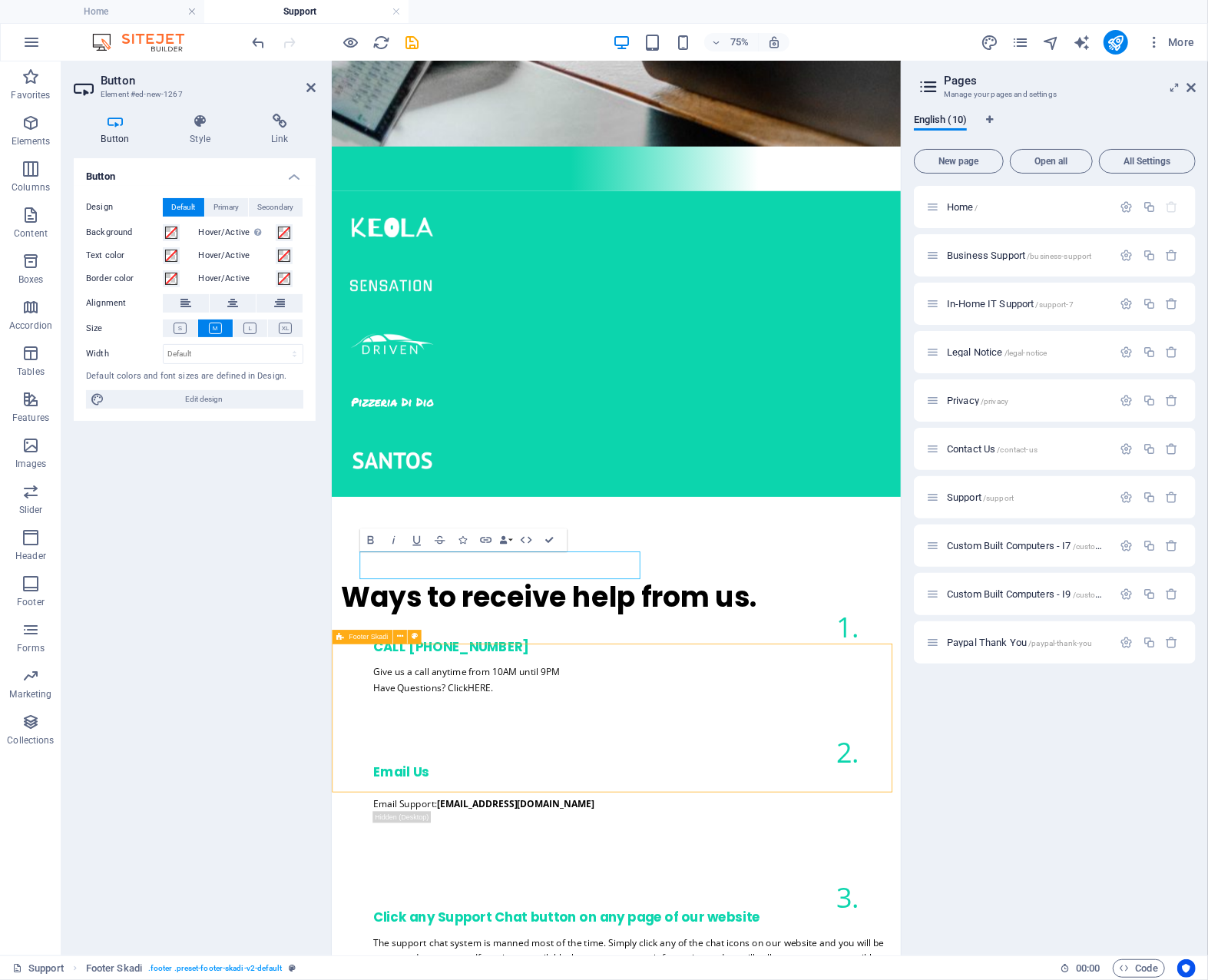
scroll to position [1030, 0]
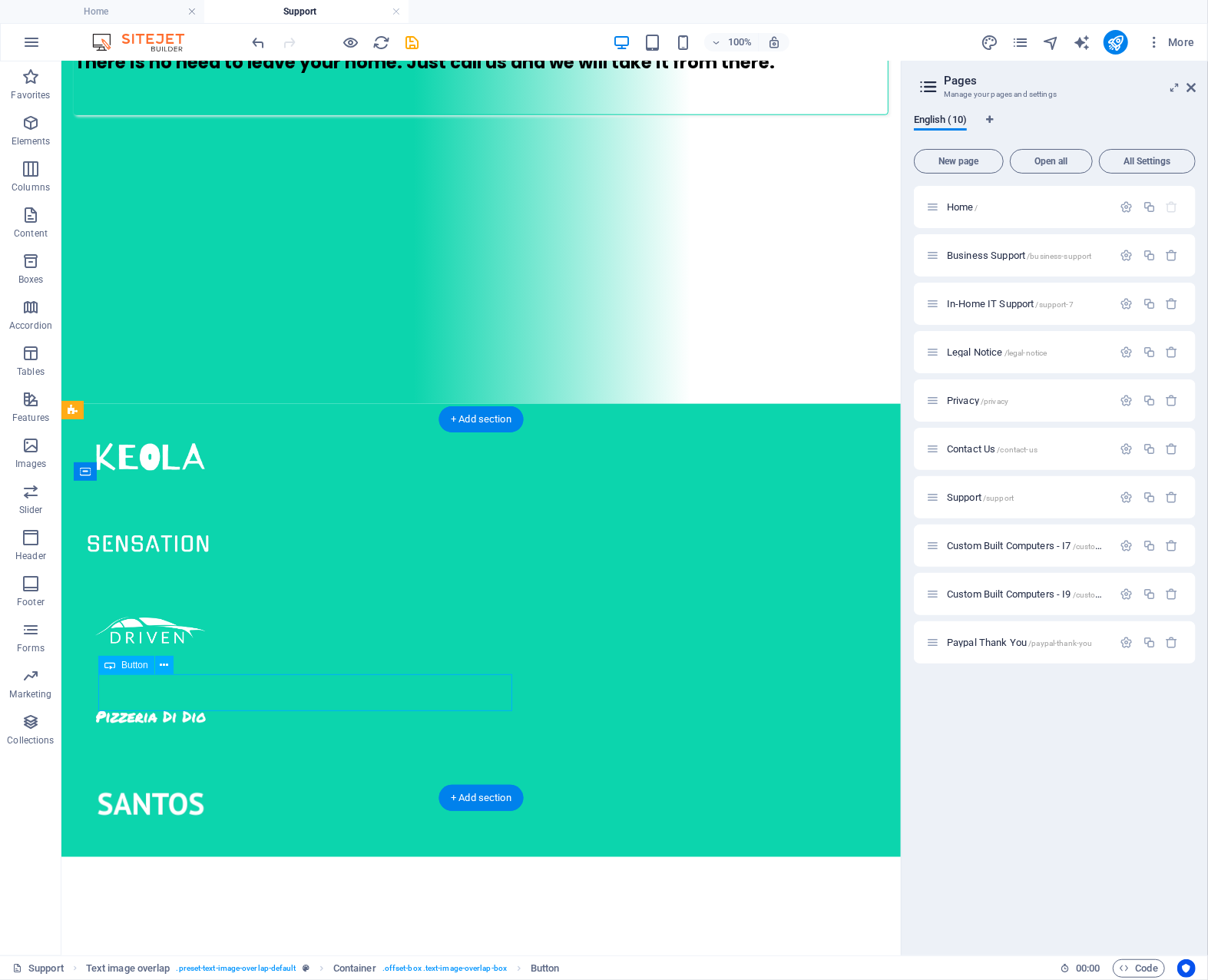
scroll to position [1200, 0]
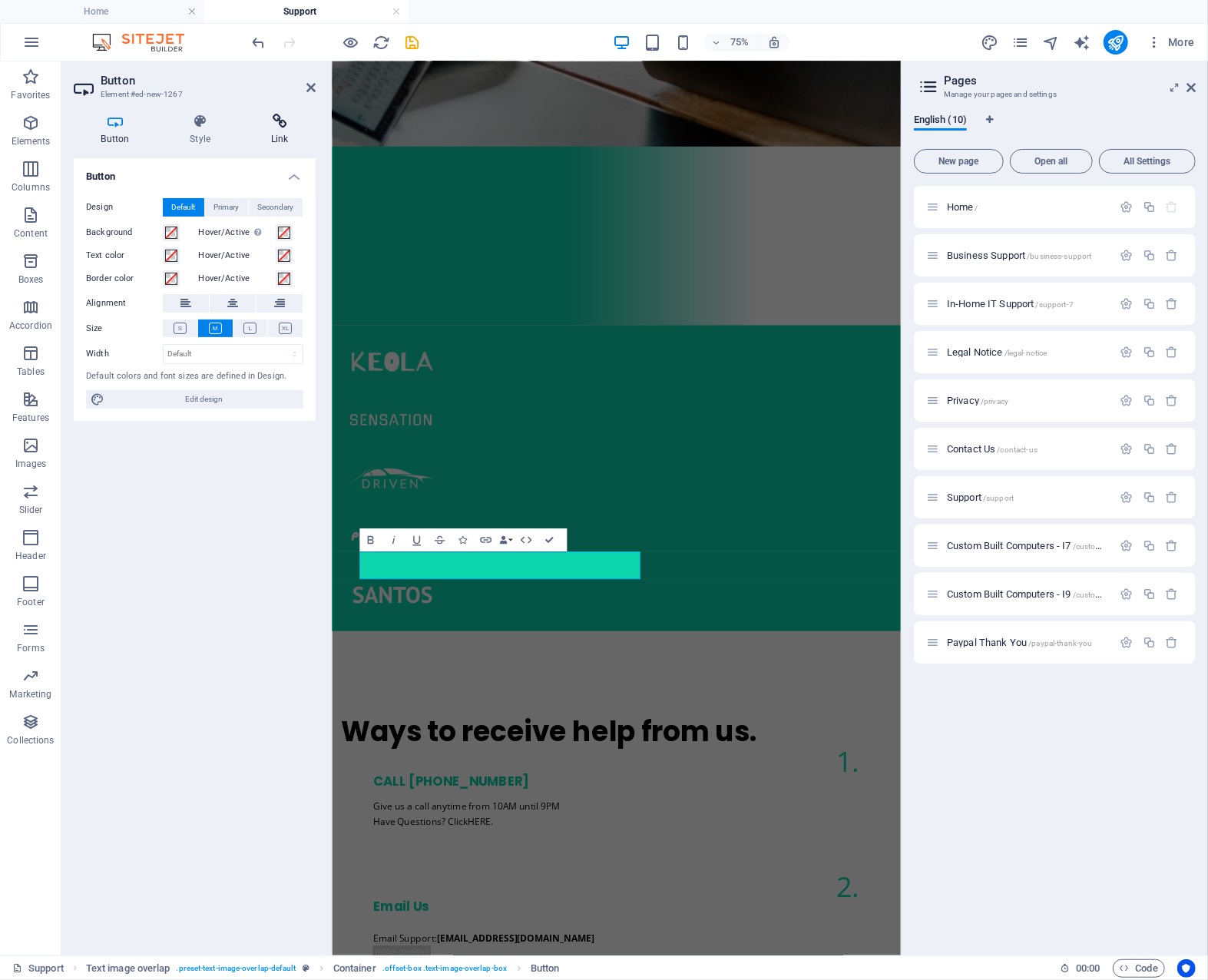
click at [275, 123] on icon at bounding box center [280, 121] width 72 height 15
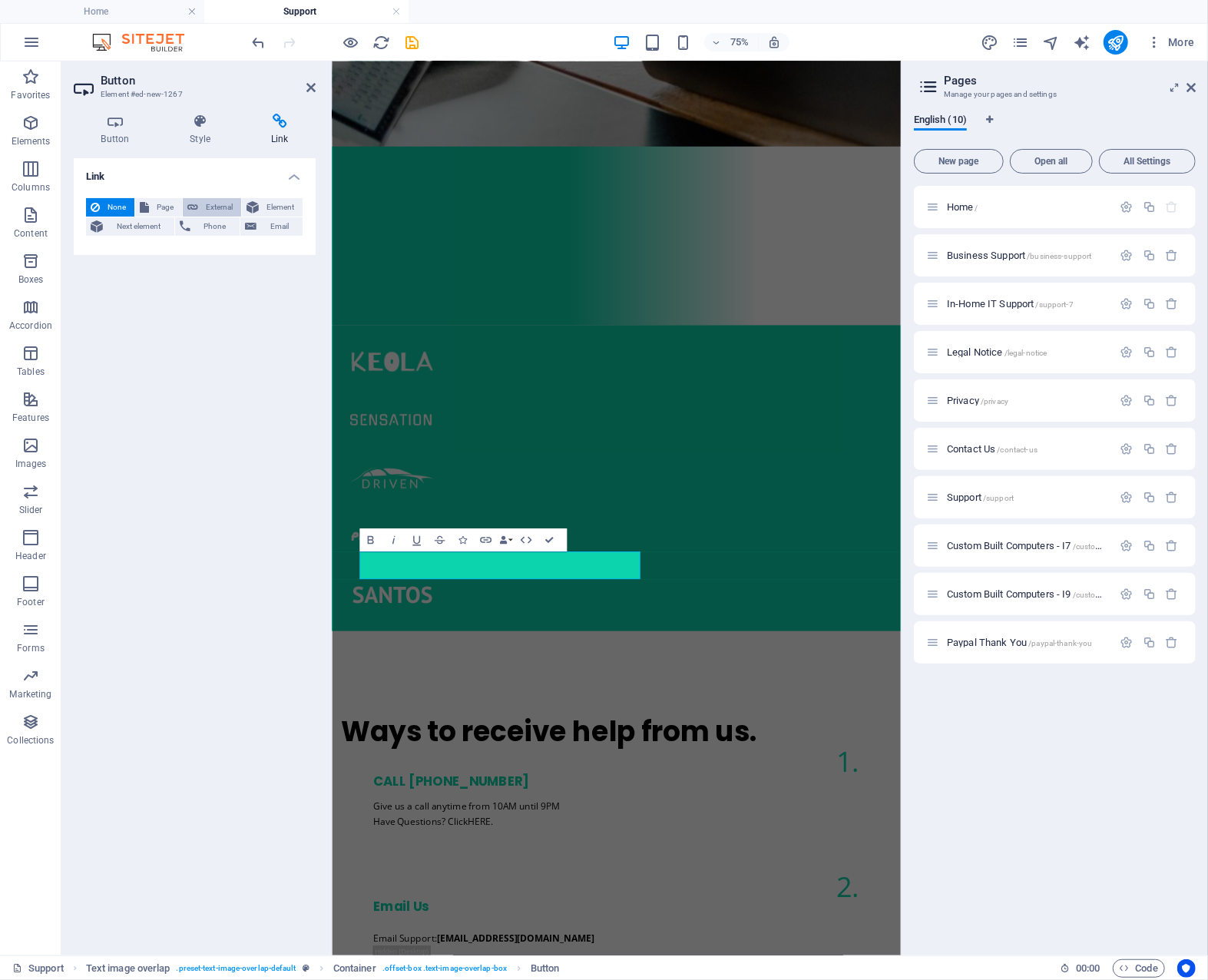
click at [219, 203] on span "External" at bounding box center [219, 208] width 33 height 18
select select "blank"
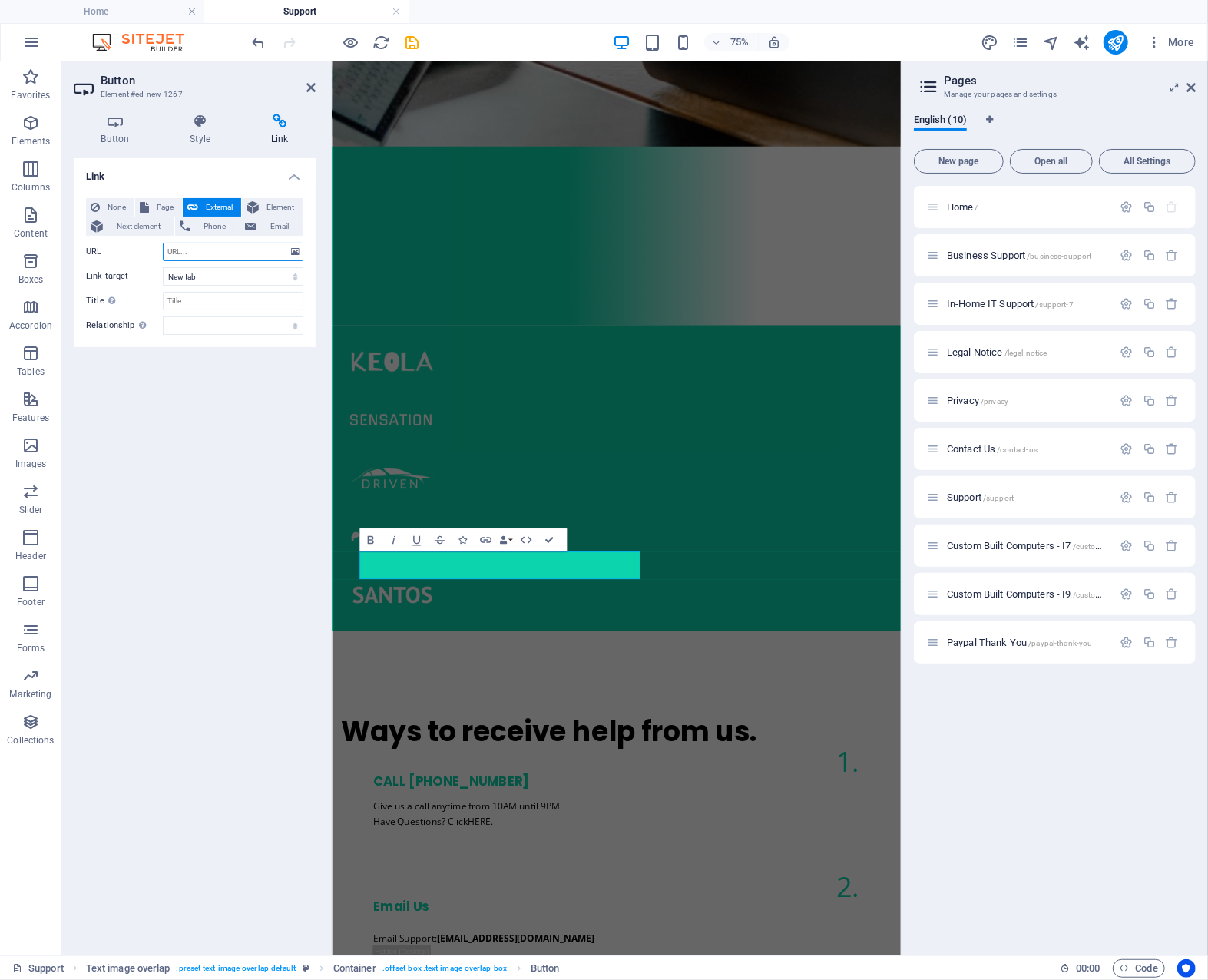
click at [210, 249] on input "URL" at bounding box center [234, 252] width 141 height 18
type input "https://vblogicdevelopment.tawk.help"
click at [222, 275] on select "New tab Same tab Overlay" at bounding box center [234, 276] width 141 height 18
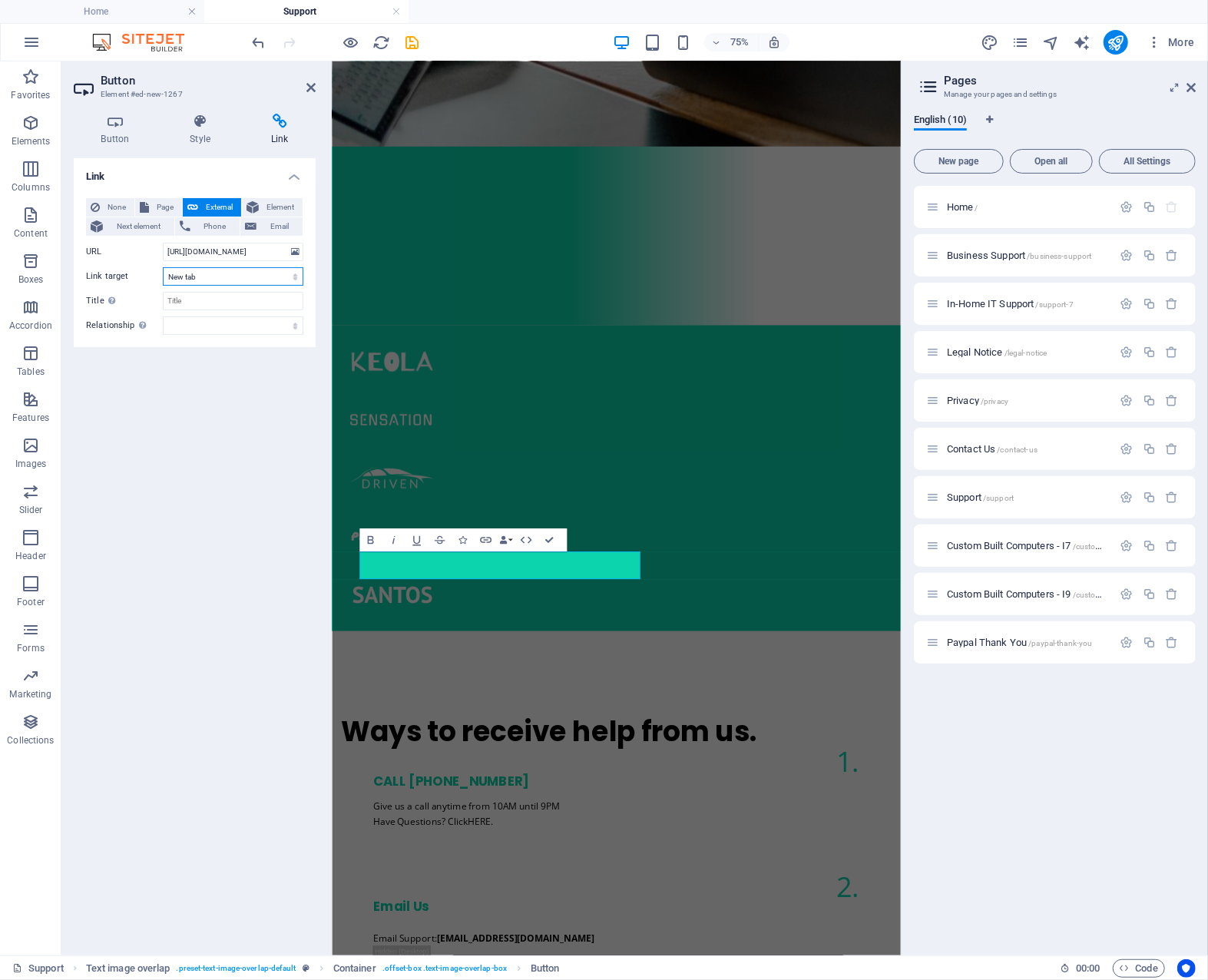
click at [163, 267] on select "New tab Same tab Overlay" at bounding box center [234, 276] width 141 height 18
click at [162, 575] on div "Link None Page External Element Next element Phone Email Page Home Business Sup…" at bounding box center [194, 551] width 242 height 785
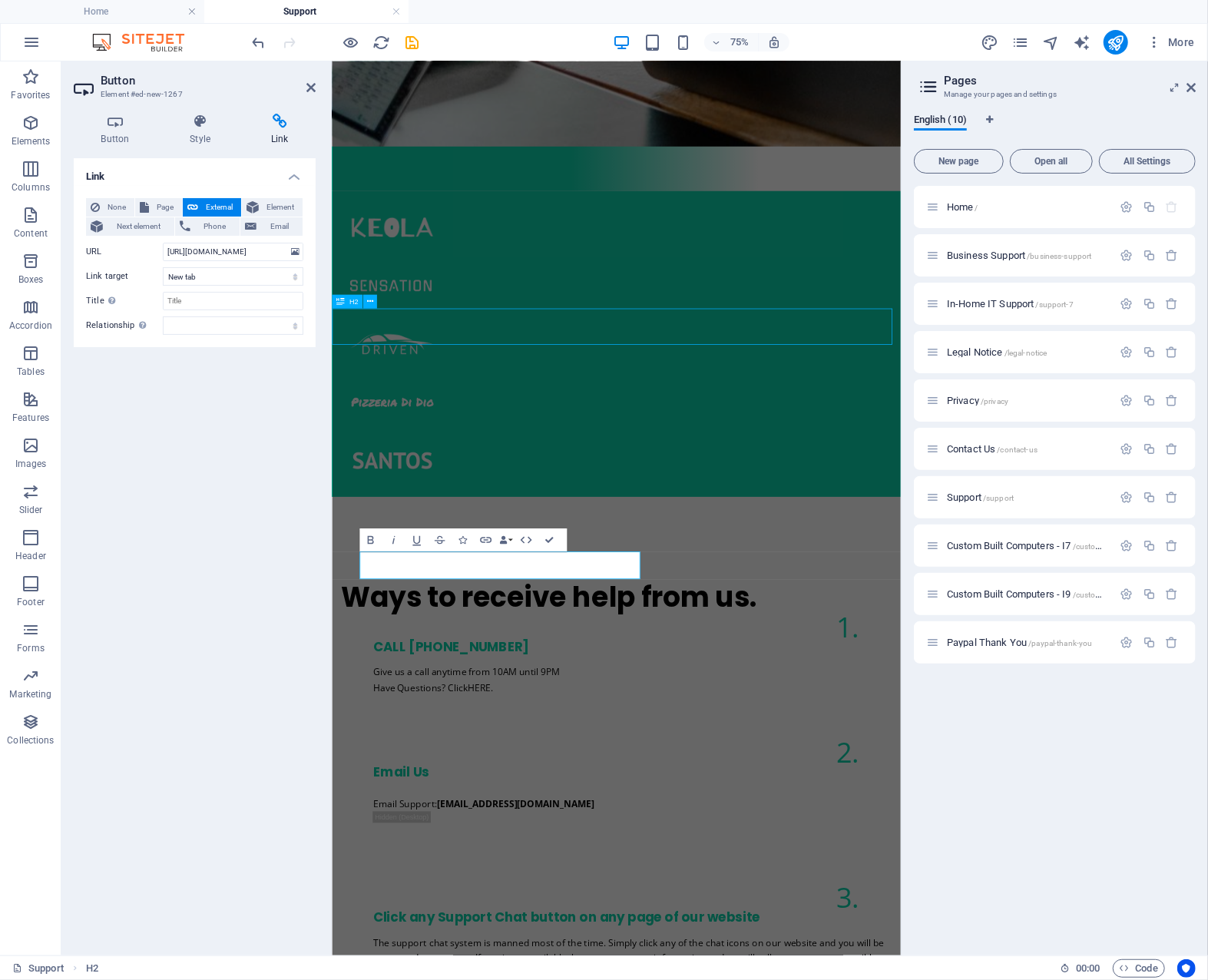
scroll to position [1030, 0]
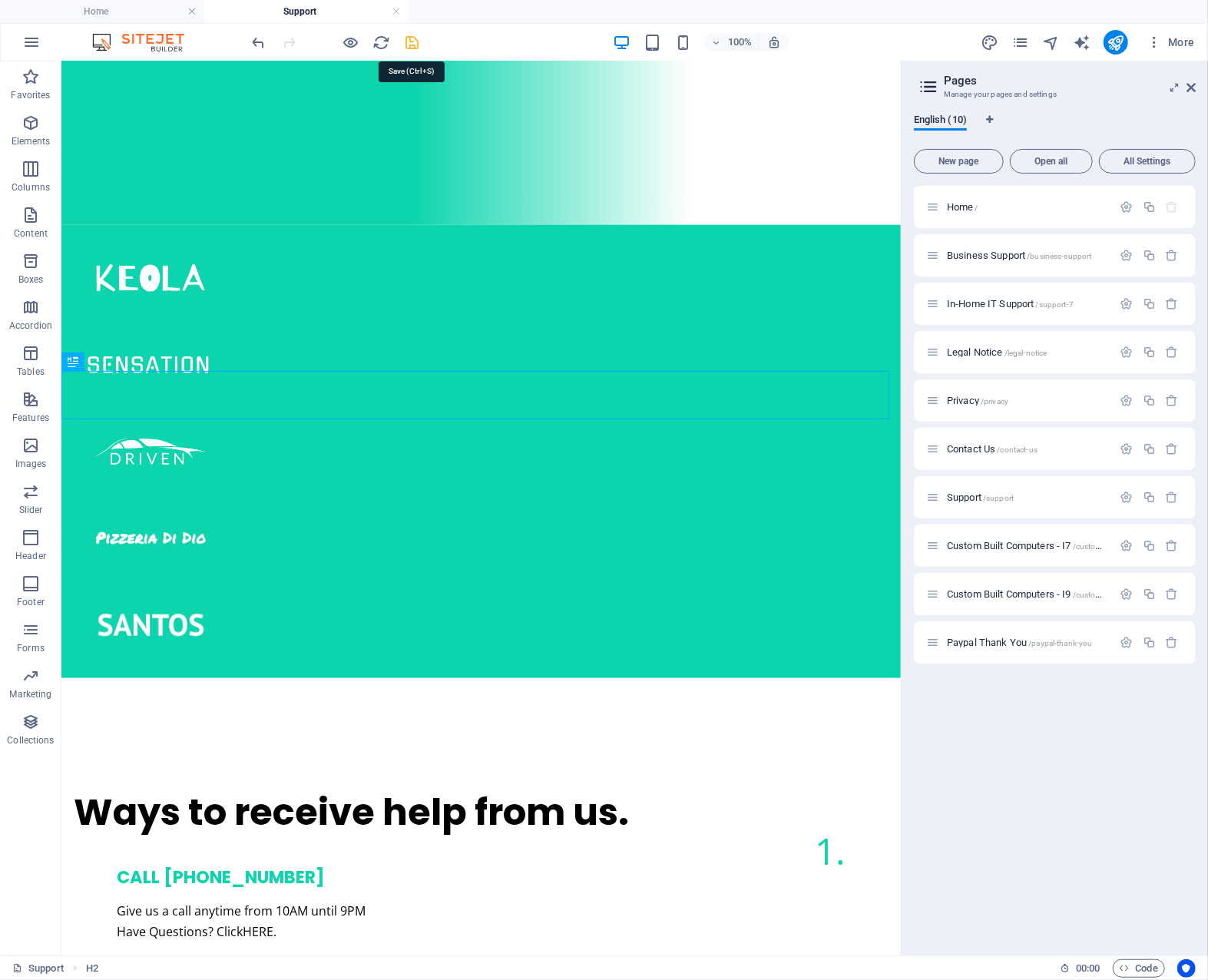
click at [414, 43] on icon "save" at bounding box center [413, 42] width 18 height 18
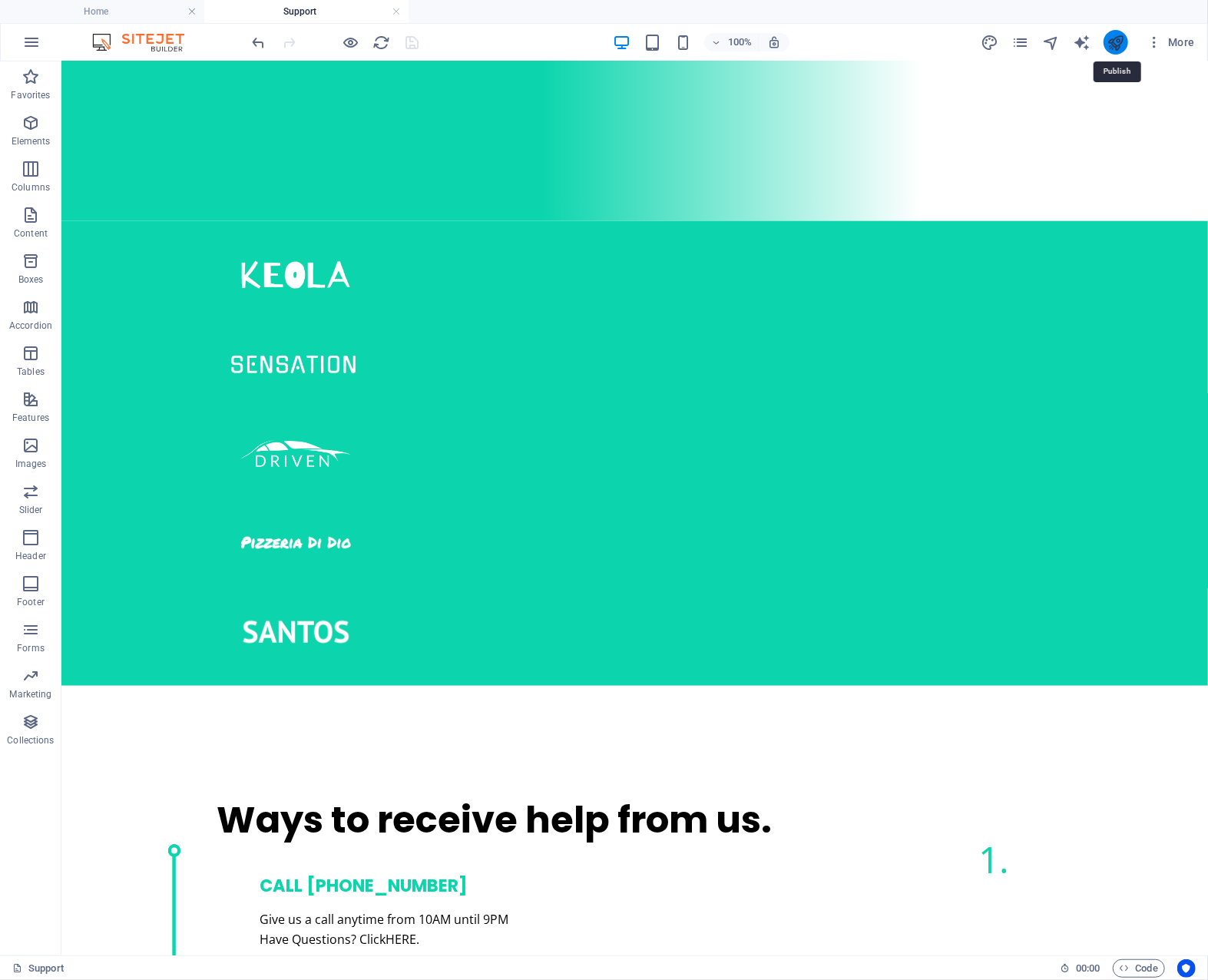
click at [1117, 44] on icon "publish" at bounding box center [1115, 42] width 18 height 18
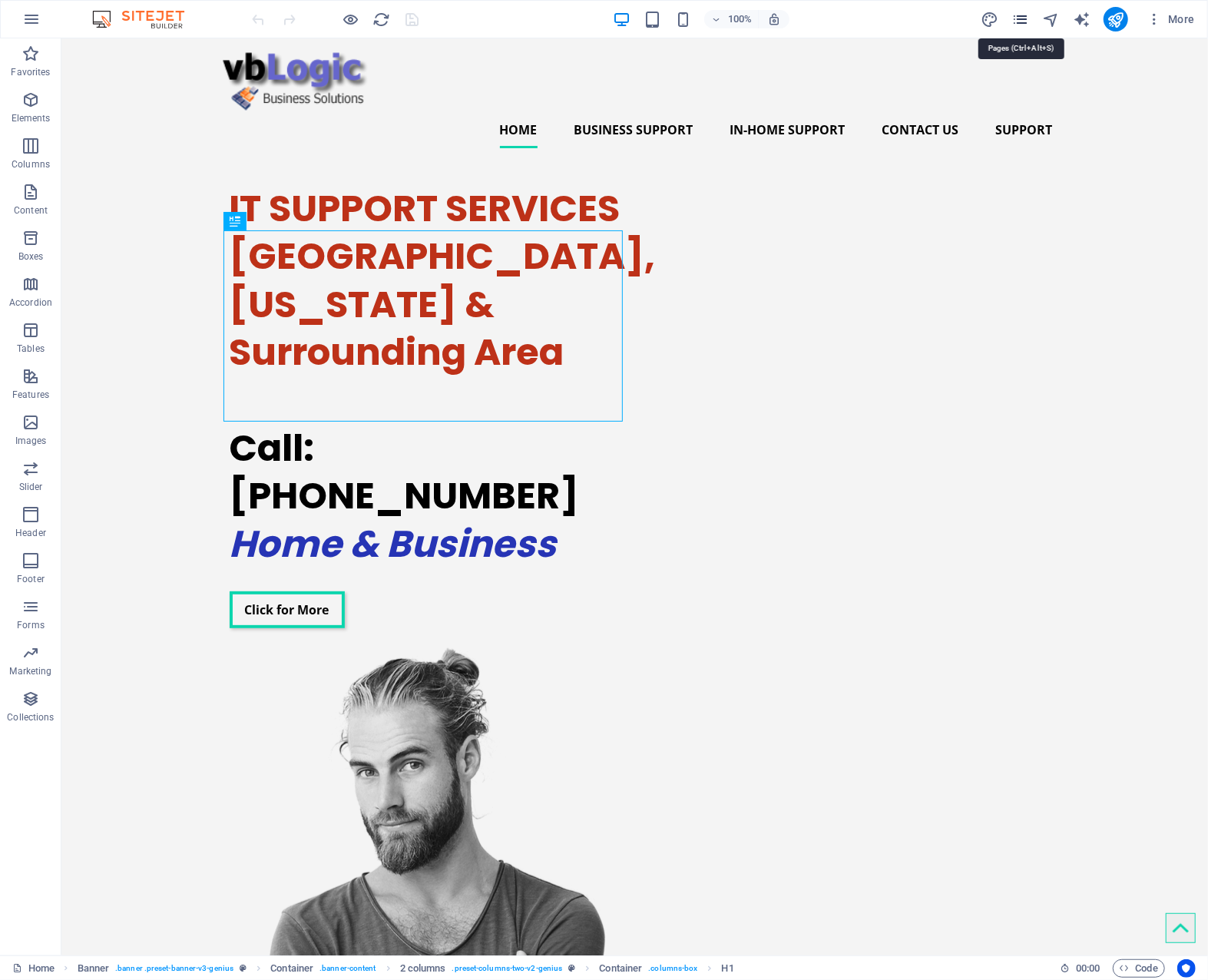
click at [1020, 16] on icon "pages" at bounding box center [1020, 19] width 18 height 18
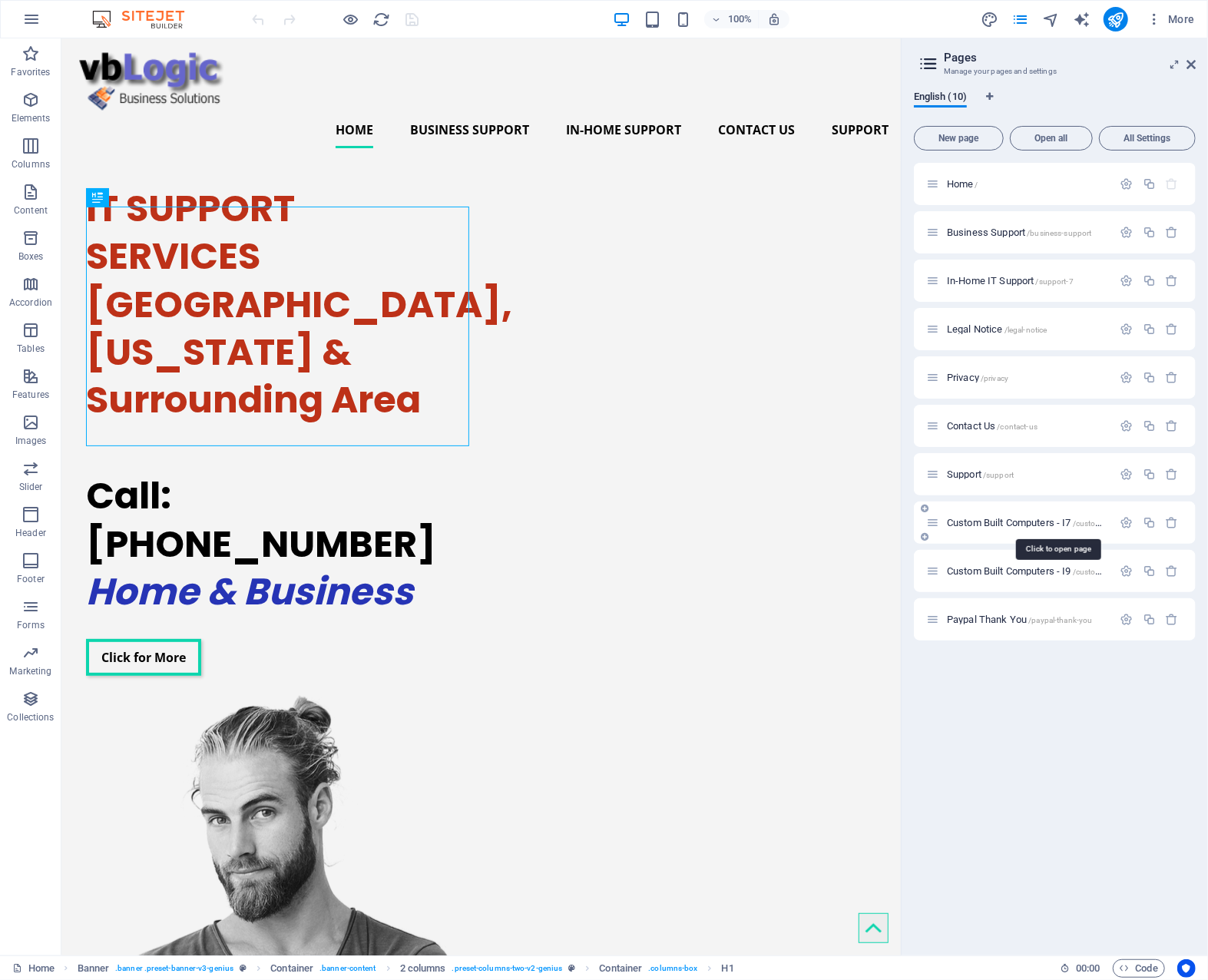
click at [1021, 518] on span "Custom Built Computers - I7 /custom-built-computers-i7" at bounding box center [1057, 523] width 222 height 12
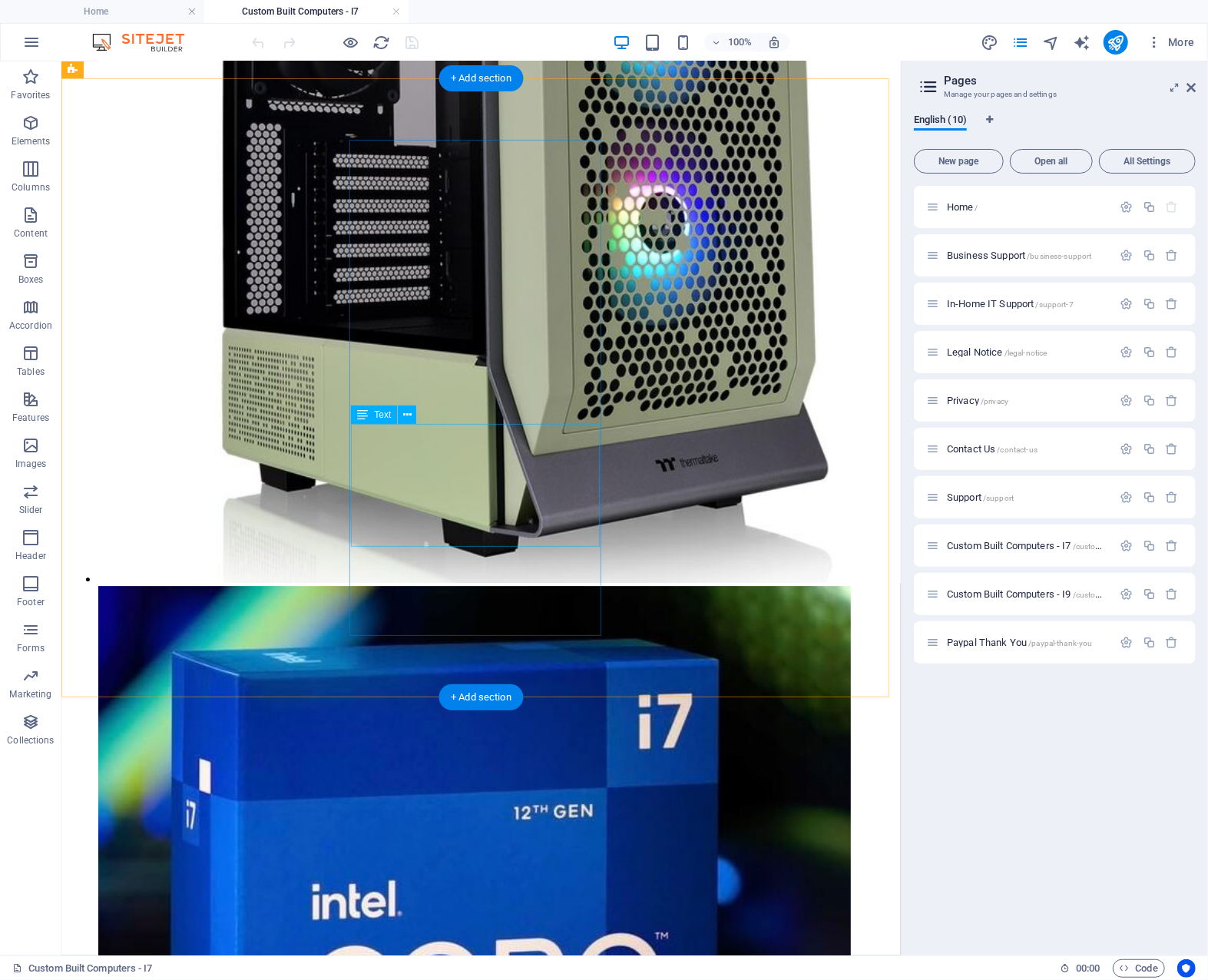
scroll to position [2732, 0]
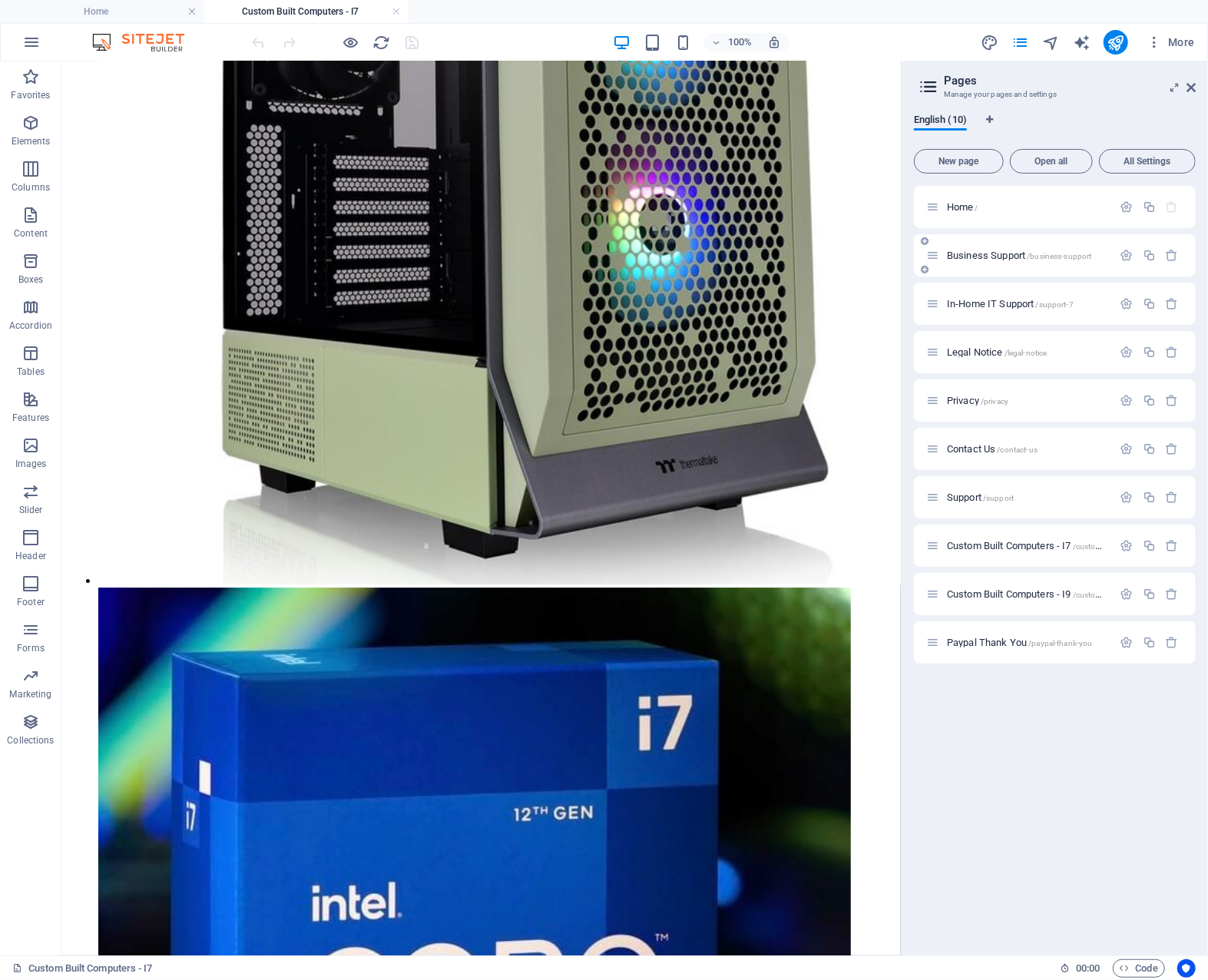
click at [1005, 254] on span "Business Support /business-support" at bounding box center [1019, 255] width 145 height 12
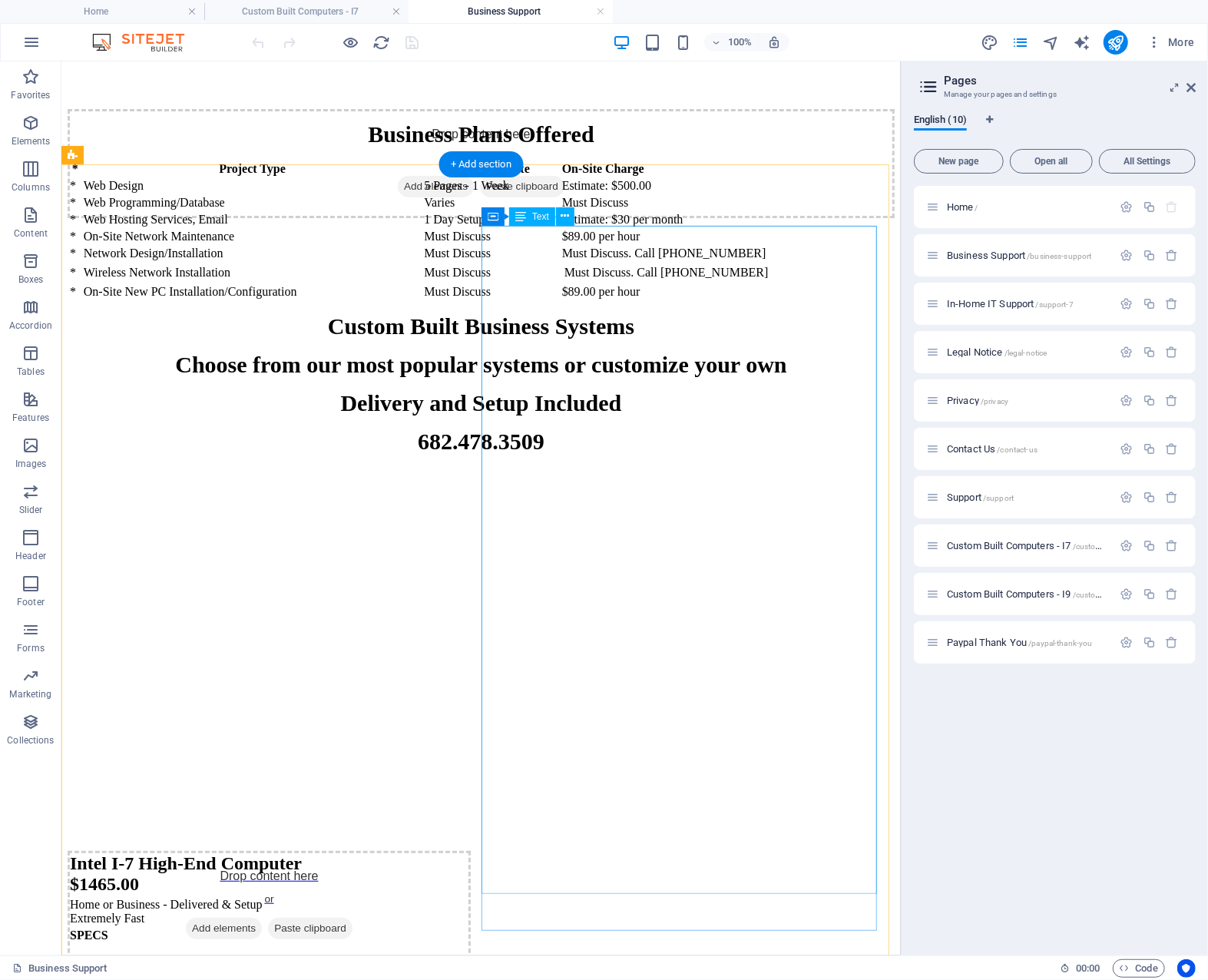
scroll to position [4224, 0]
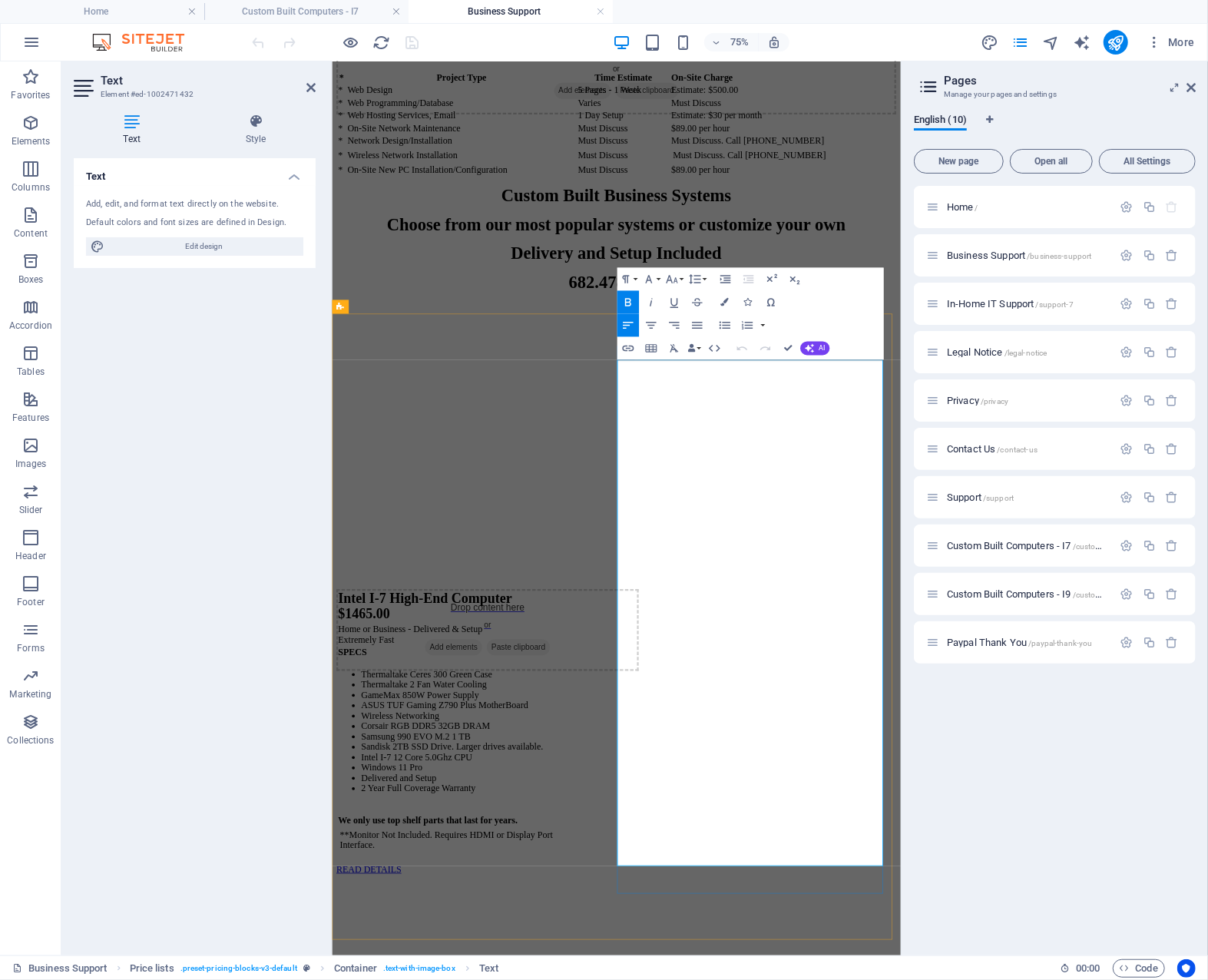
drag, startPoint x: 760, startPoint y: 974, endPoint x: 742, endPoint y: 973, distance: 18.0
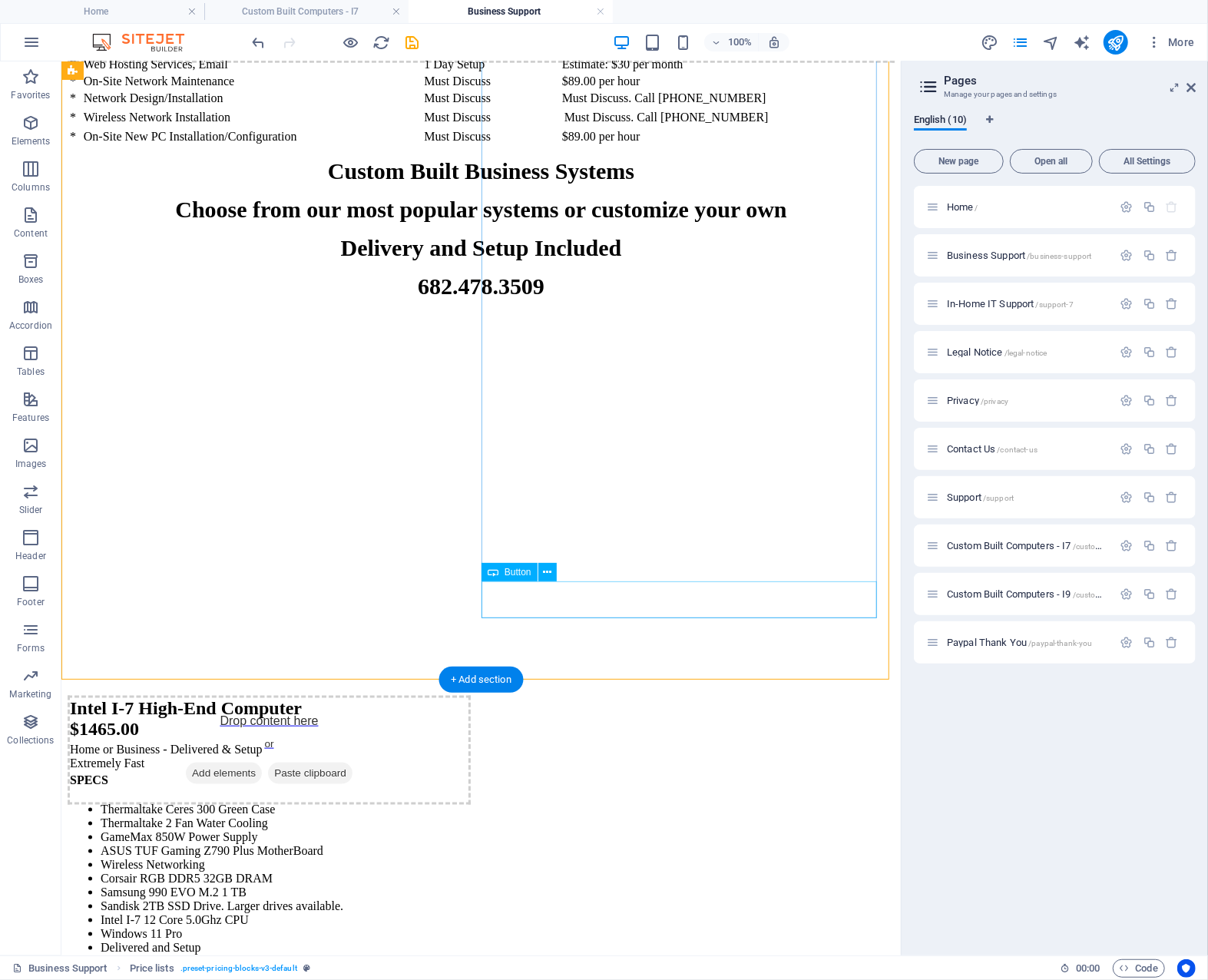
scroll to position [4330, 0]
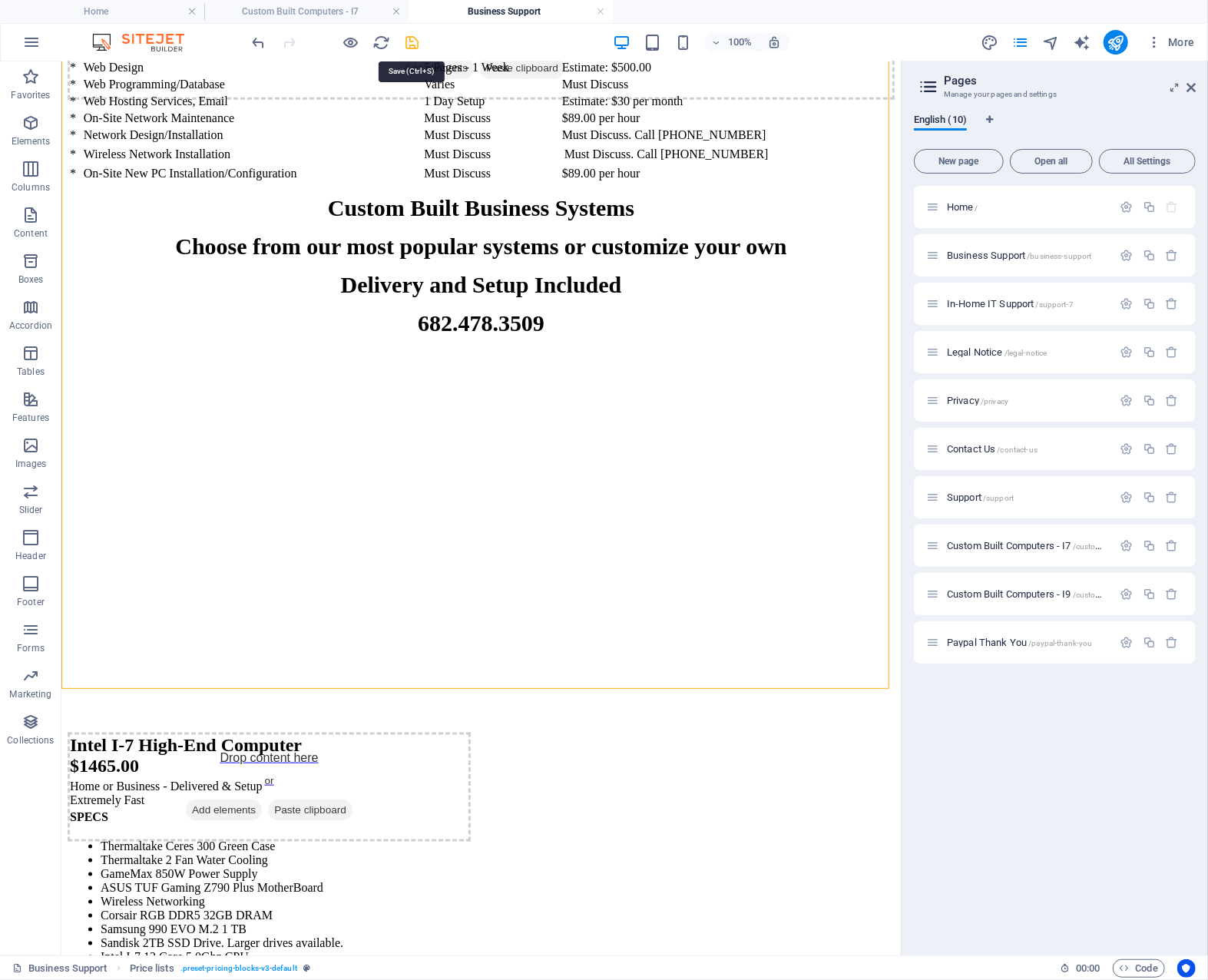
click at [409, 44] on icon "save" at bounding box center [413, 42] width 18 height 18
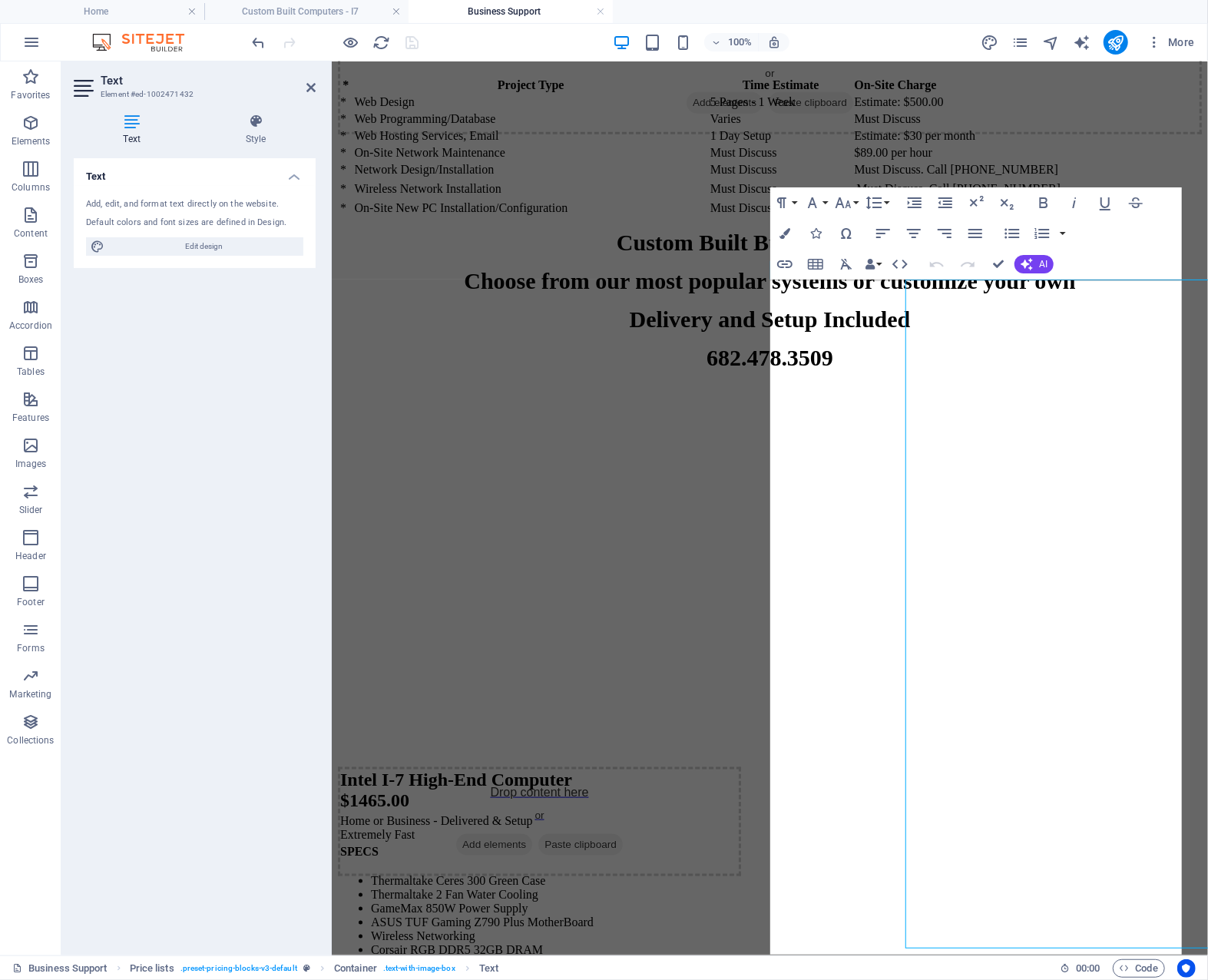
scroll to position [3931, 0]
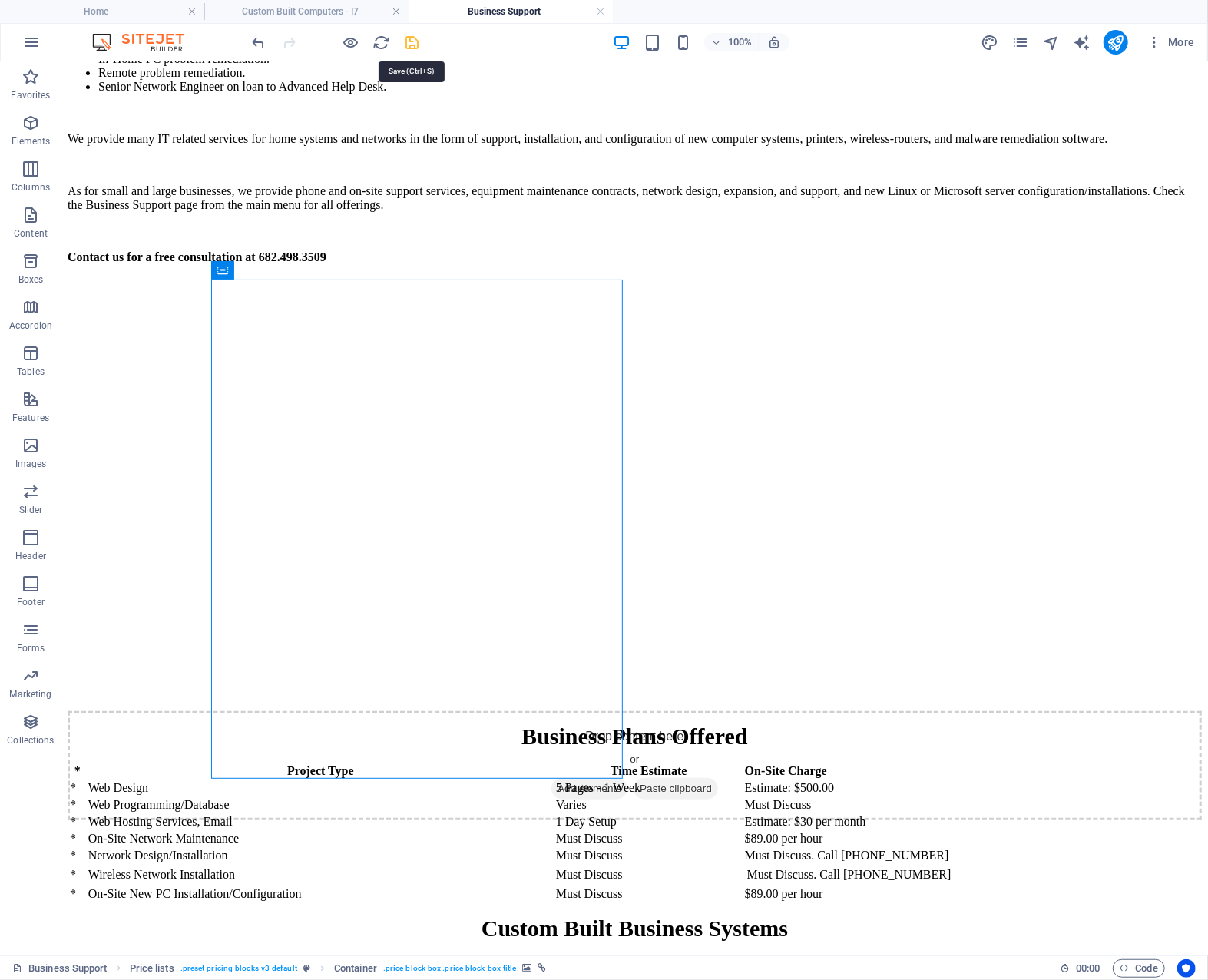
click at [416, 43] on icon "save" at bounding box center [413, 42] width 18 height 18
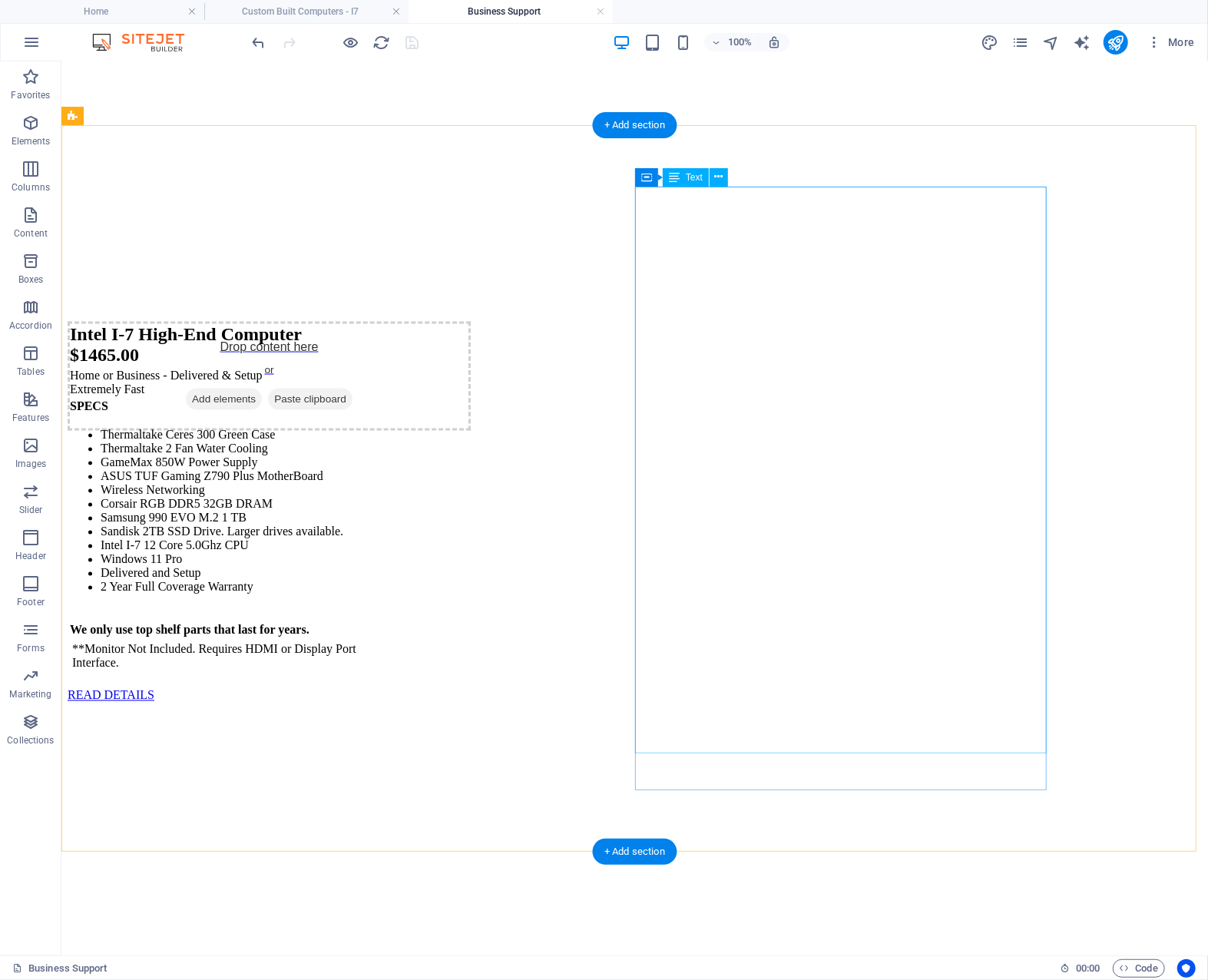
scroll to position [5267, 0]
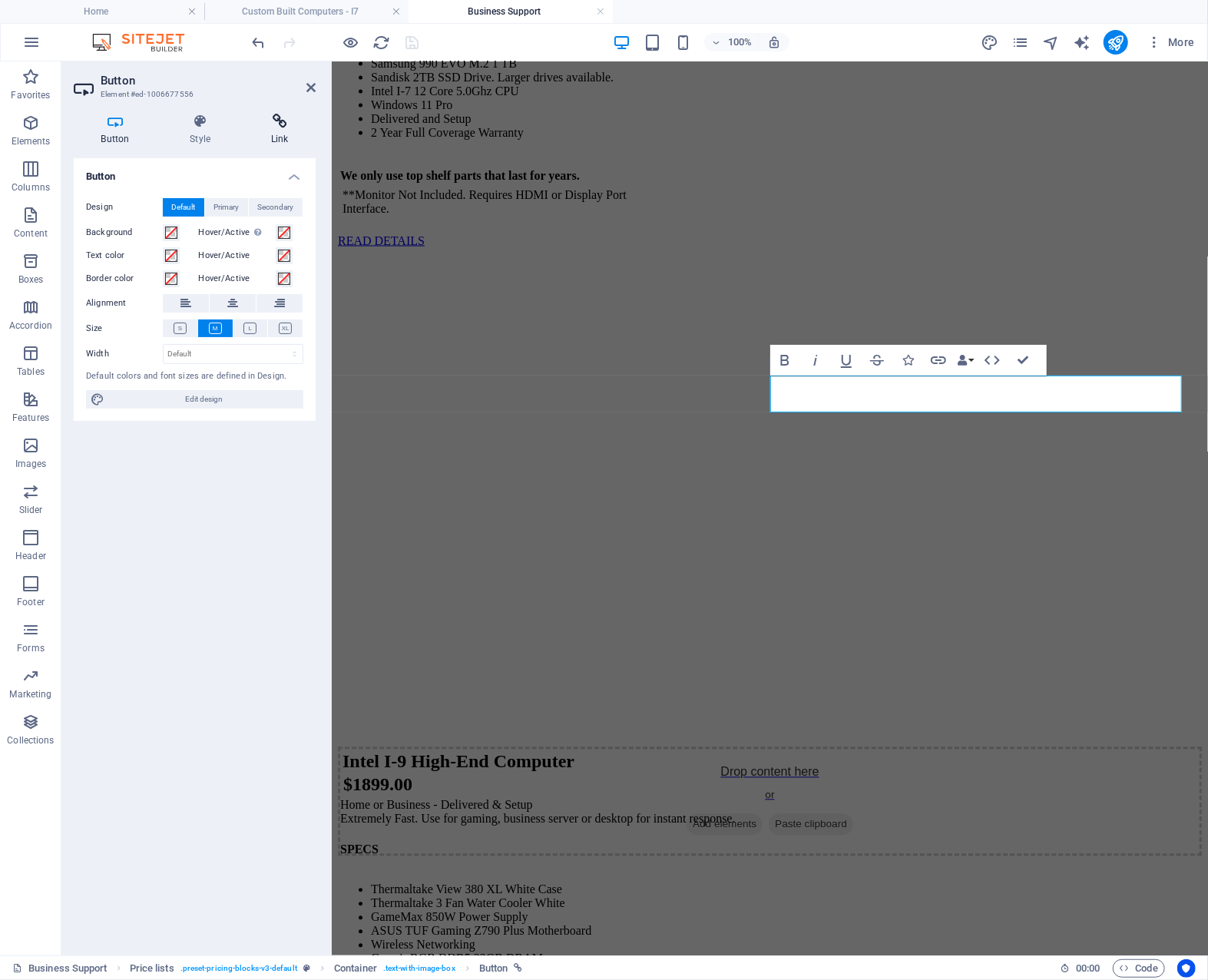
click at [280, 131] on h4 "Link" at bounding box center [280, 130] width 72 height 33
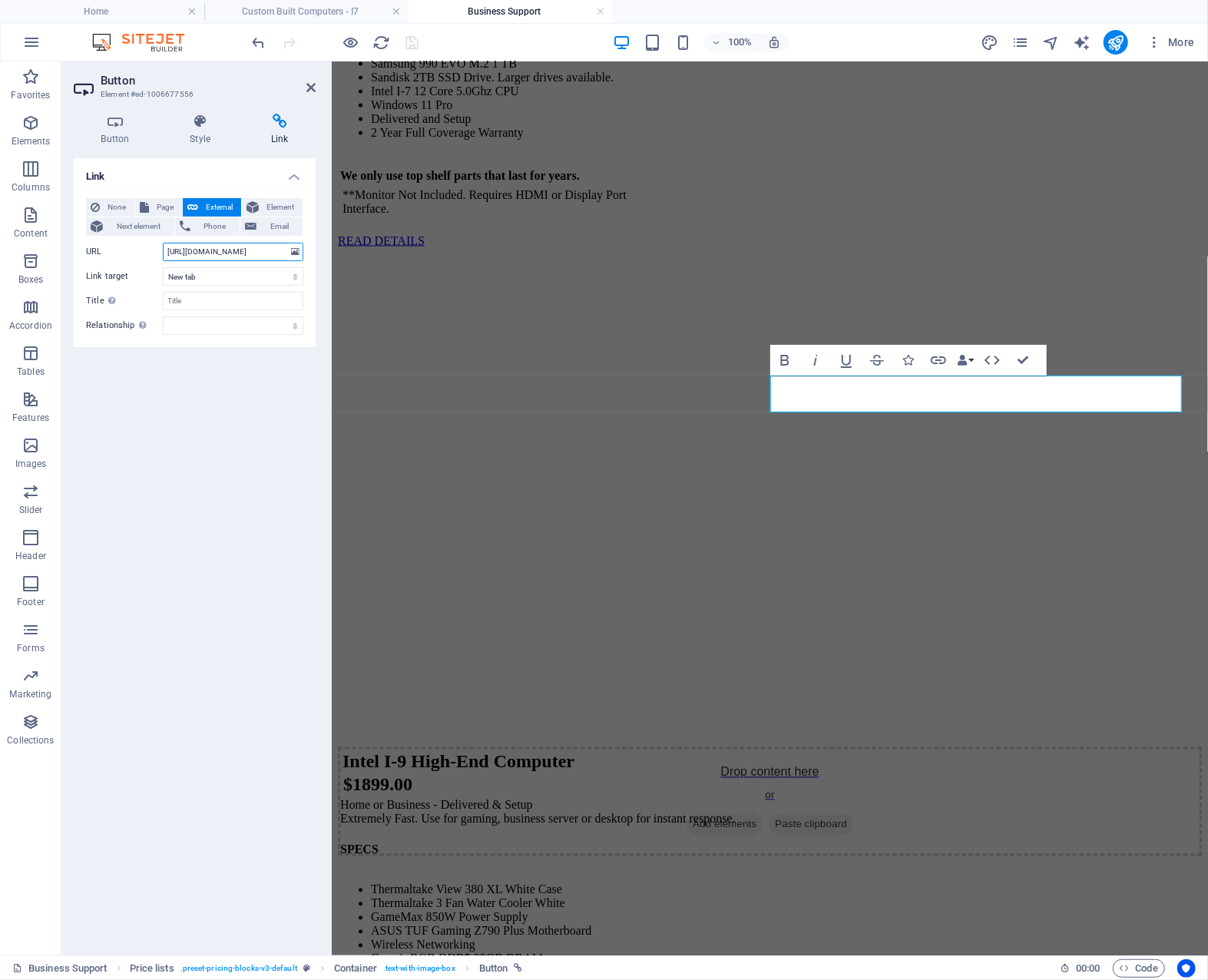
scroll to position [0, 232]
drag, startPoint x: 497, startPoint y: 314, endPoint x: 352, endPoint y: 254, distance: 156.9
select select
click at [164, 209] on span "Page" at bounding box center [166, 208] width 23 height 18
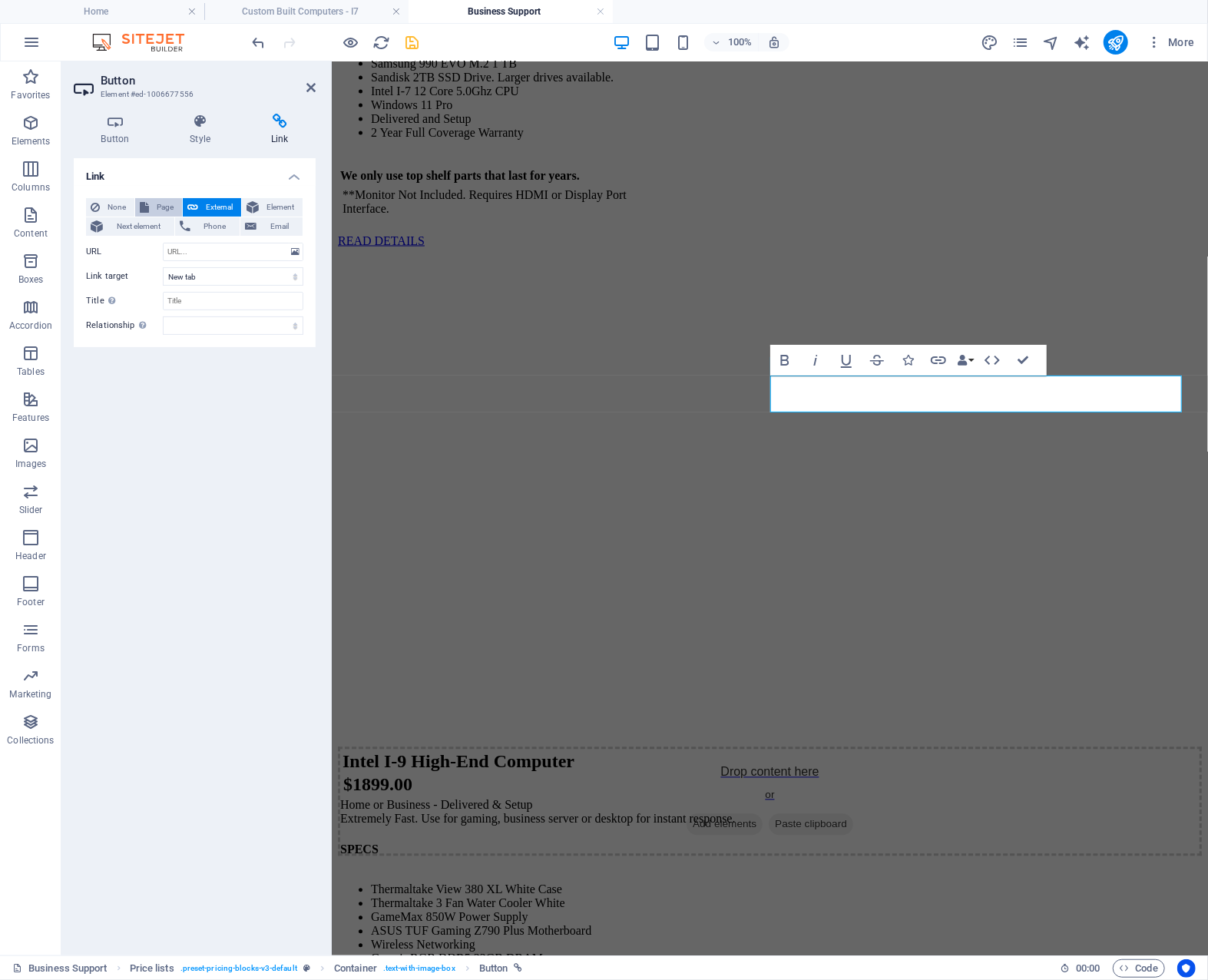
select select
click at [211, 250] on select "Home Business Support In-Home IT Support Legal Notice Privacy Contact Us Suppor…" at bounding box center [234, 252] width 141 height 18
select select "8"
click at [163, 243] on select "Home Business Support In-Home IT Support Legal Notice Privacy Contact Us Suppor…" at bounding box center [234, 252] width 141 height 18
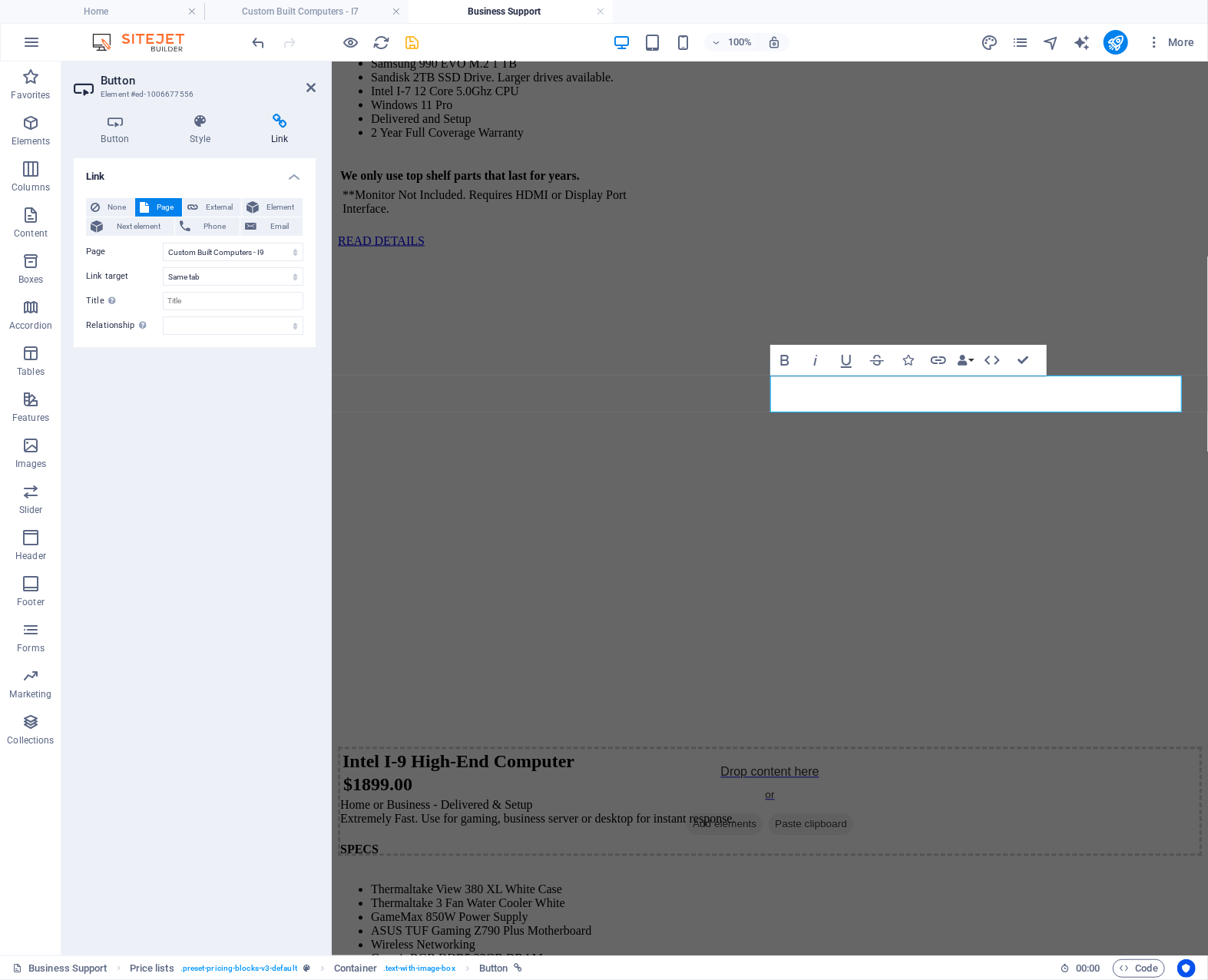
click at [184, 405] on div "Link None Page External Element Next element Phone Email Page Home Business Sup…" at bounding box center [194, 551] width 242 height 785
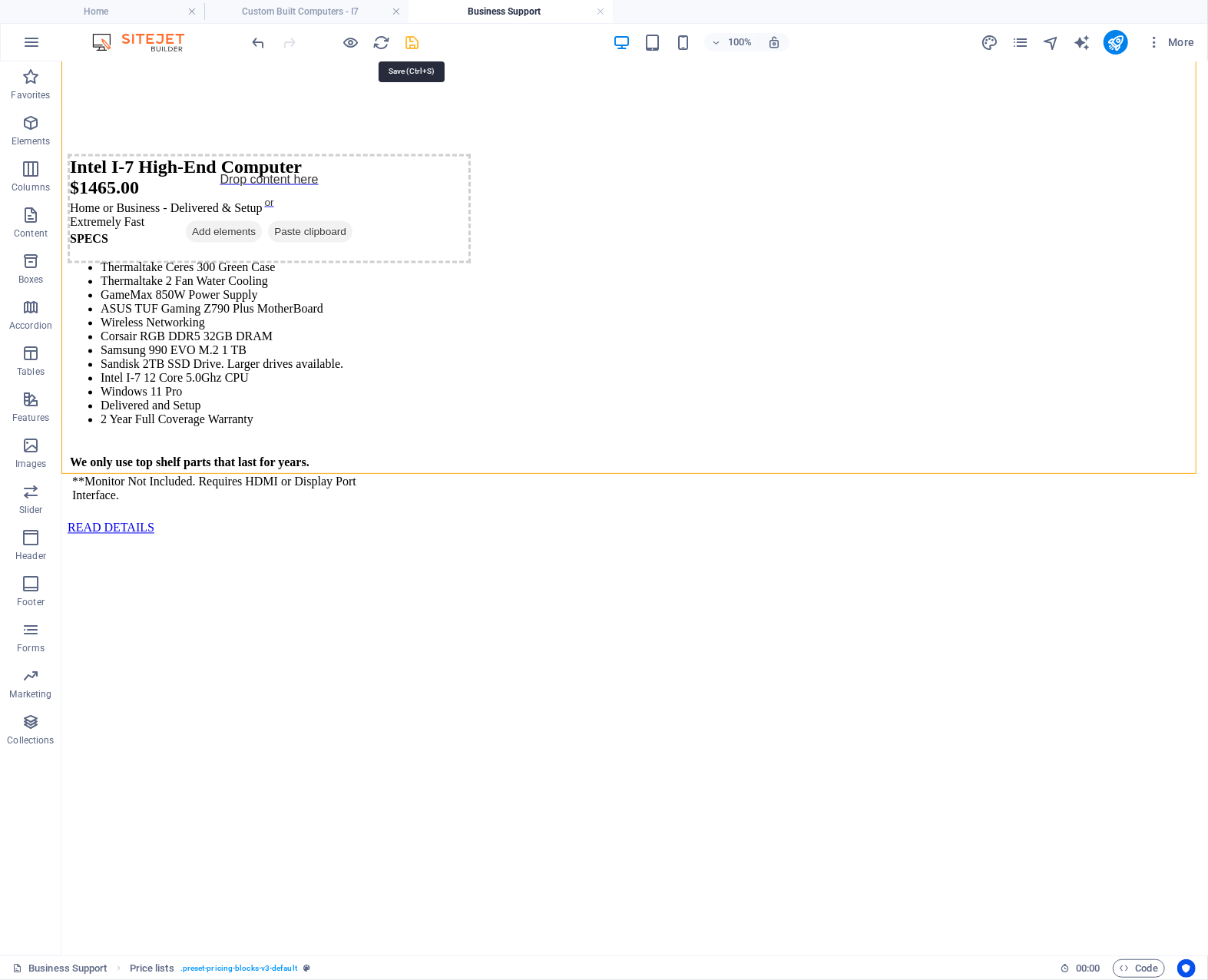
click at [414, 42] on icon "save" at bounding box center [413, 42] width 18 height 18
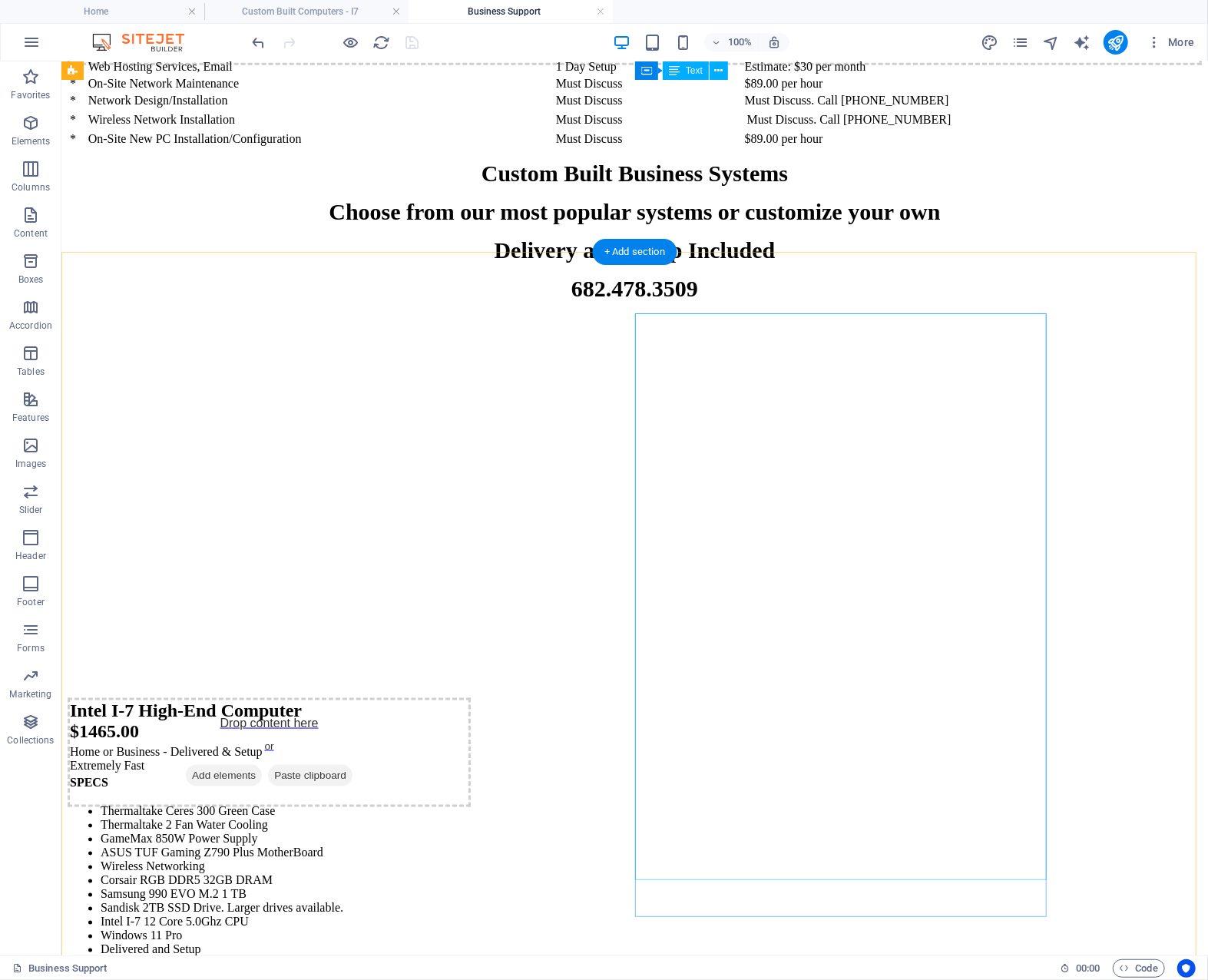
scroll to position [4615, 0]
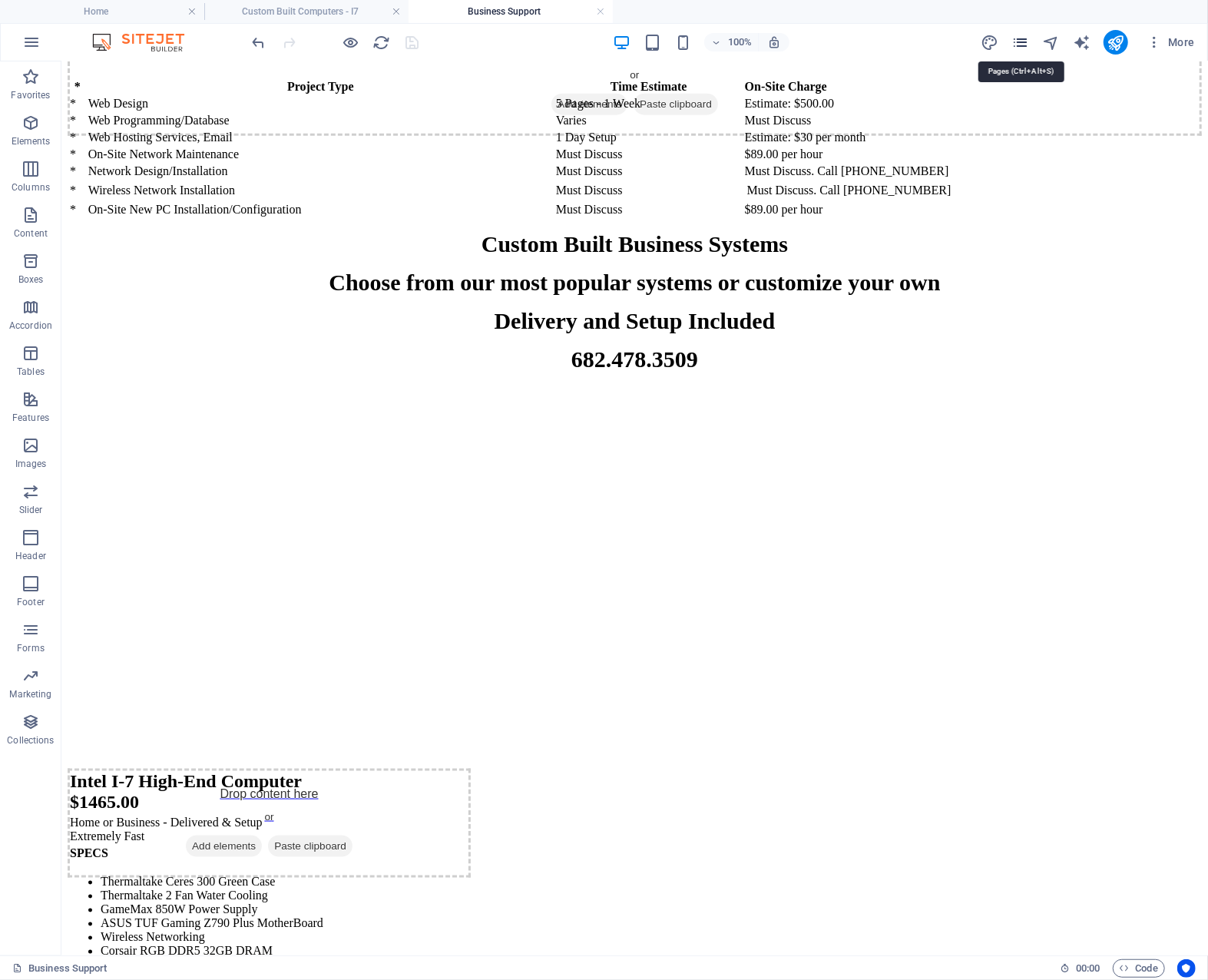
click at [1025, 47] on icon "pages" at bounding box center [1020, 42] width 18 height 18
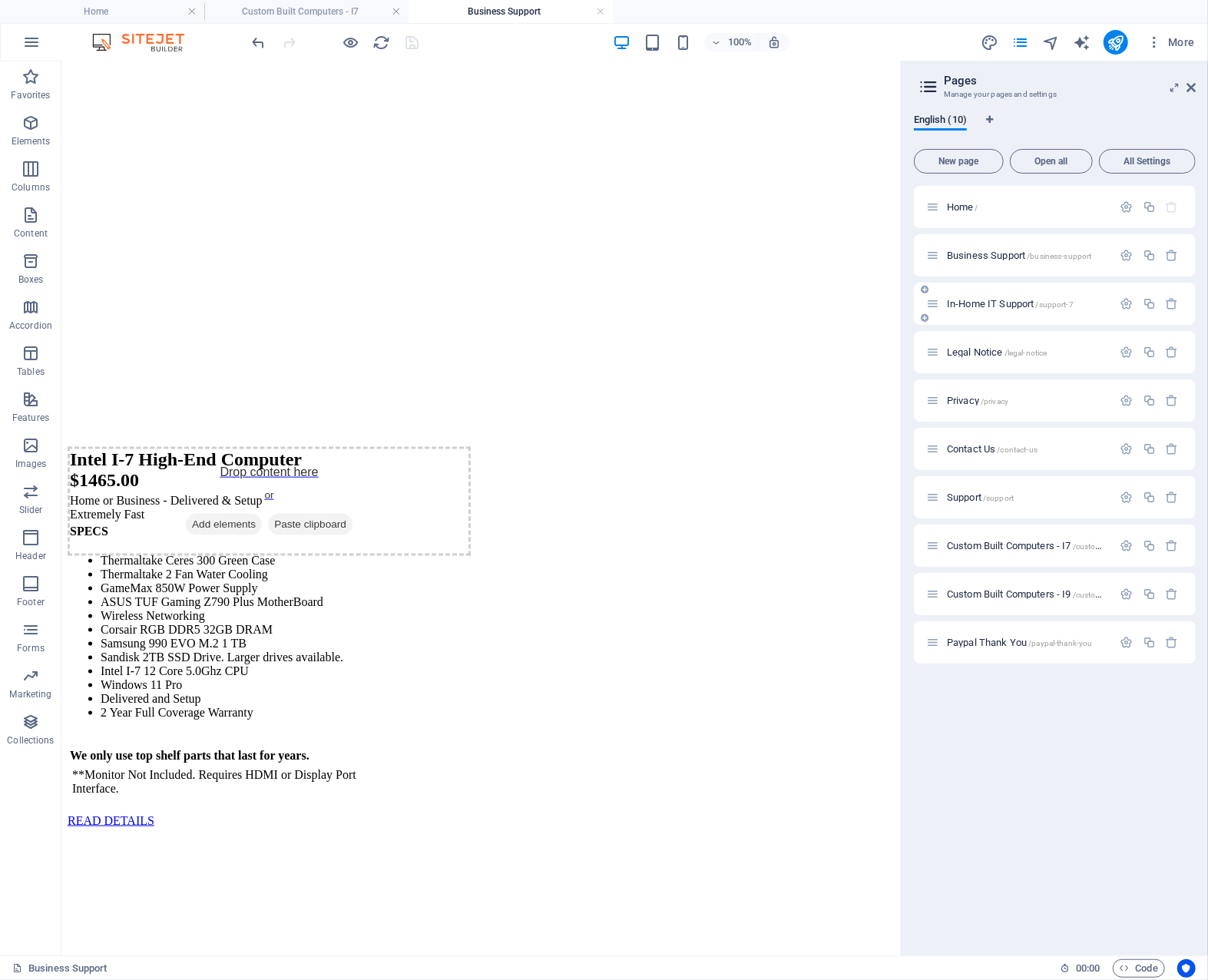
click at [994, 300] on span "In-Home IT Support /support-7" at bounding box center [1010, 304] width 126 height 12
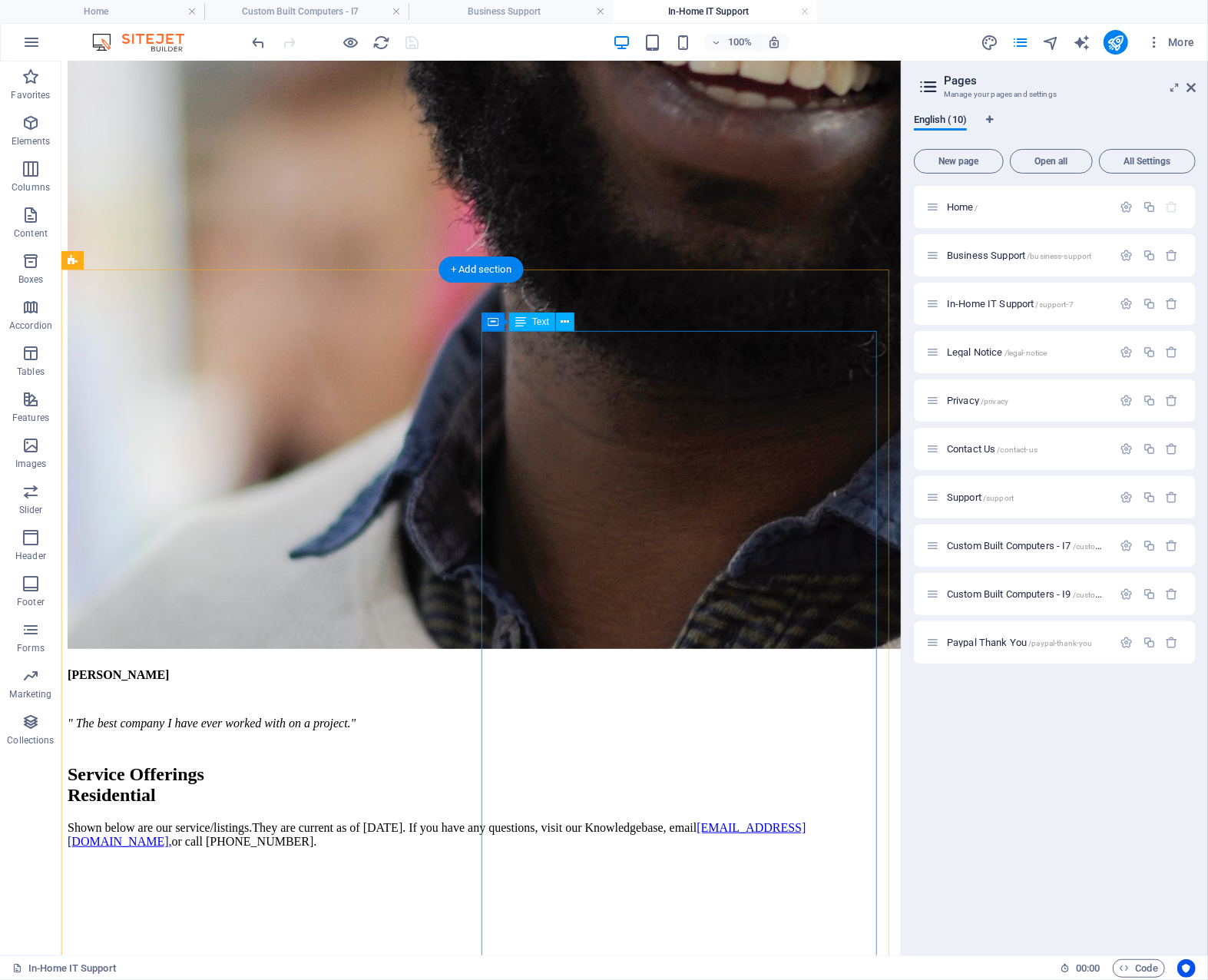
scroll to position [3917, 0]
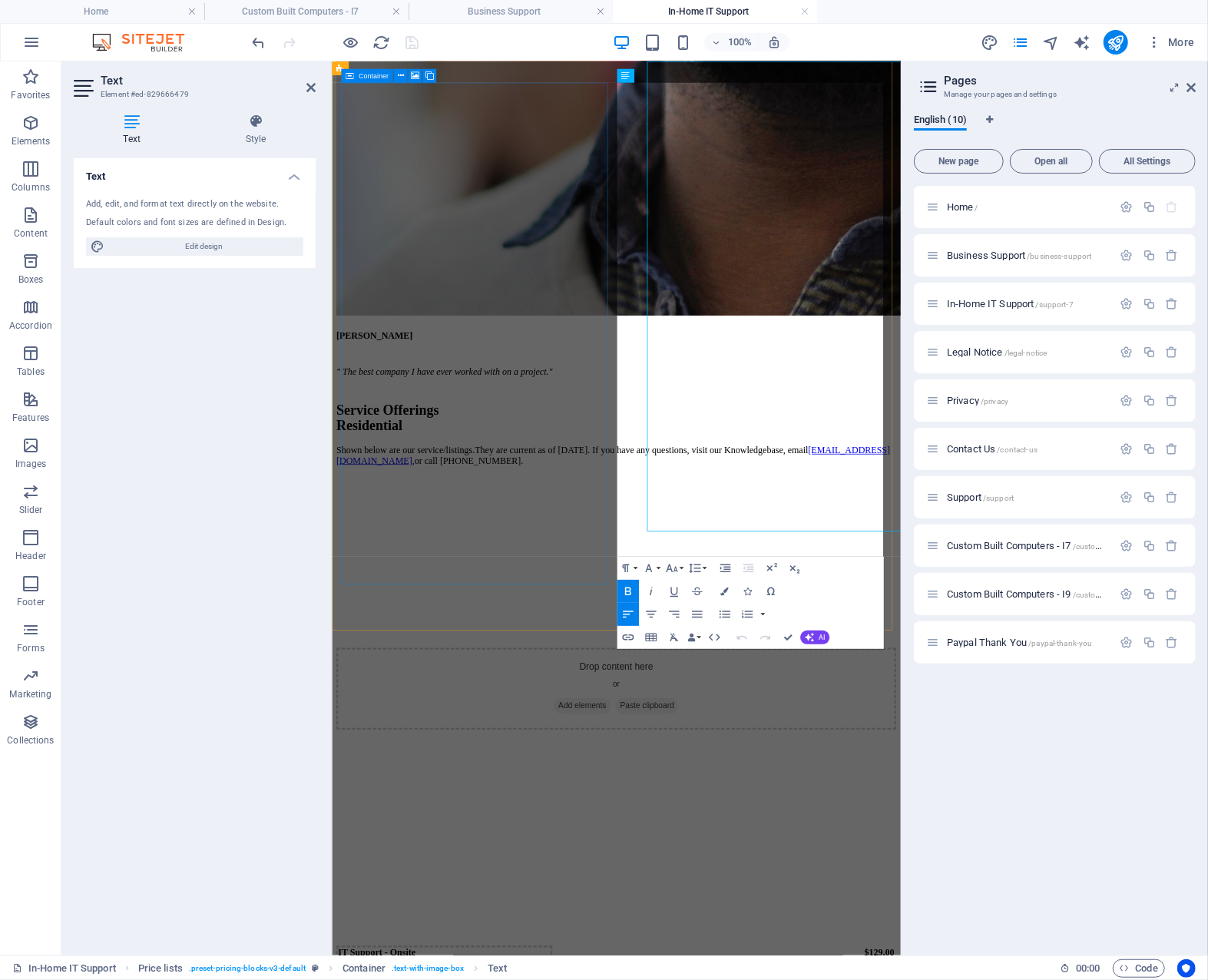
scroll to position [3831, 0]
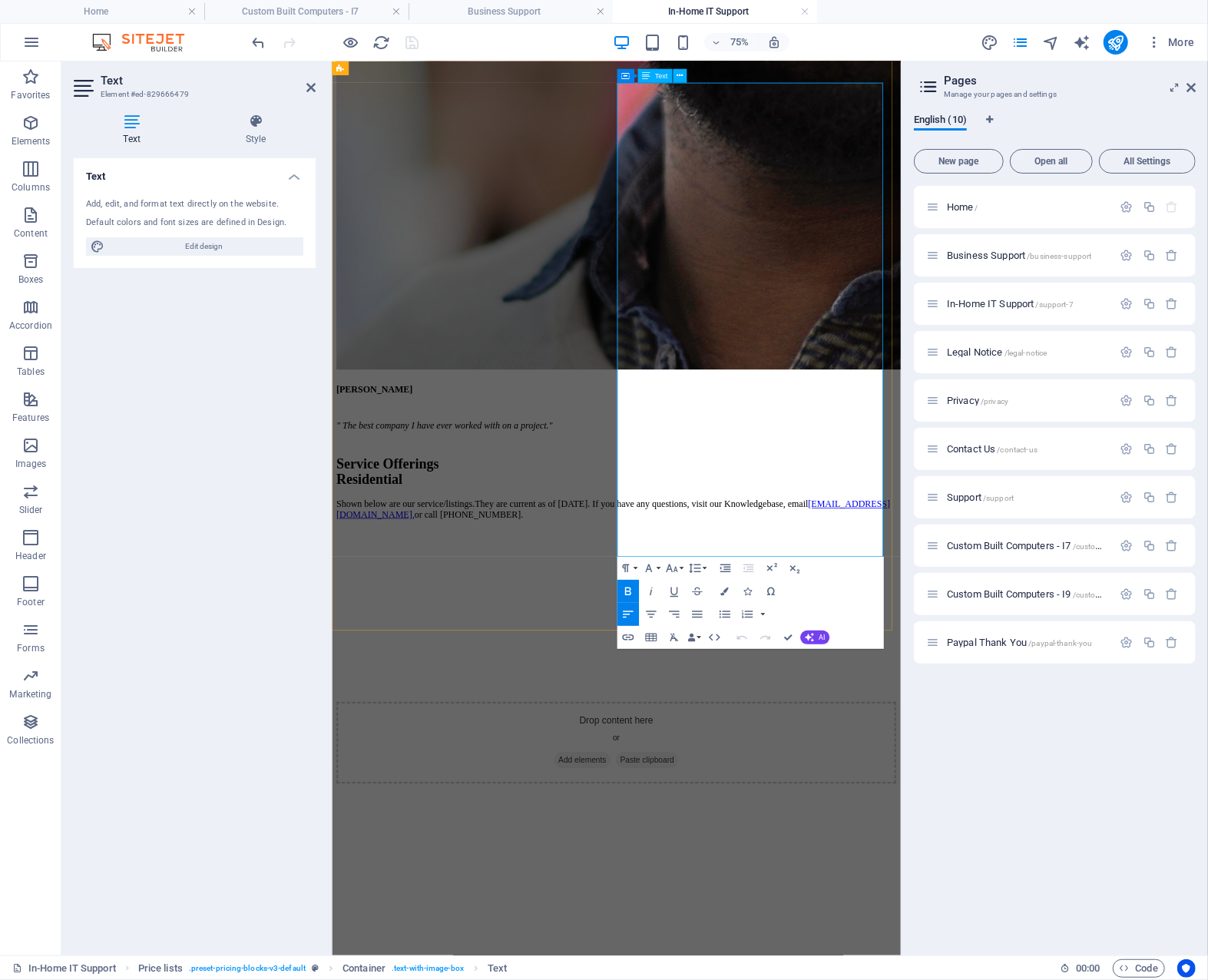
drag, startPoint x: 758, startPoint y: 604, endPoint x: 742, endPoint y: 609, distance: 16.8
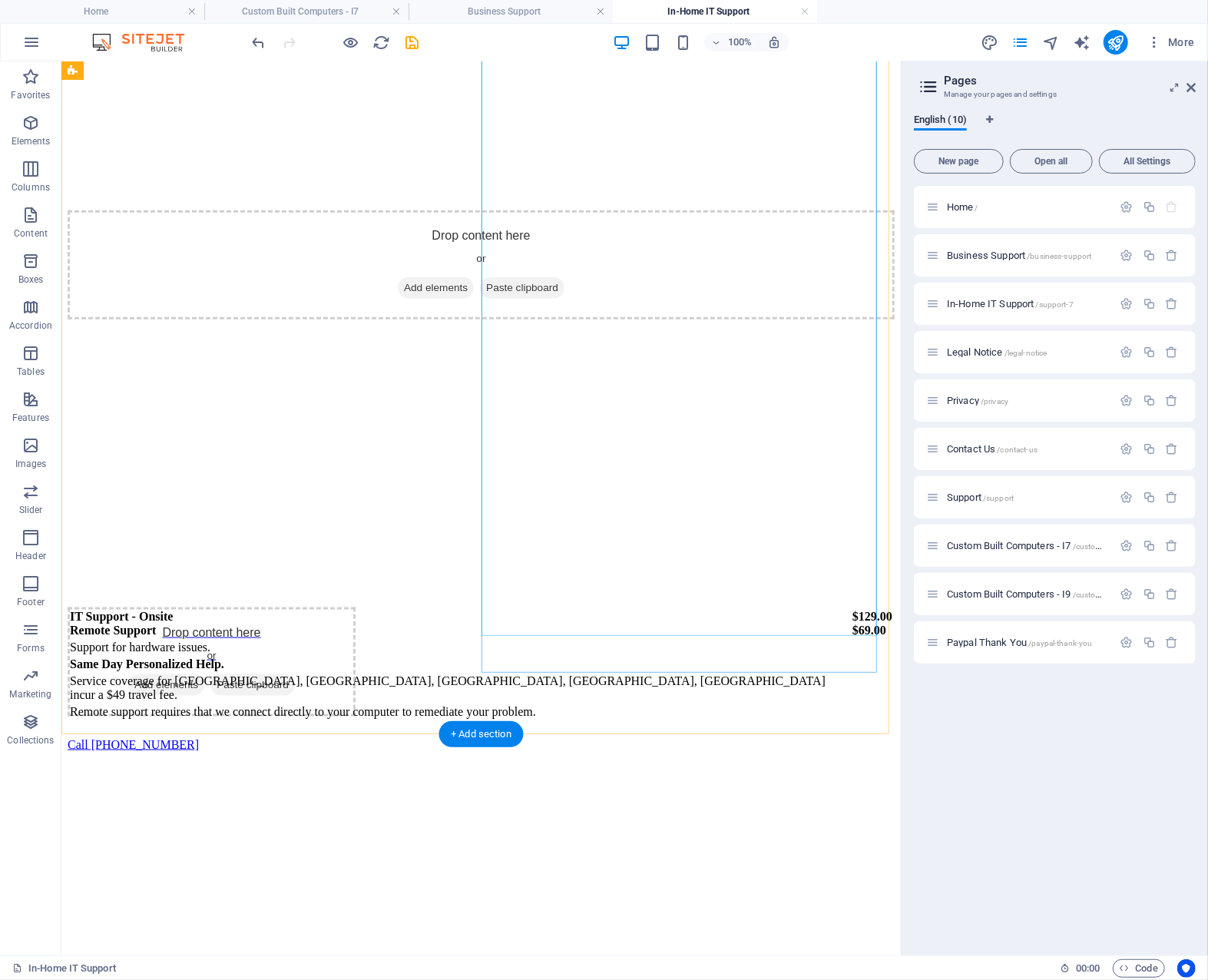
scroll to position [4631, 0]
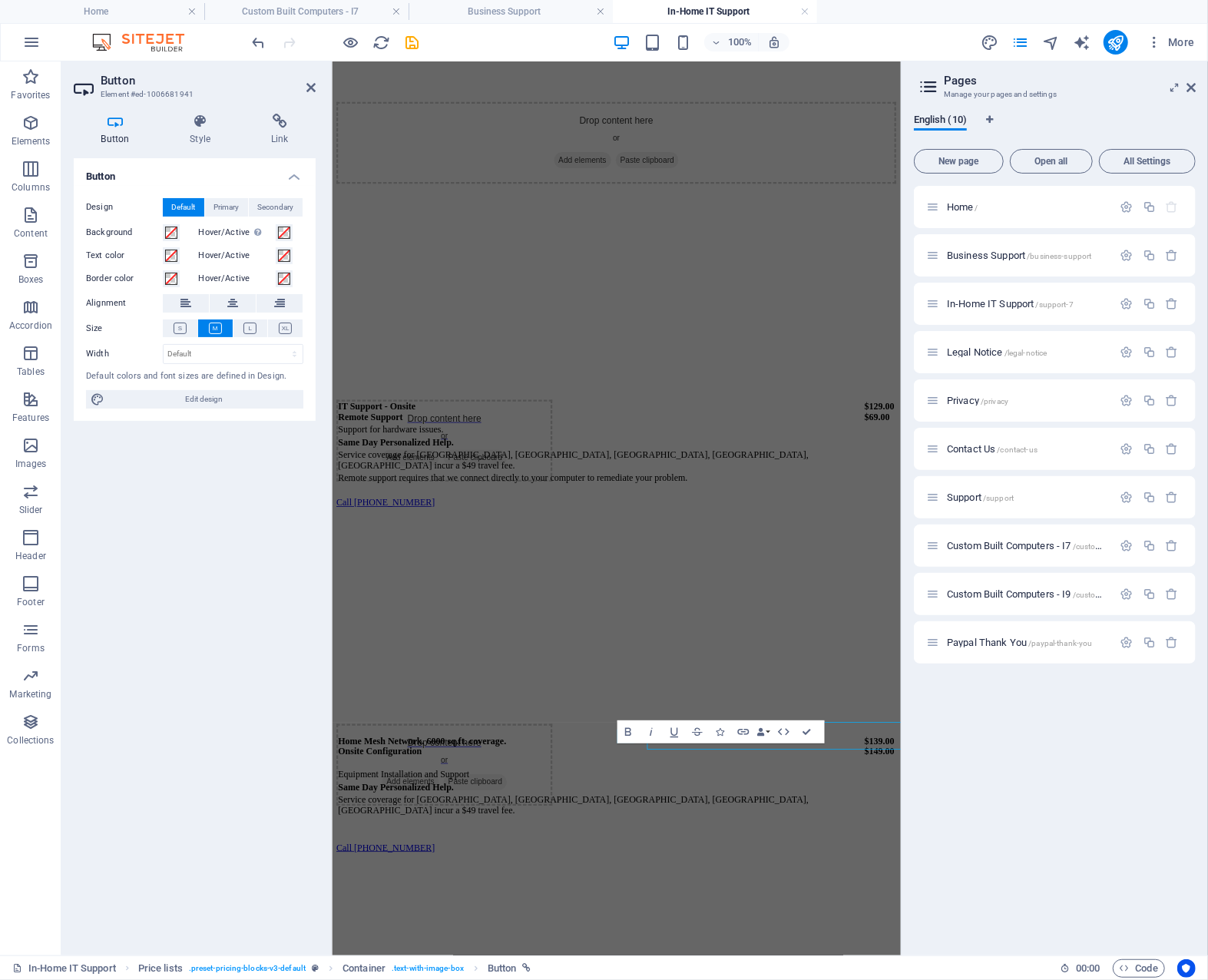
scroll to position [4323, 0]
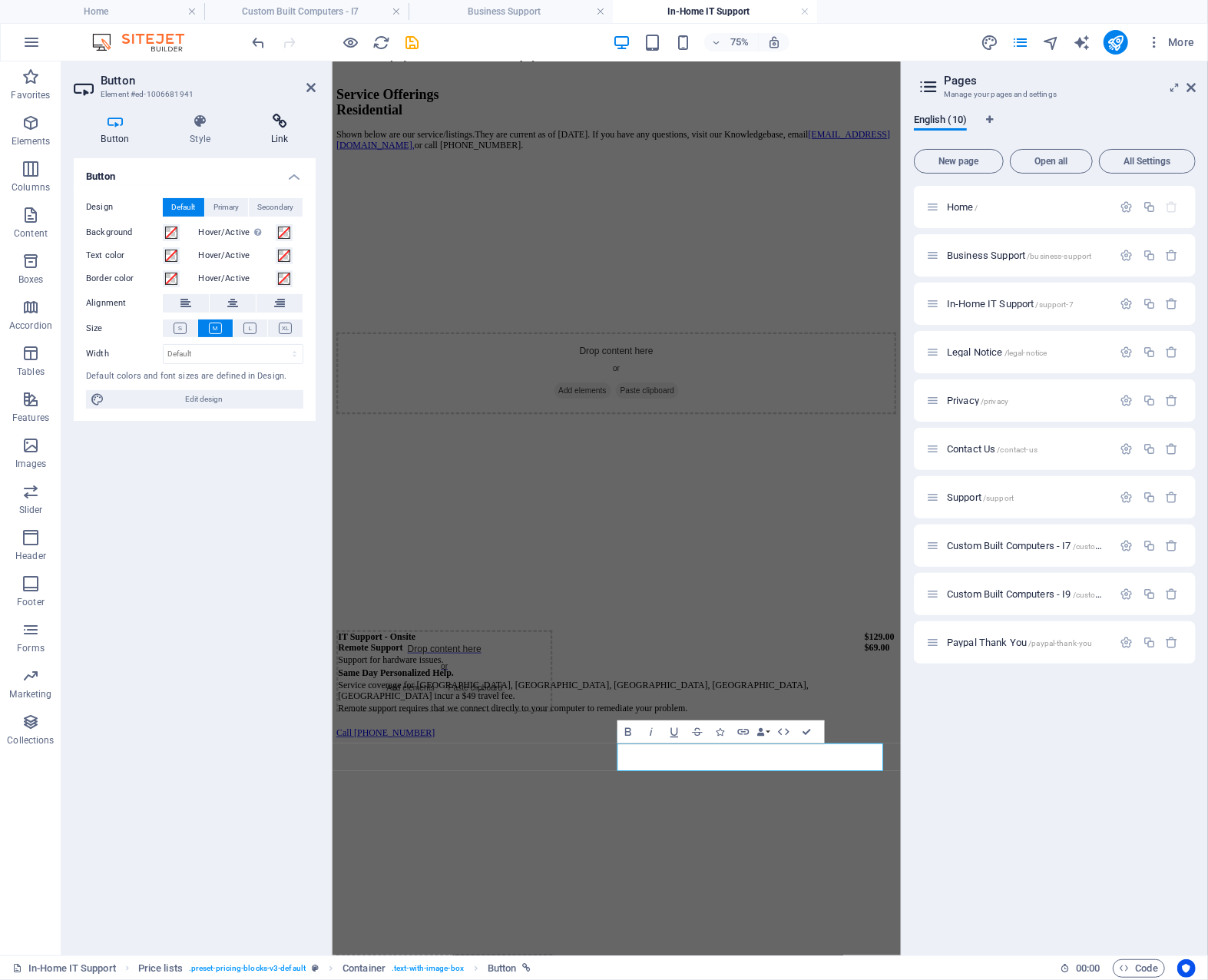
click at [280, 126] on icon at bounding box center [280, 121] width 72 height 15
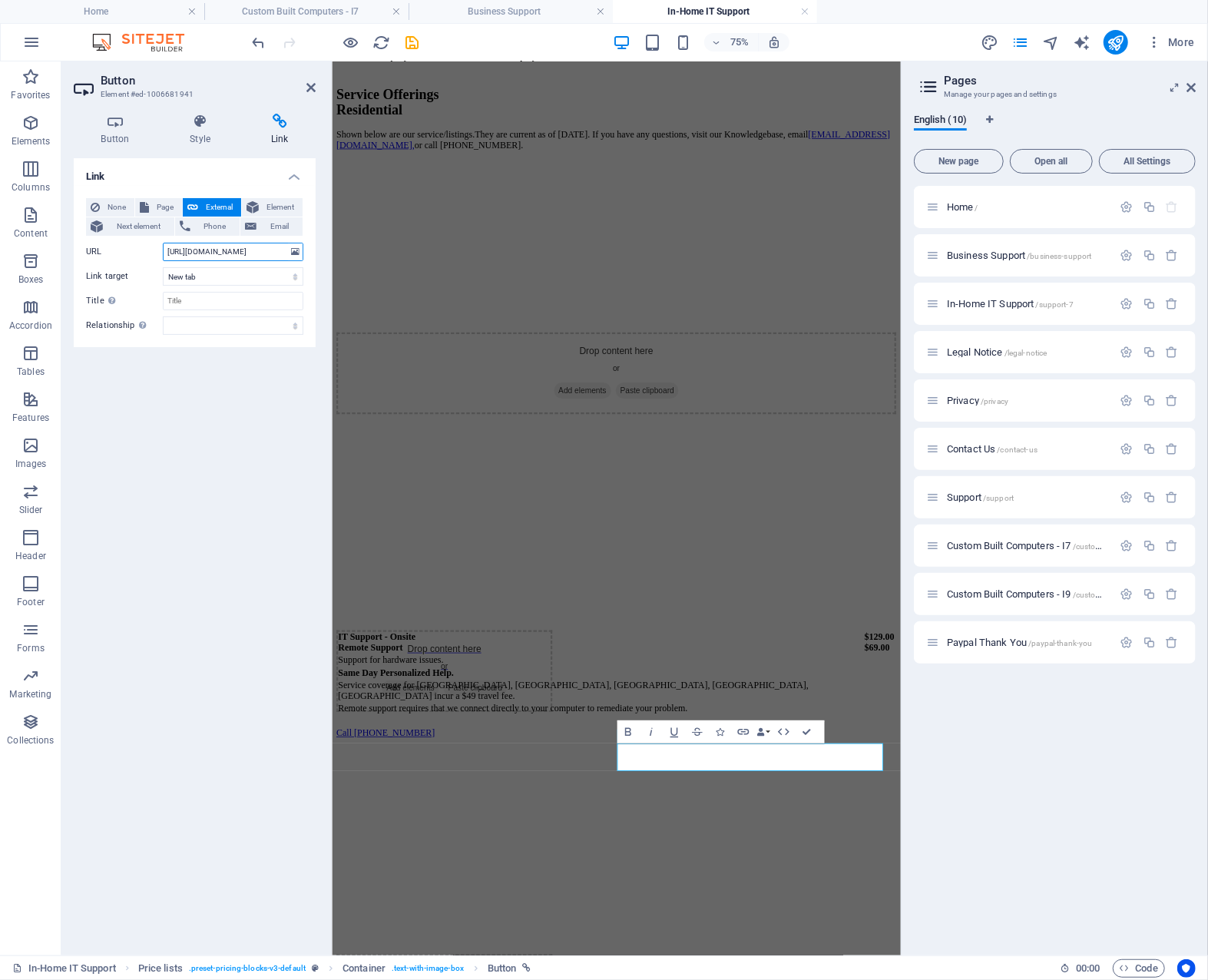
scroll to position [0, 232]
drag, startPoint x: 167, startPoint y: 252, endPoint x: 281, endPoint y: 254, distance: 114.0
click at [281, 254] on input "https://www.paypal.com/webapps/billing/plans/subscribe?plan_id=P-8YN13127X03116…" at bounding box center [234, 252] width 141 height 18
select select
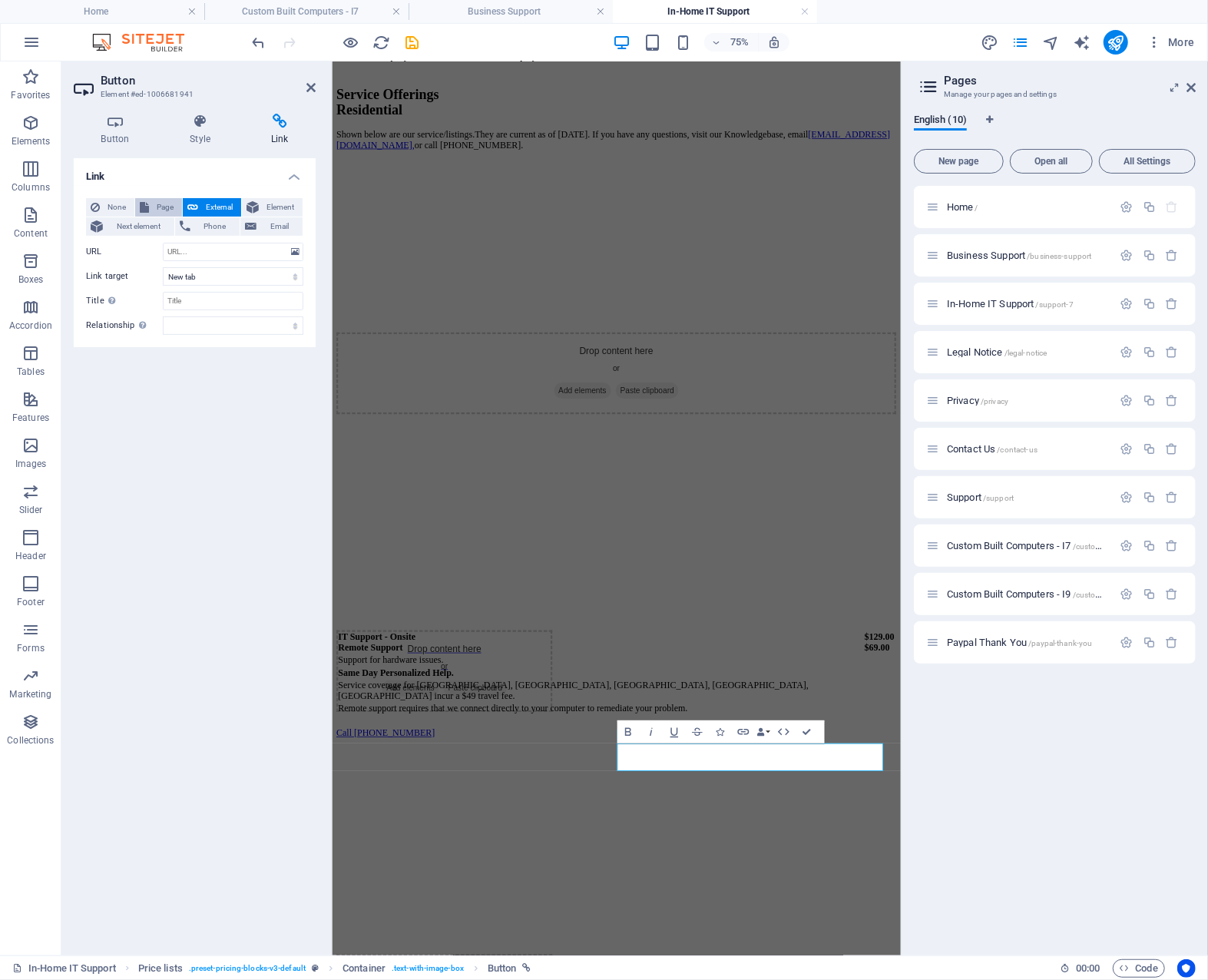
click at [164, 206] on span "Page" at bounding box center [166, 208] width 23 height 18
select select
click at [209, 248] on select "Home Business Support In-Home IT Support Legal Notice Privacy Contact Us Suppor…" at bounding box center [234, 252] width 141 height 18
select select "7"
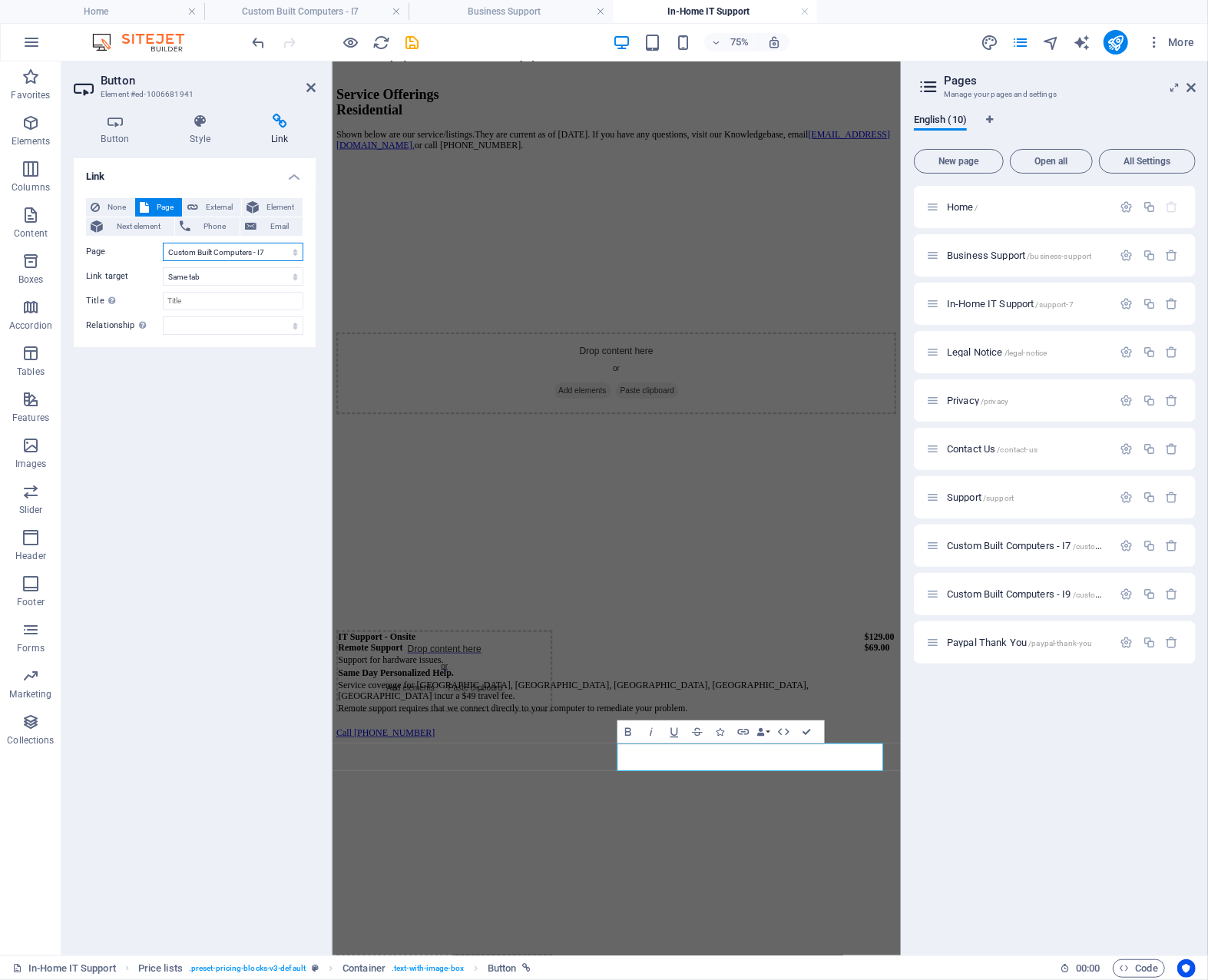
click at [163, 243] on select "Home Business Support In-Home IT Support Legal Notice Privacy Contact Us Suppor…" at bounding box center [234, 252] width 141 height 18
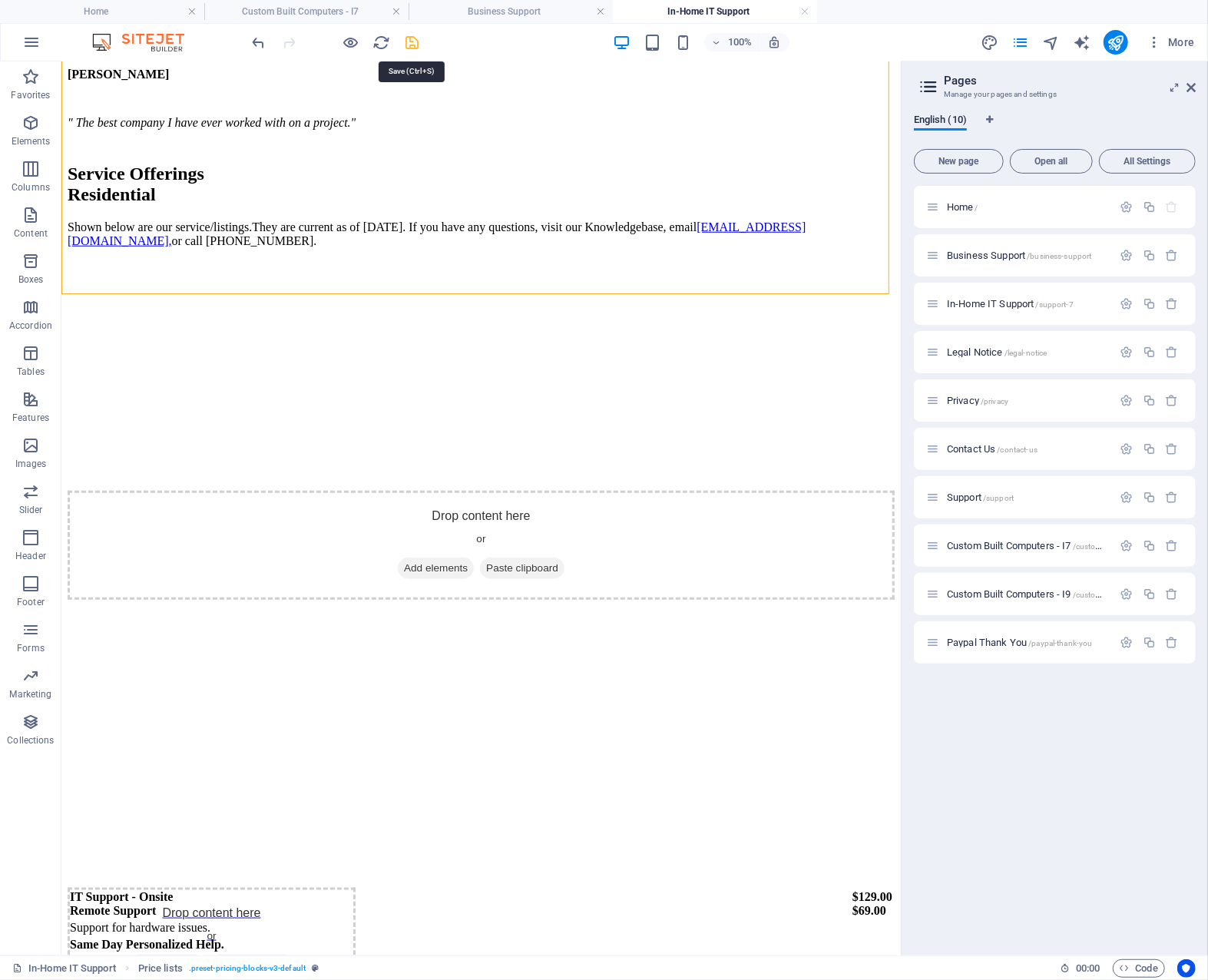
click at [410, 42] on icon "save" at bounding box center [413, 42] width 18 height 18
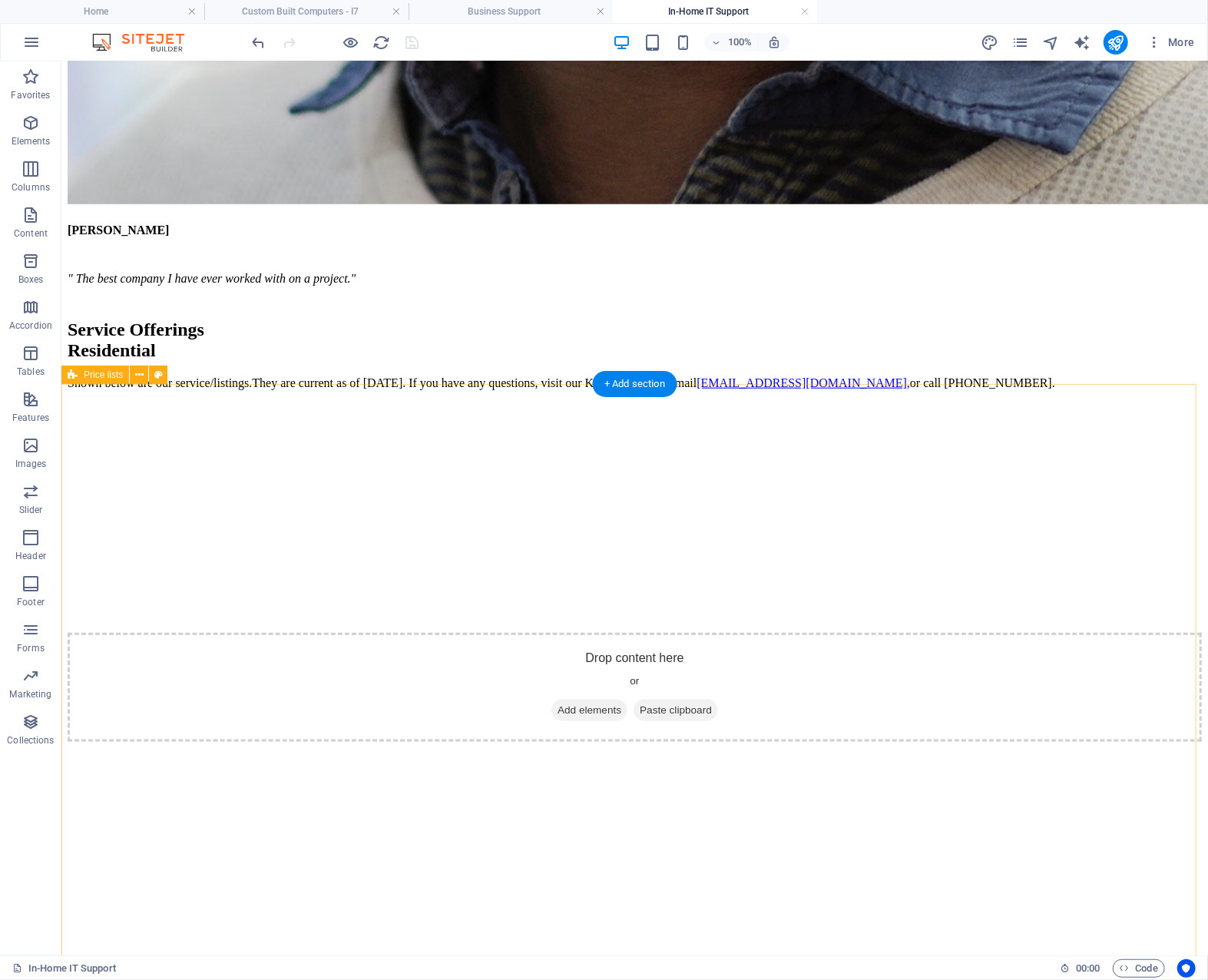
scroll to position [4247, 0]
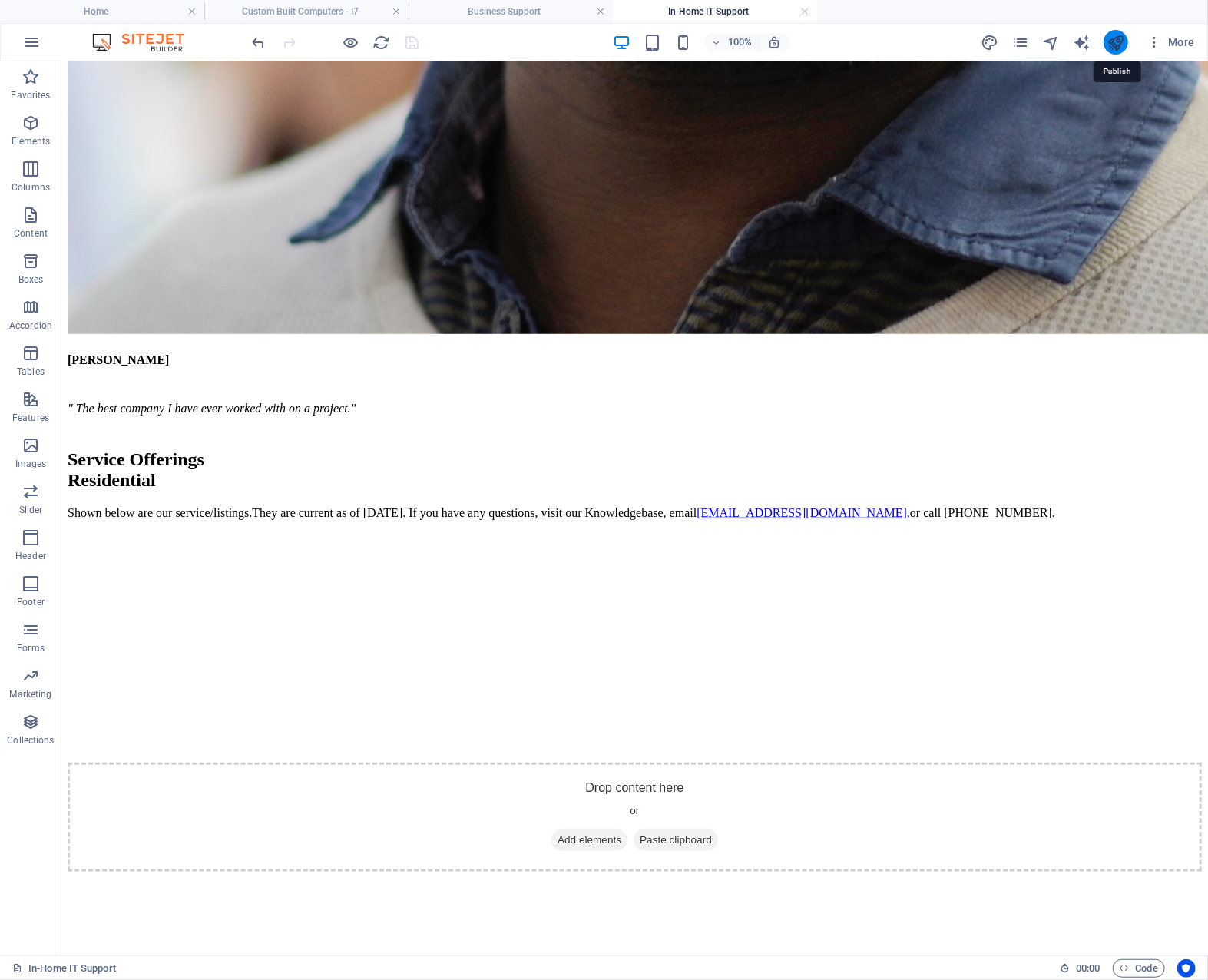
click at [1109, 42] on icon "publish" at bounding box center [1115, 42] width 18 height 18
